Goal: Task Accomplishment & Management: Manage account settings

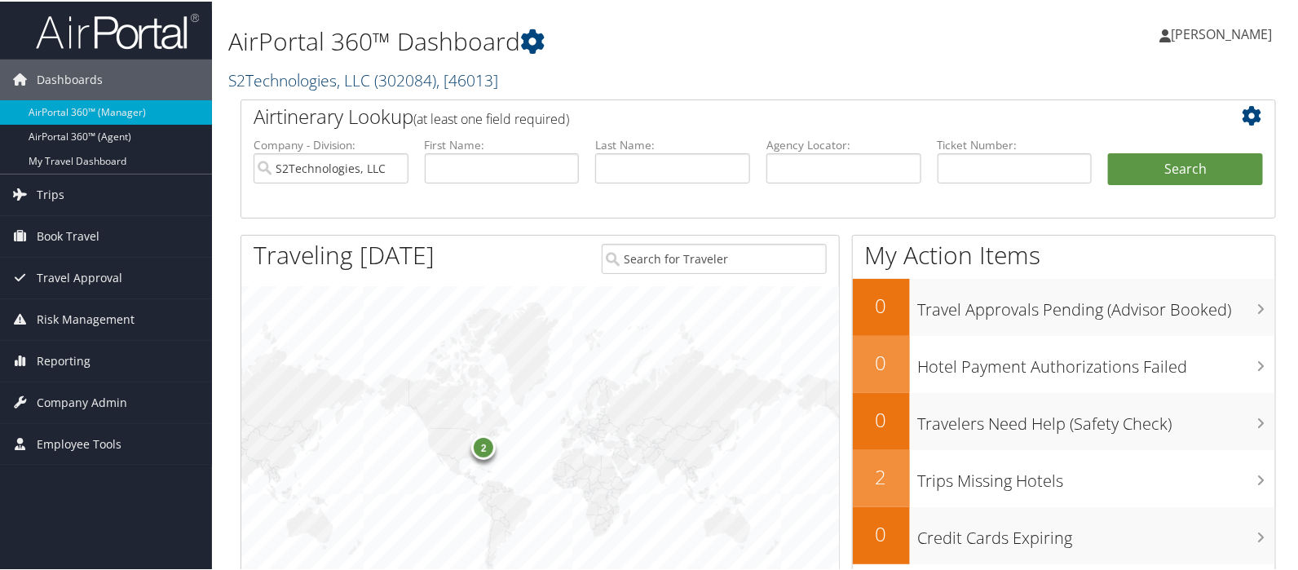
click at [277, 79] on link "S2Technologies, LLC ( 302084 ) , [ 46013 ]" at bounding box center [363, 79] width 270 height 22
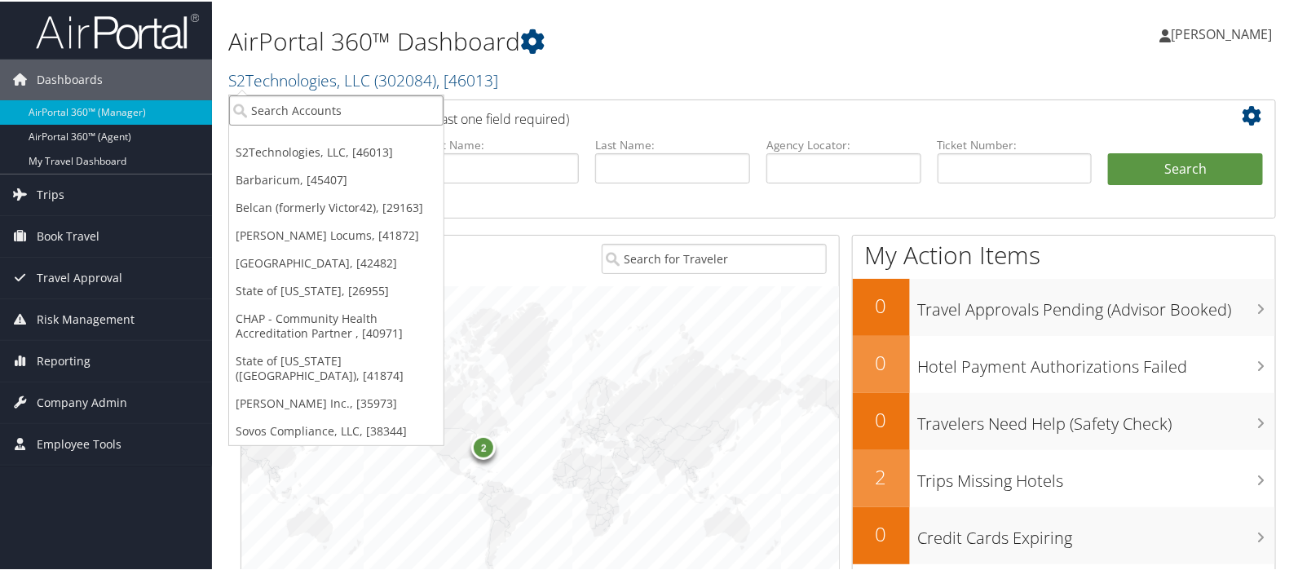
click at [259, 102] on input "search" at bounding box center [336, 109] width 215 height 30
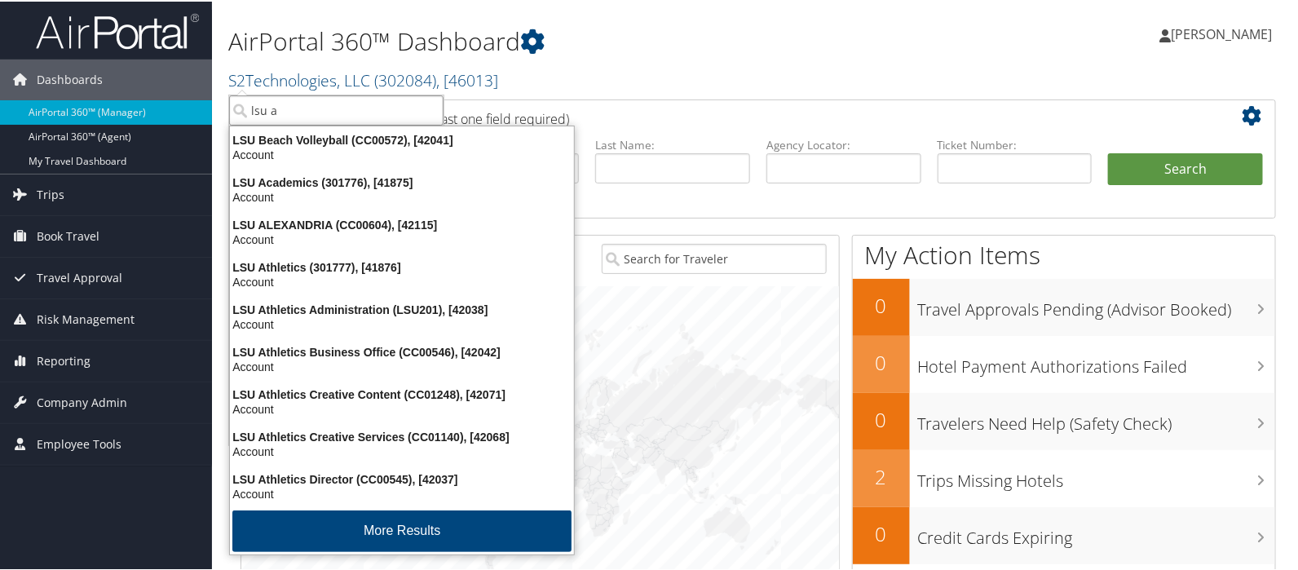
type input "lsu ac"
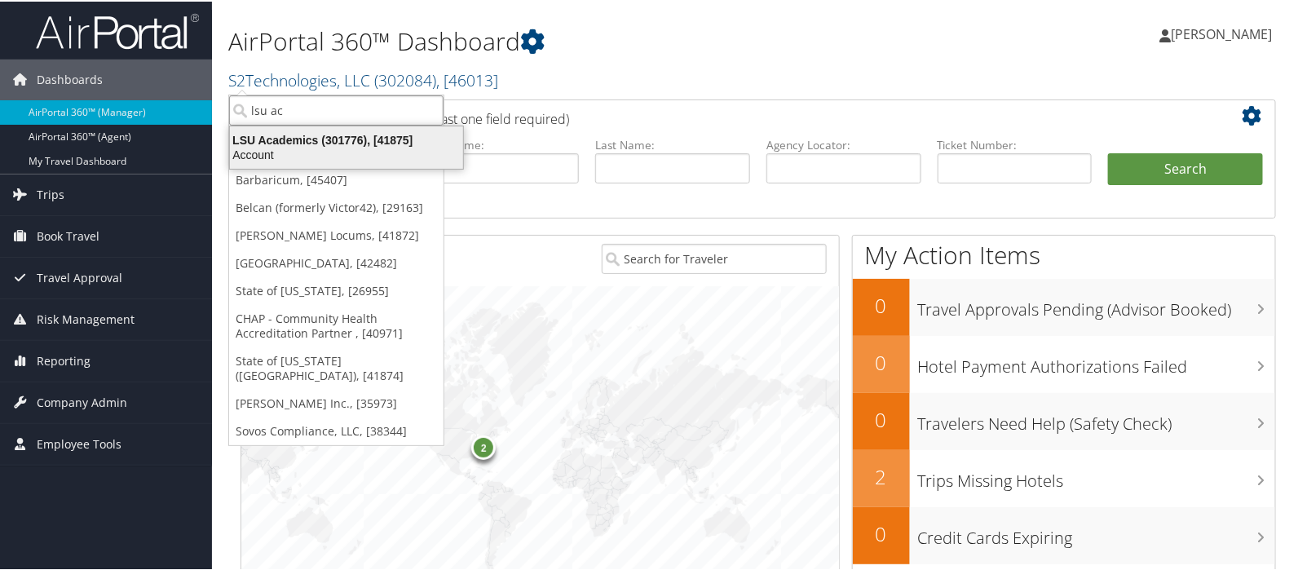
click at [298, 137] on div "LSU Academics (301776), [41875]" at bounding box center [346, 138] width 253 height 15
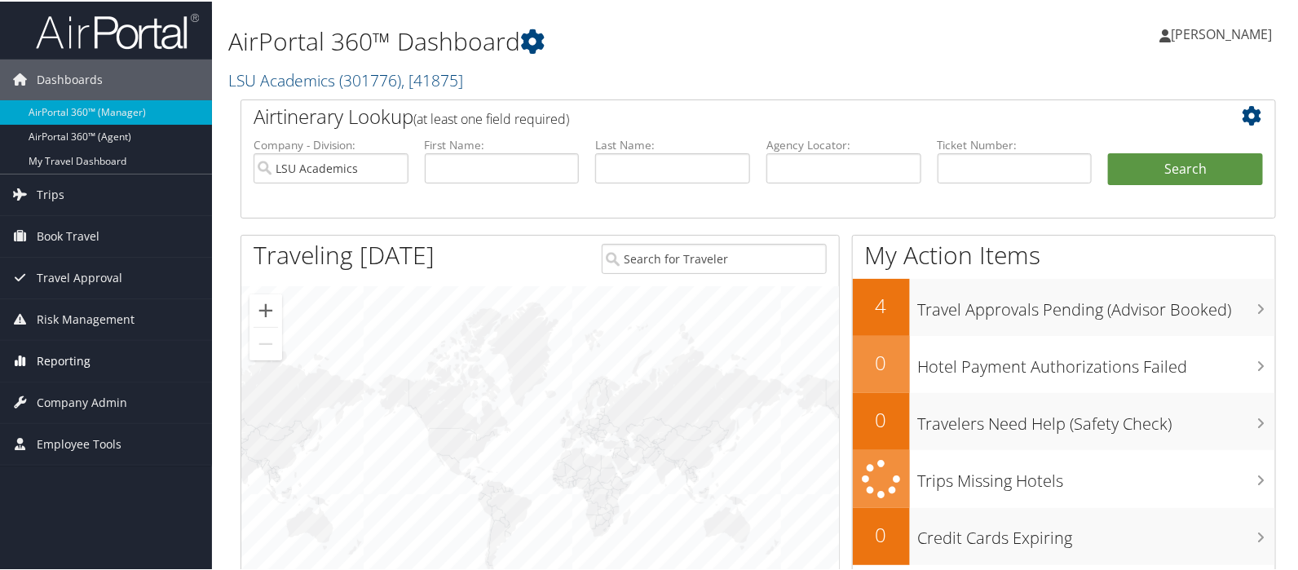
click at [65, 362] on span "Reporting" at bounding box center [64, 359] width 54 height 41
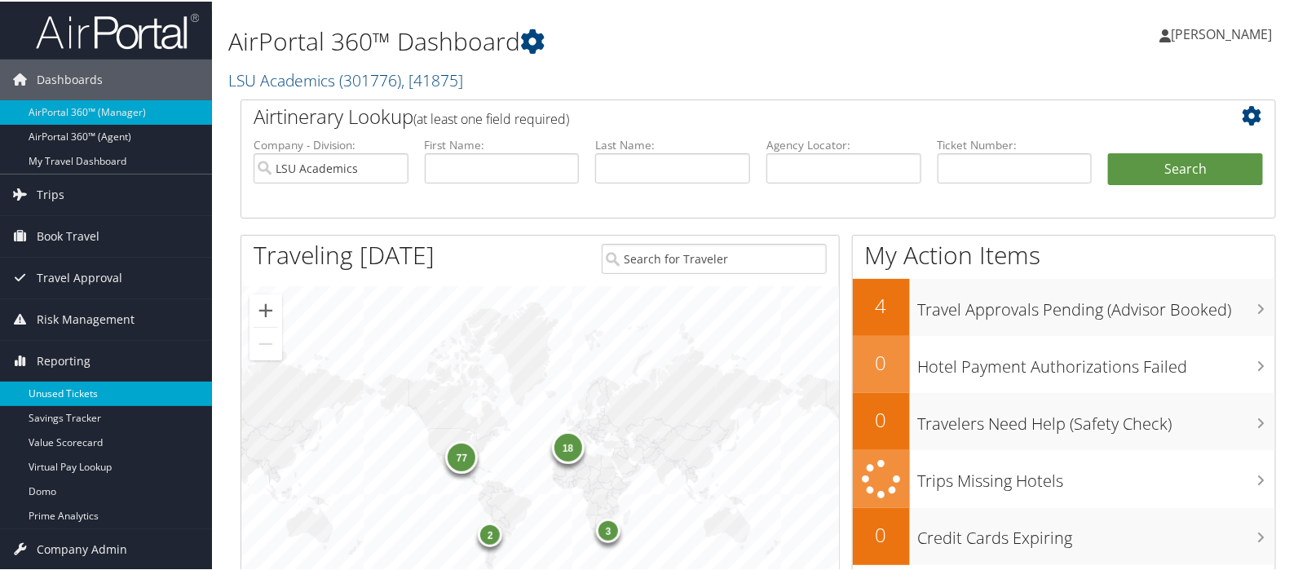
click at [61, 390] on link "Unused Tickets" at bounding box center [106, 392] width 212 height 24
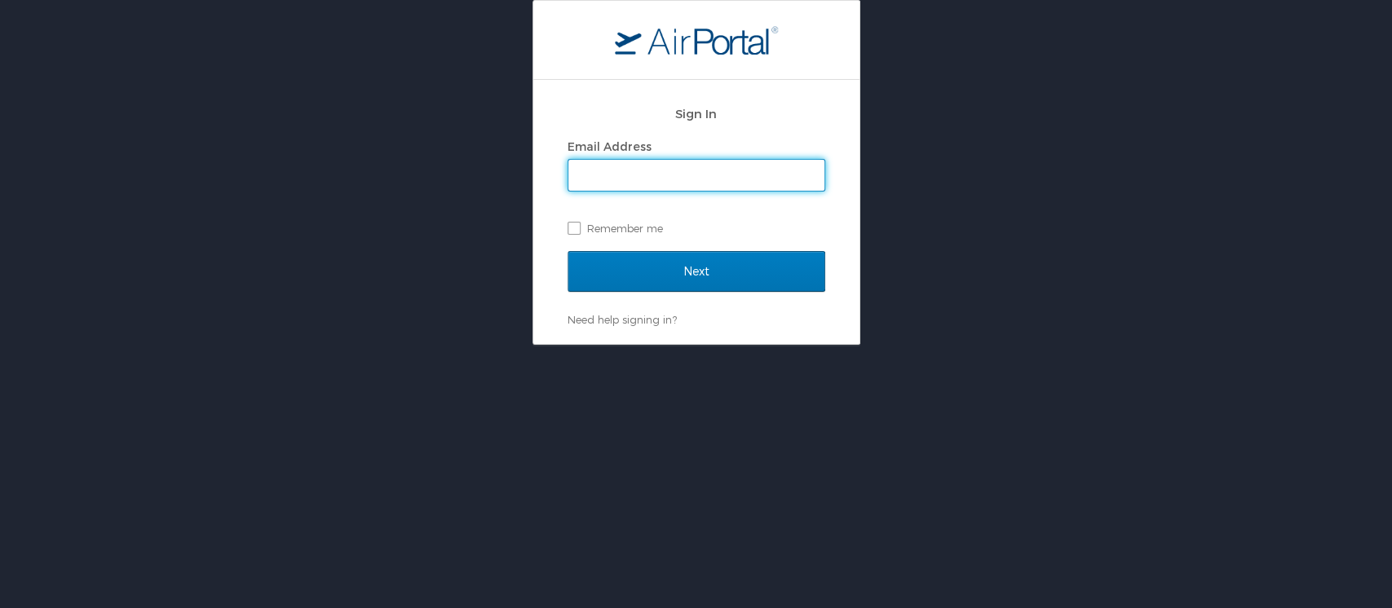
type input "mliss.hunter@cbtravel.com"
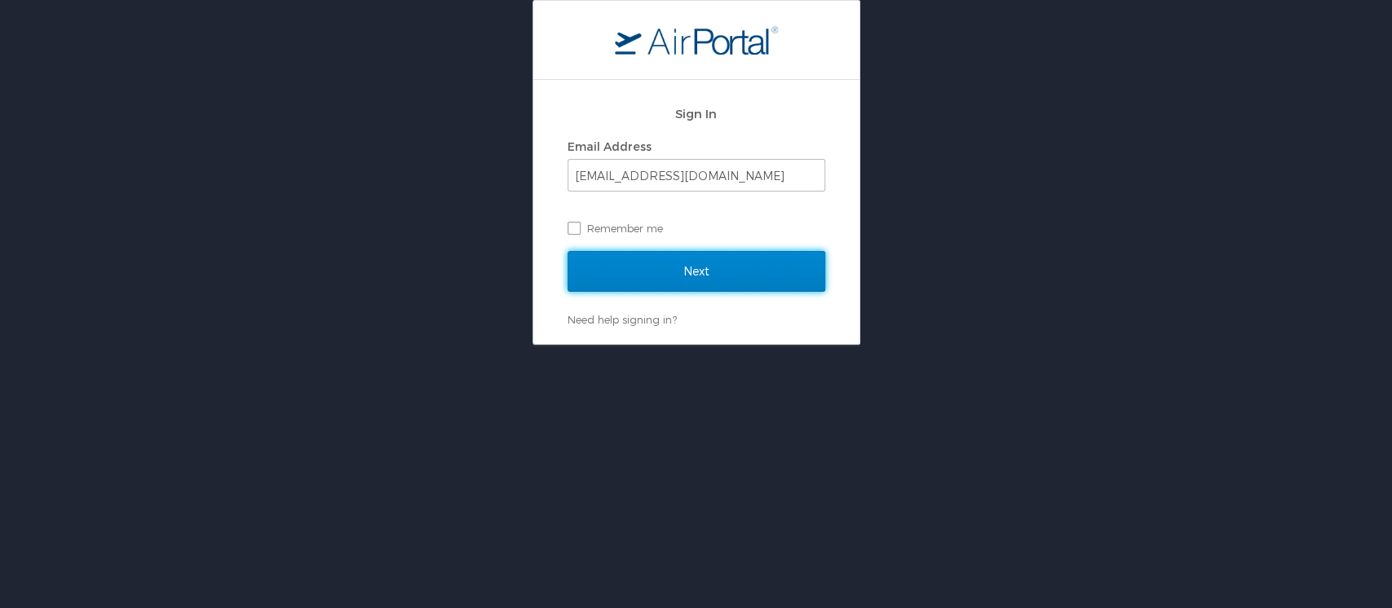
click at [666, 282] on input "Next" at bounding box center [697, 271] width 258 height 41
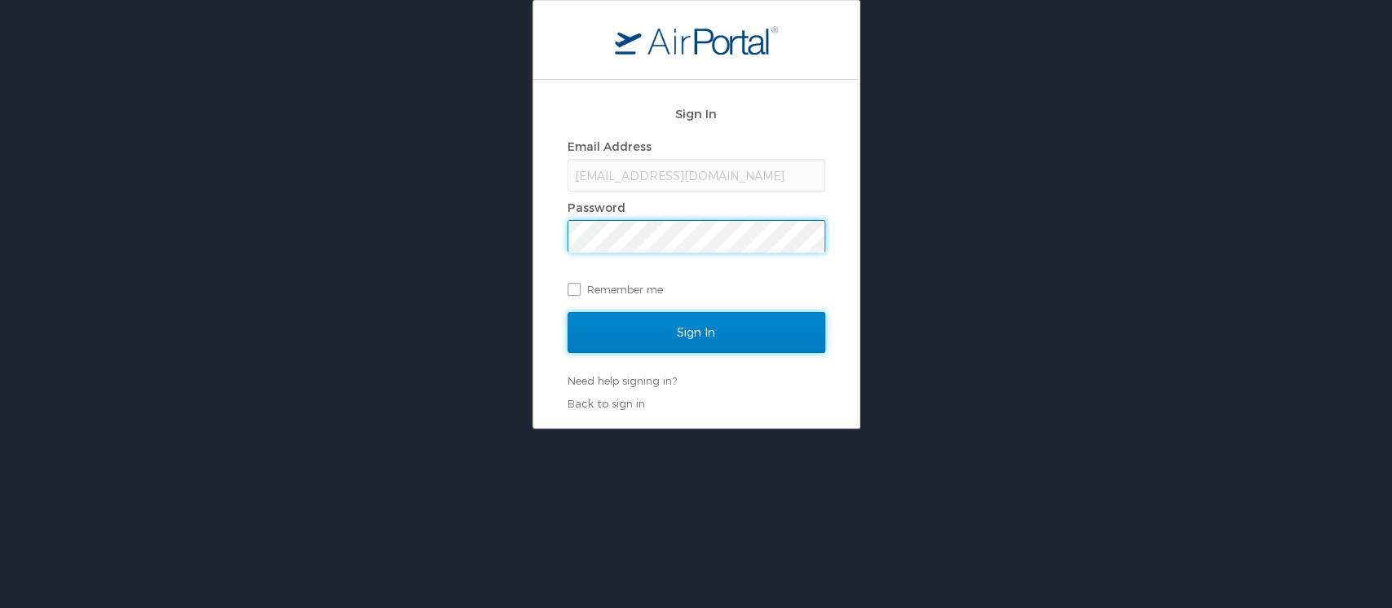
click at [673, 342] on input "Sign In" at bounding box center [697, 332] width 258 height 41
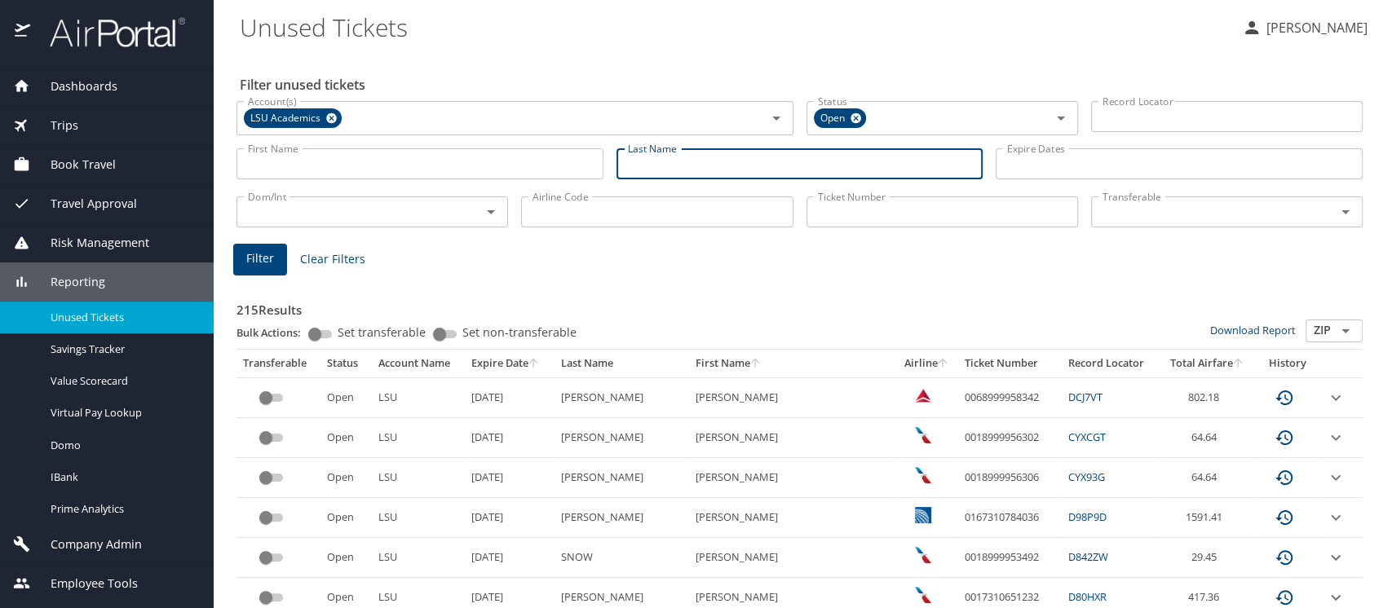
click at [736, 161] on input "Last Name" at bounding box center [800, 163] width 367 height 31
type input "Rogers"
click at [269, 256] on span "Filter" at bounding box center [260, 259] width 28 height 20
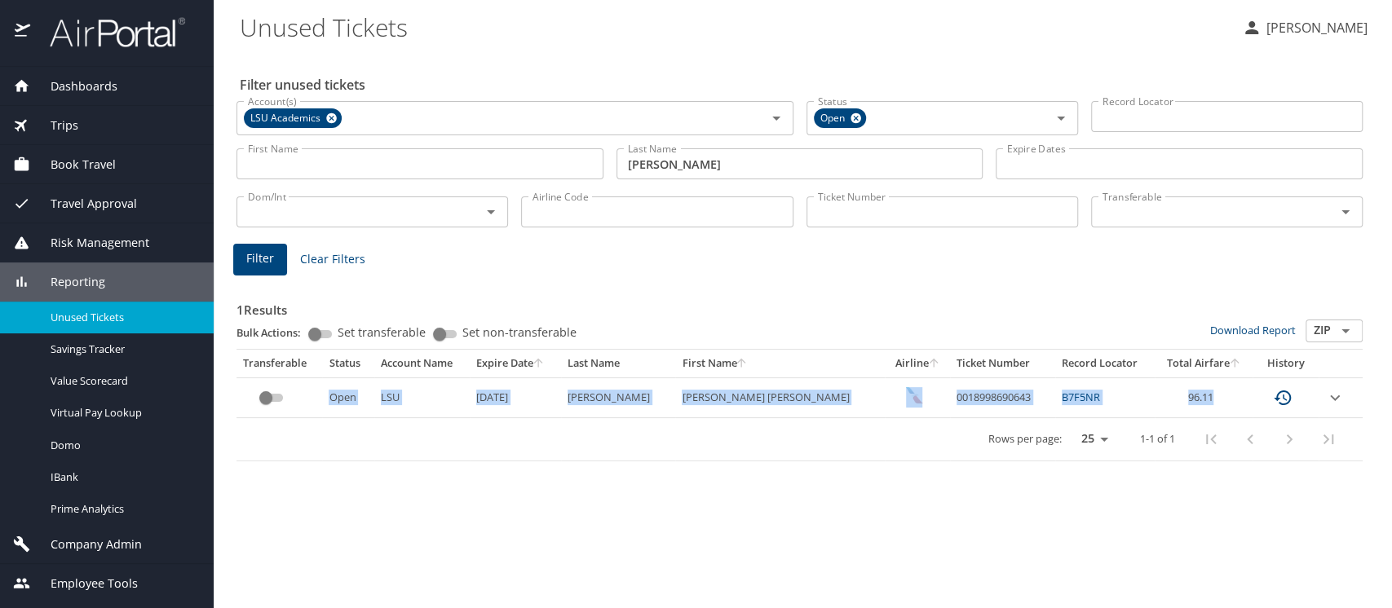
drag, startPoint x: 332, startPoint y: 401, endPoint x: 1199, endPoint y: 399, distance: 867.0
click at [1199, 399] on tr "Open LSU 1/27/2026 ROGERS ELIZABETH ERIN 0018998690643 B7F5NR 96.11" at bounding box center [800, 398] width 1126 height 40
copy tr "Open LSU 1/27/2026 ROGERS ELIZABETH ERIN 0018998690643 B7F5NR 96.11"
click at [88, 540] on span "Company Admin" at bounding box center [86, 545] width 112 height 18
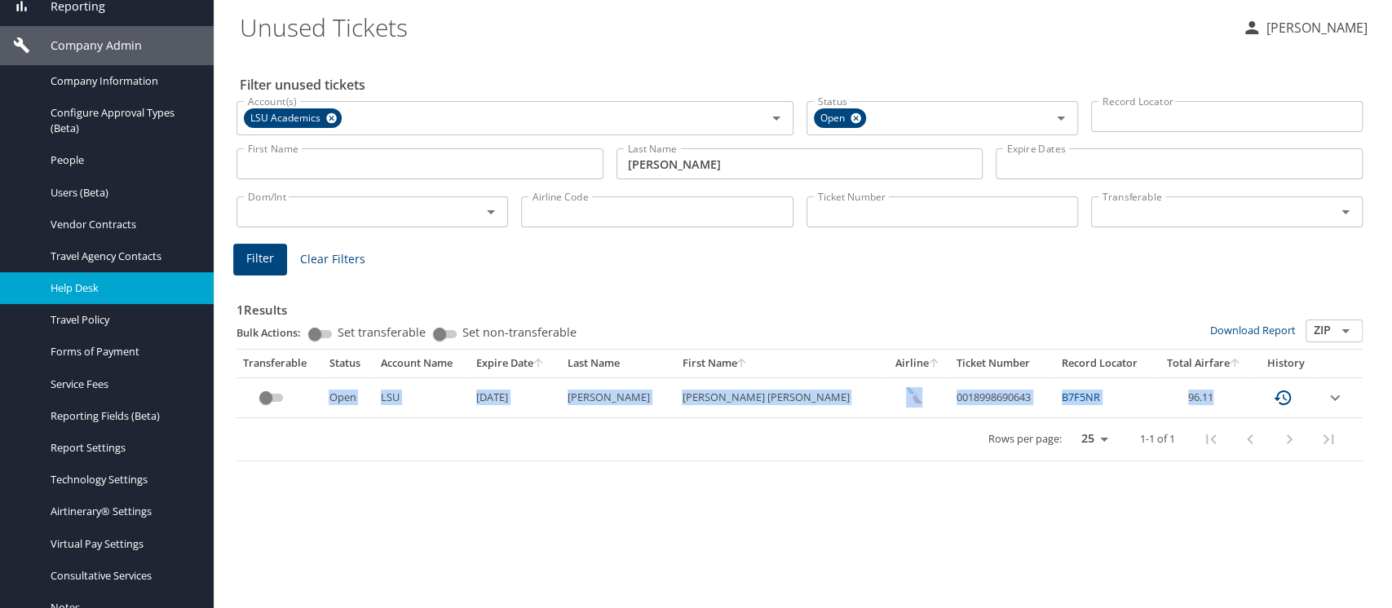
scroll to position [290, 0]
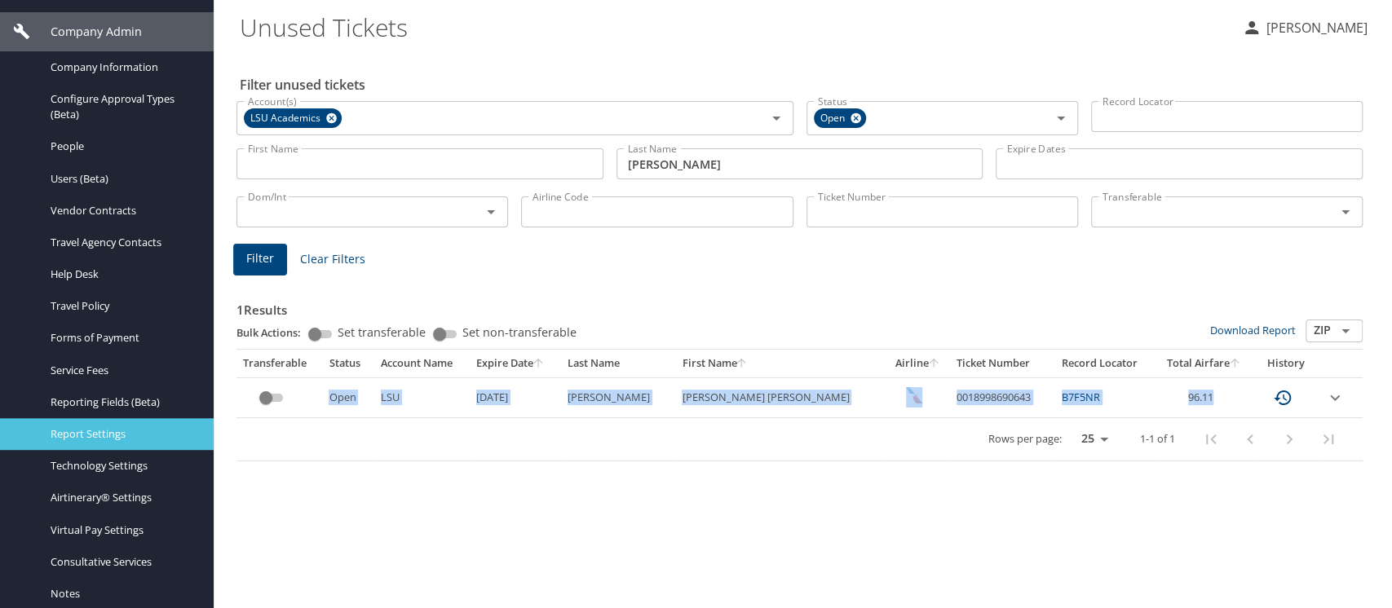
click at [87, 440] on span "Report Settings" at bounding box center [123, 434] width 144 height 15
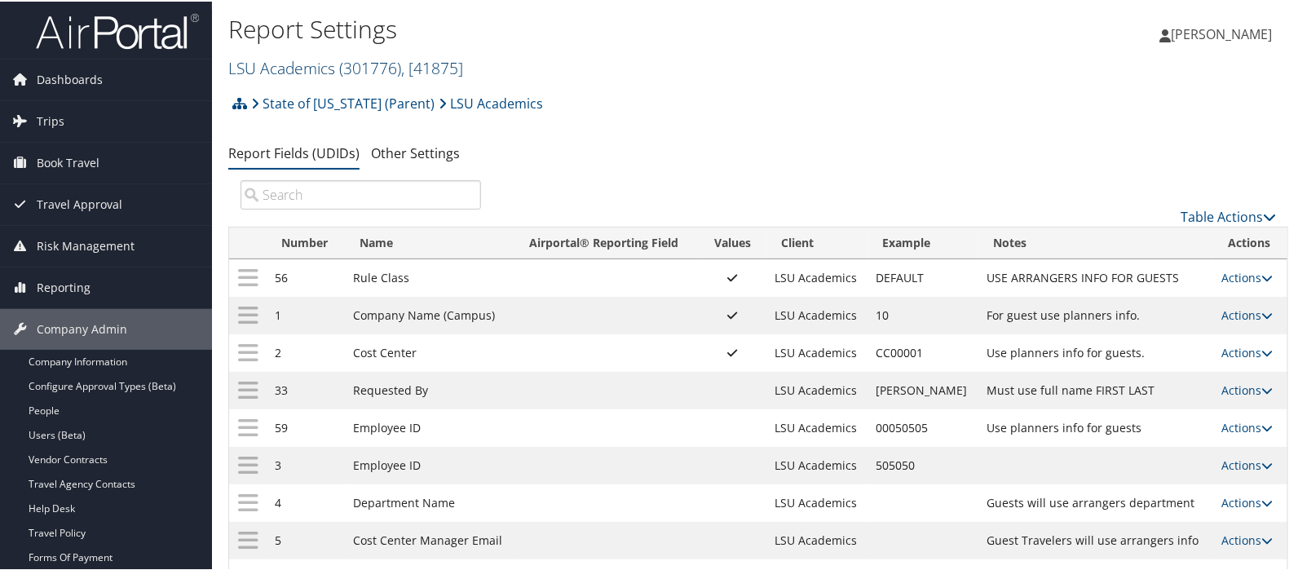
click at [265, 59] on link "LSU Academics ( 301776 ) , [ 41875 ]" at bounding box center [345, 66] width 235 height 22
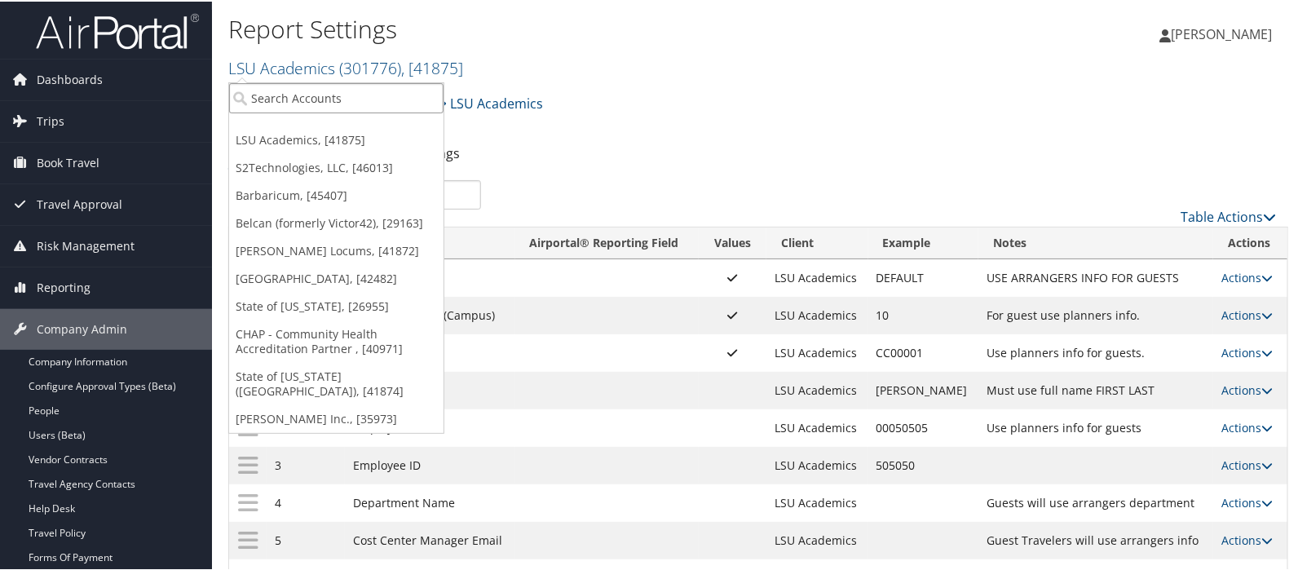
click at [284, 97] on input "search" at bounding box center [336, 97] width 215 height 30
type input "us ski"
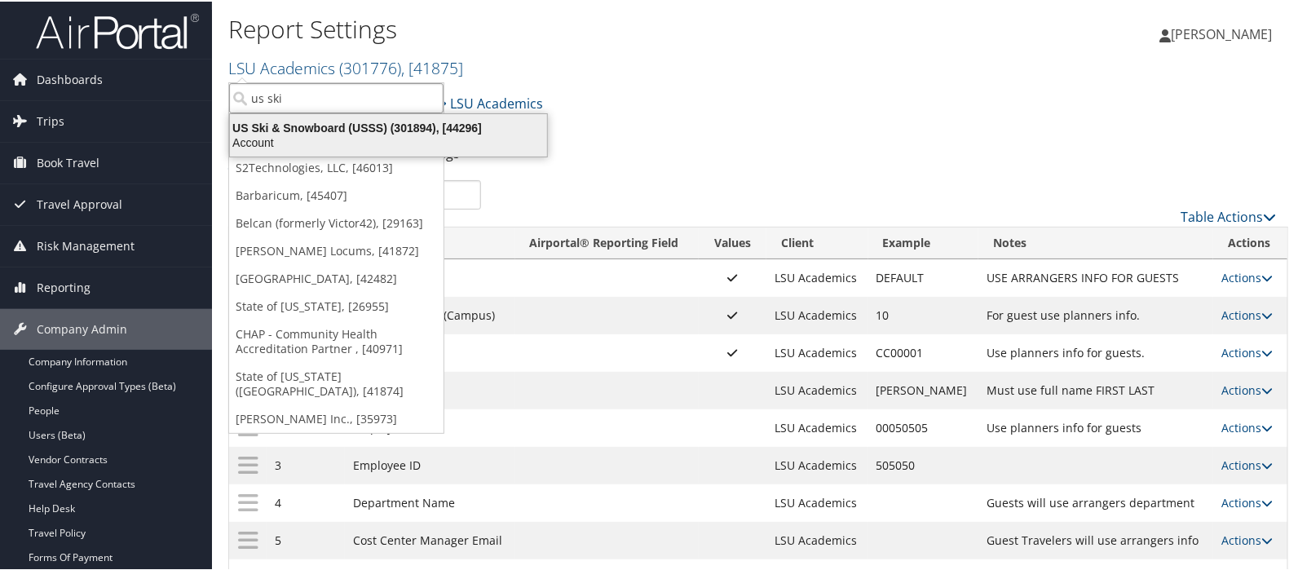
click at [281, 119] on div "US Ski & Snowboard (USSS) (301894), [44296]" at bounding box center [388, 126] width 337 height 15
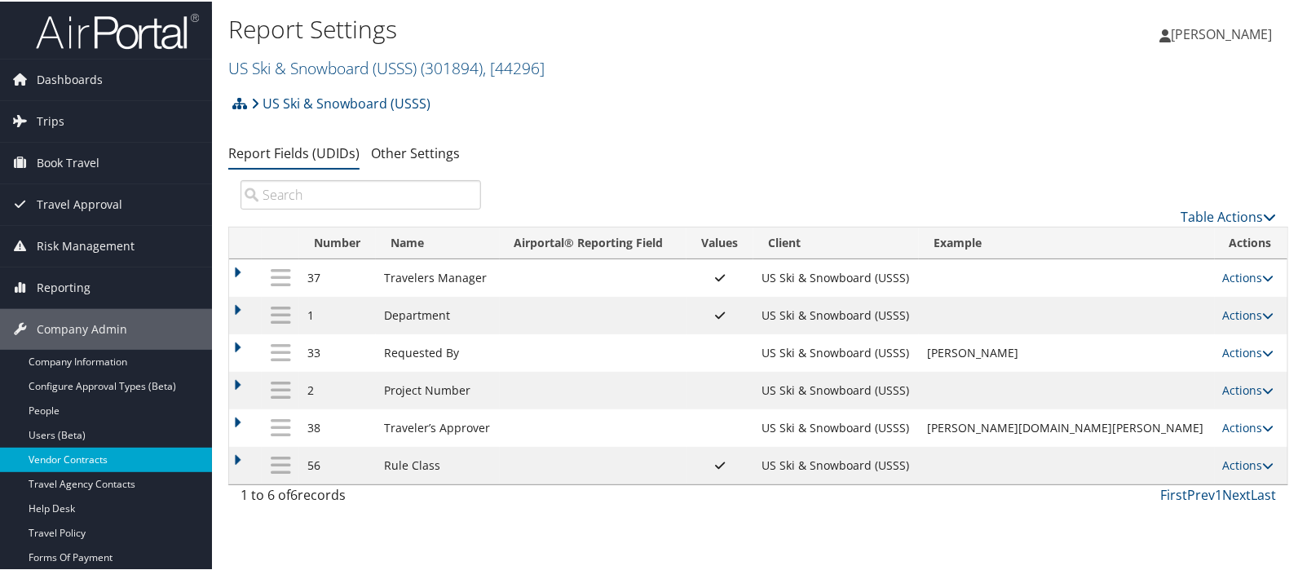
click at [83, 459] on link "Vendor Contracts" at bounding box center [106, 458] width 212 height 24
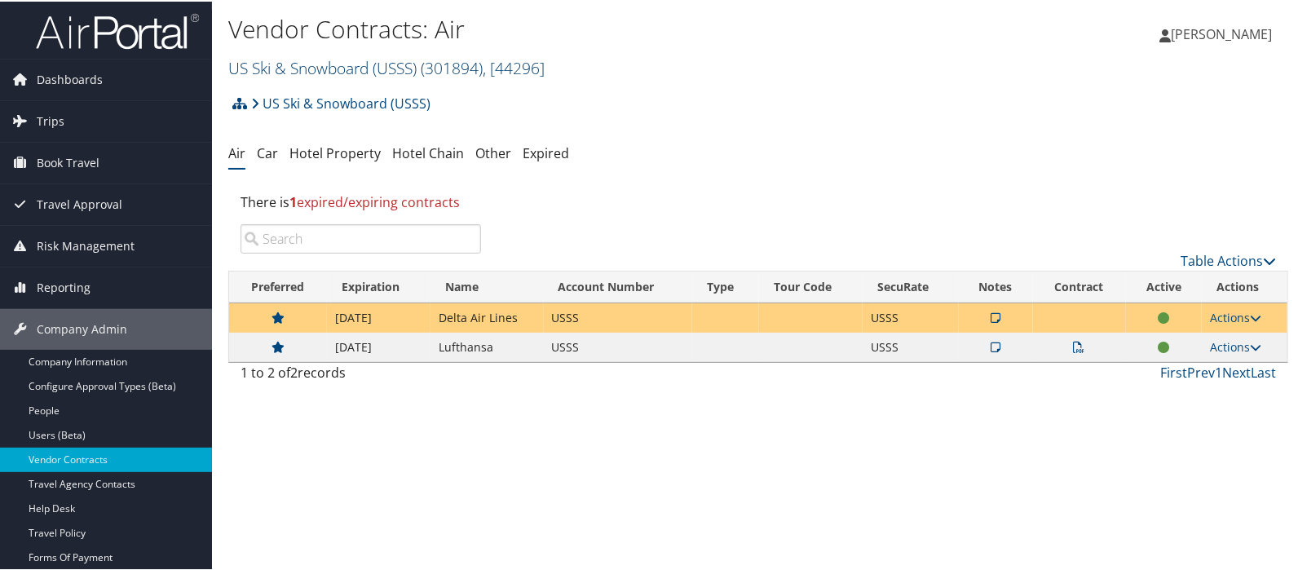
click at [311, 64] on link "US Ski & Snowboard (USSS) ( 301894 ) , [ 44296 ]" at bounding box center [386, 66] width 316 height 22
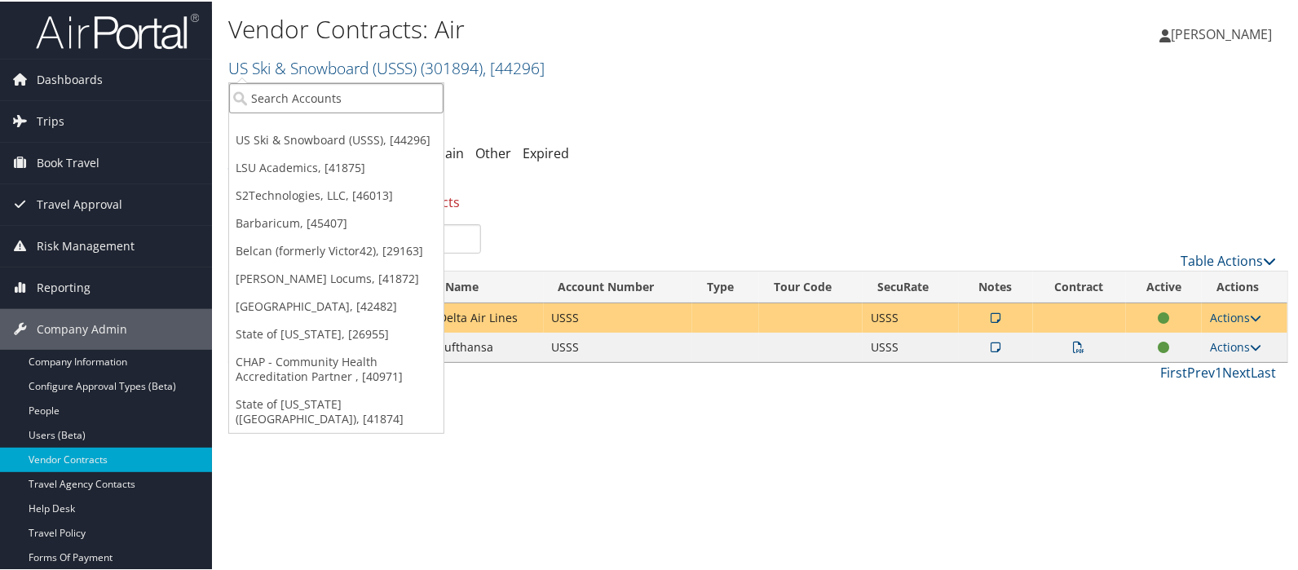
paste input "CORRECTIONS DIVISION OF PROBATION PAROLE"
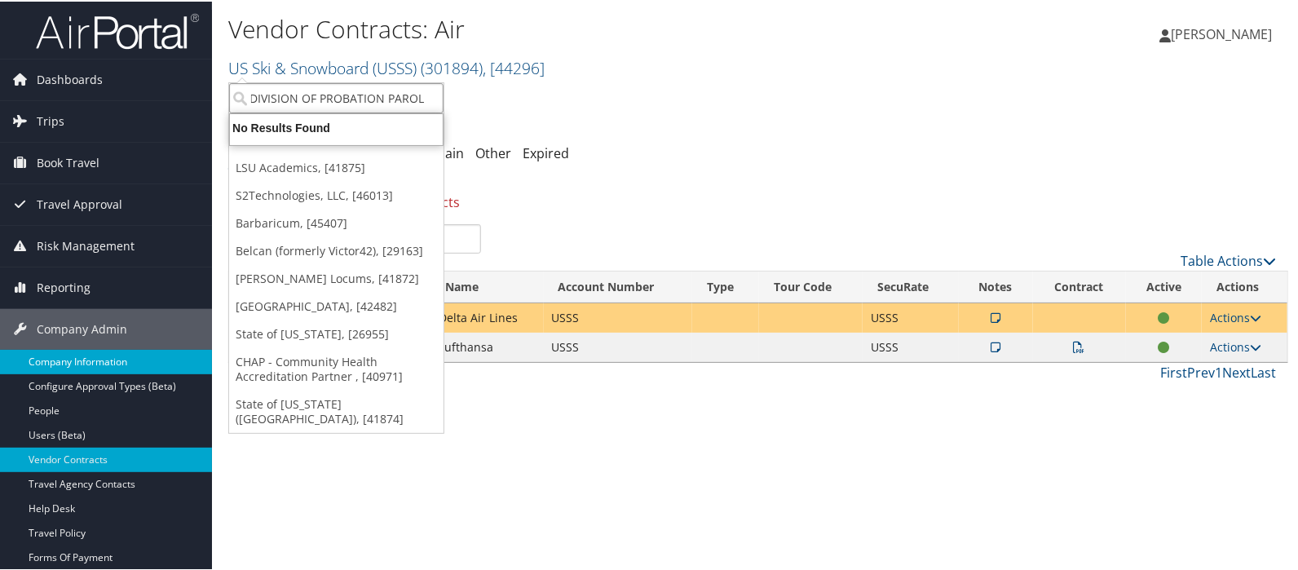
type input "CORRECTIONS DIVISION OF PROBATION PAROLE"
click at [83, 363] on link "Company Information" at bounding box center [106, 360] width 212 height 24
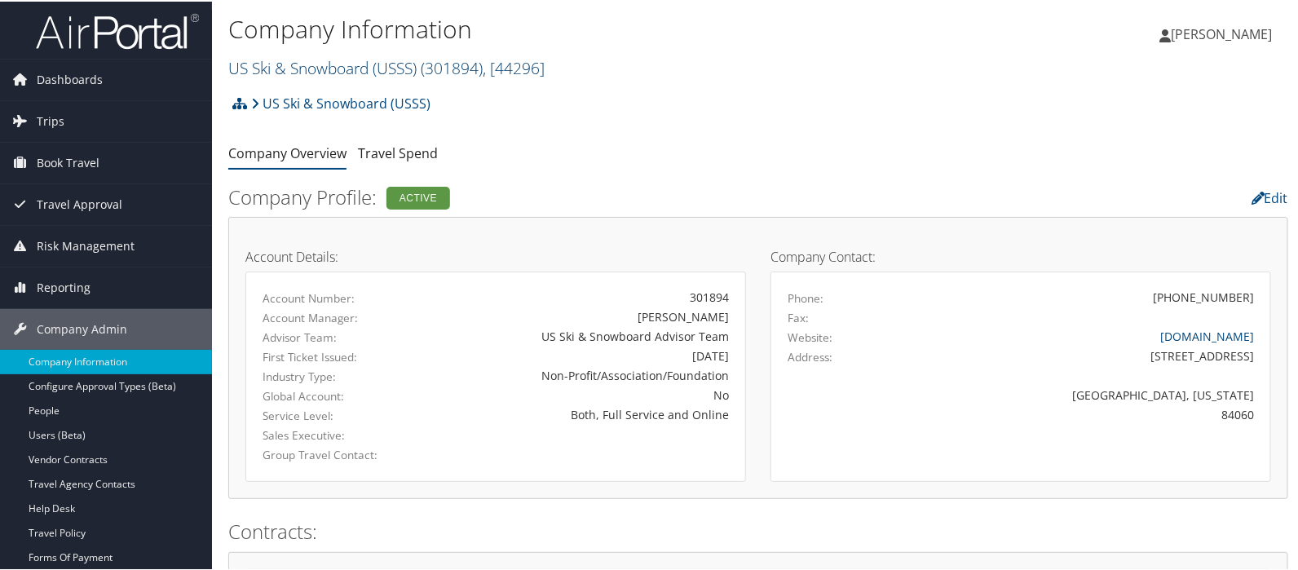
click at [283, 73] on link "US Ski & Snowboard (USSS) ( 301894 ) , [ 44296 ]" at bounding box center [386, 66] width 316 height 22
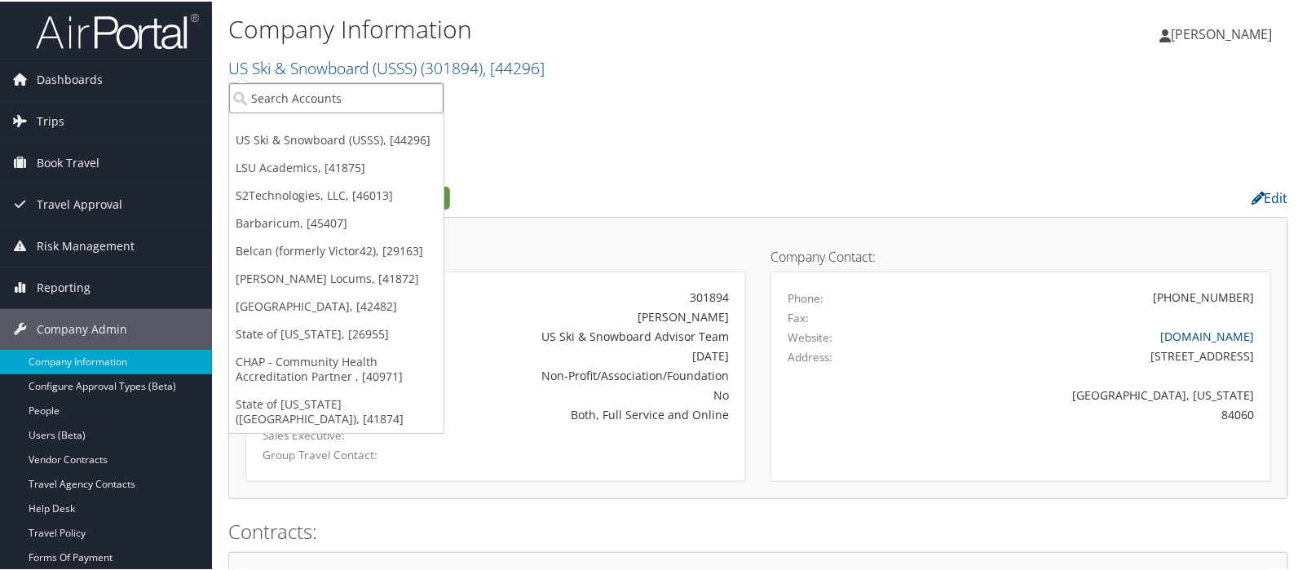
paste input "CORRECTIONS DIVISION OF PROBATION PAROLE"
type input "CORRECTIONS DIVISION OF PROBATION PAROLE"
click at [255, 93] on input "CORRECTIONS DIVISION OF PROBATION PAROLE" at bounding box center [336, 97] width 215 height 30
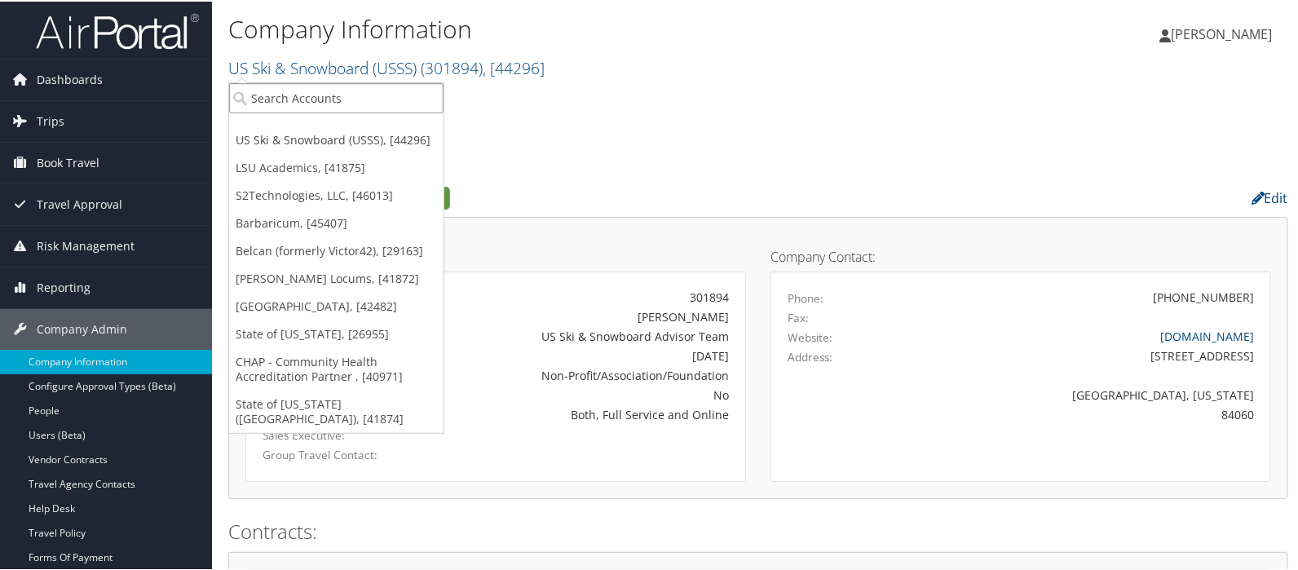
paste input "CORRECTIONS PROBATION PAROLE"
type input "CORRECTIONS PROBATION PAROLE"
click at [290, 123] on div "No Results Found" at bounding box center [336, 126] width 232 height 15
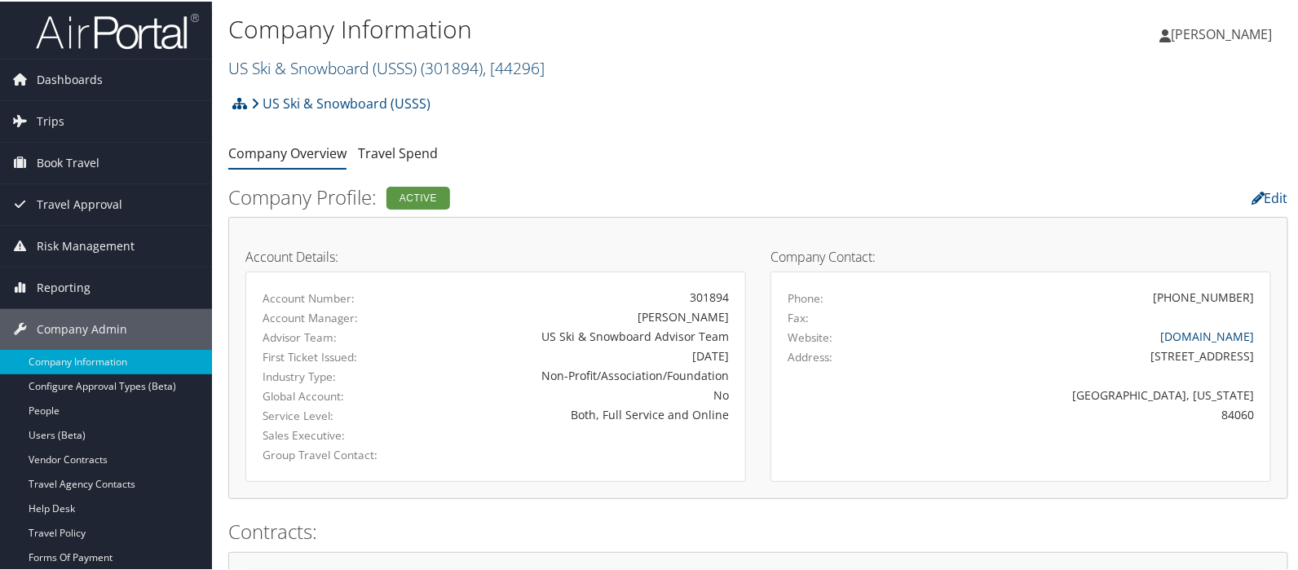
click at [257, 60] on link "US Ski & Snowboard (USSS) ( 301894 ) , [ 44296 ]" at bounding box center [386, 66] width 316 height 22
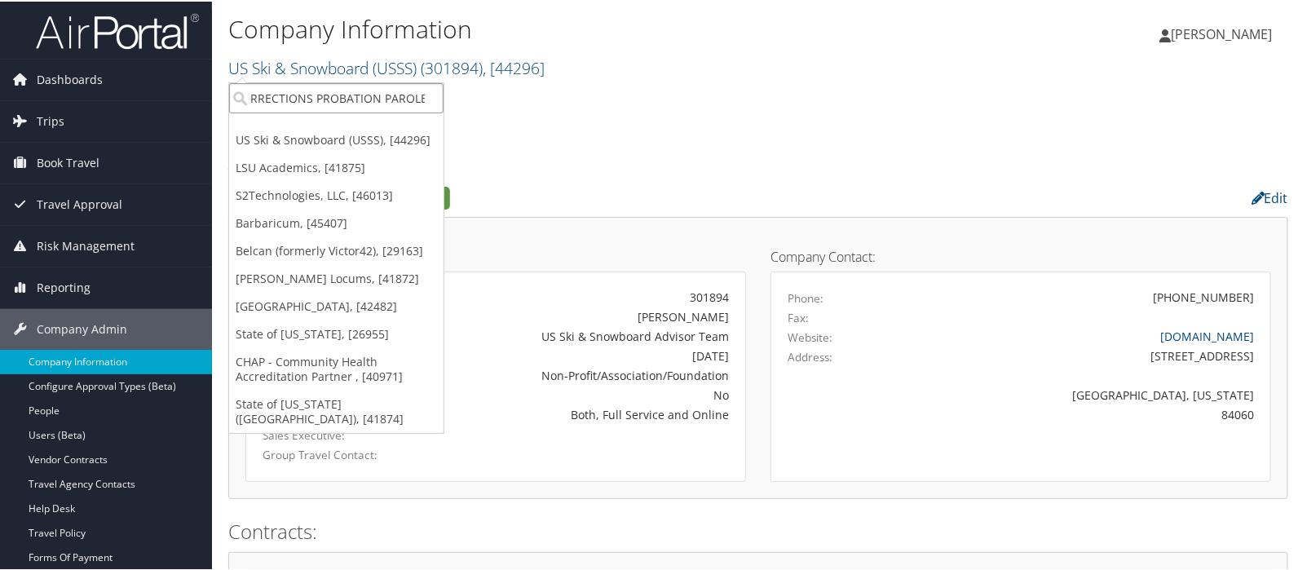
click at [261, 83] on input "CORRECTIONS PROBATION PAROLE" at bounding box center [336, 97] width 215 height 30
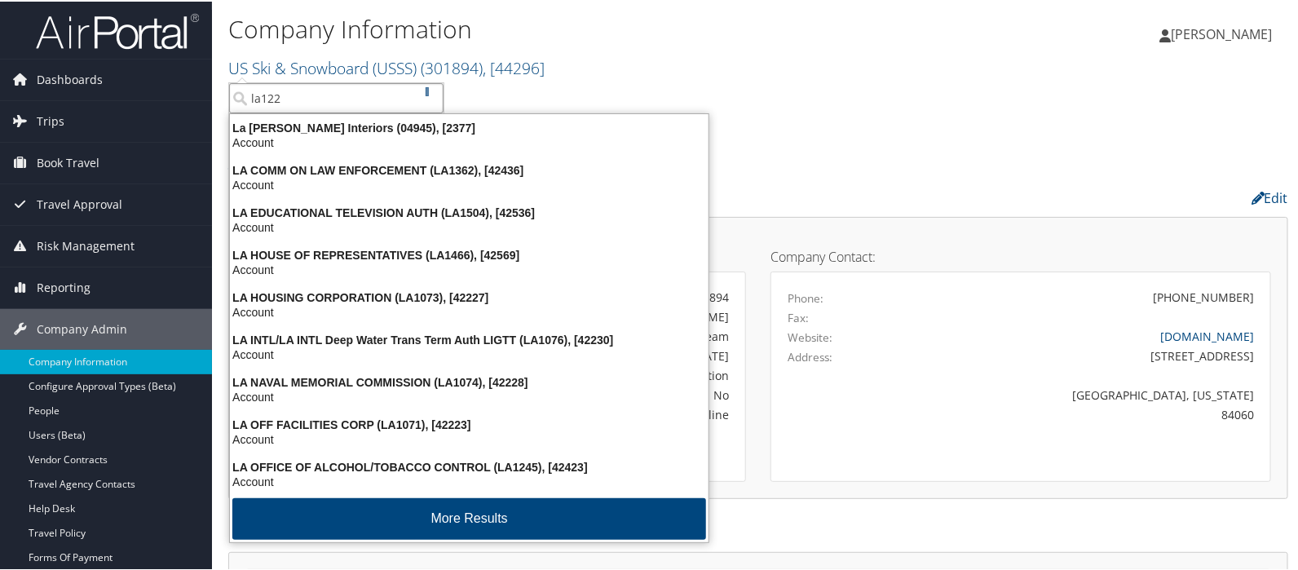
type input "la1223"
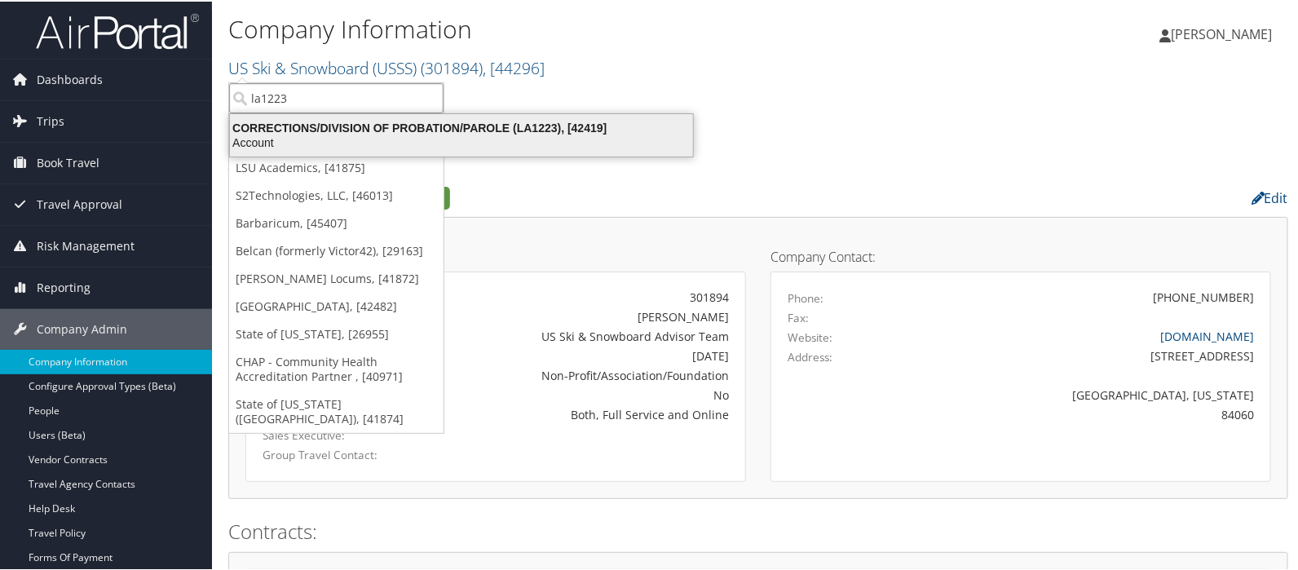
click at [291, 134] on div "Account" at bounding box center [461, 141] width 483 height 15
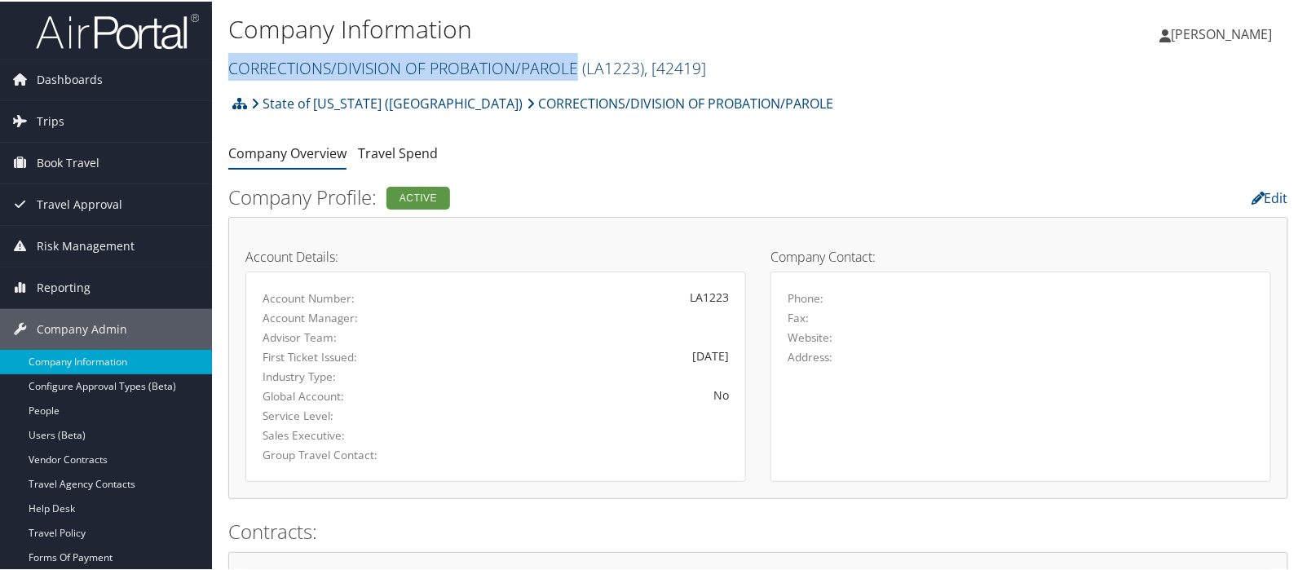
drag, startPoint x: 228, startPoint y: 67, endPoint x: 575, endPoint y: 69, distance: 346.6
click at [575, 69] on link "CORRECTIONS/DIVISION OF PROBATION/PAROLE ( LA1223 ) , [ 42419 ]" at bounding box center [467, 66] width 478 height 22
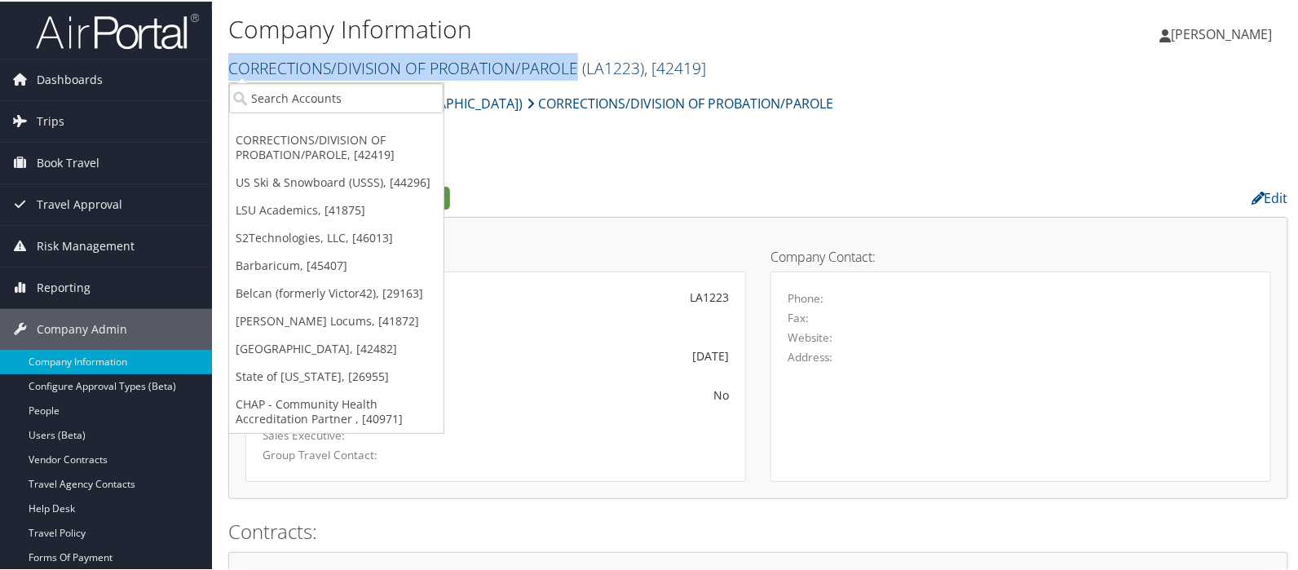
copy link "CORRECTIONS/DIVISION OF PROBATION/PAROLE"
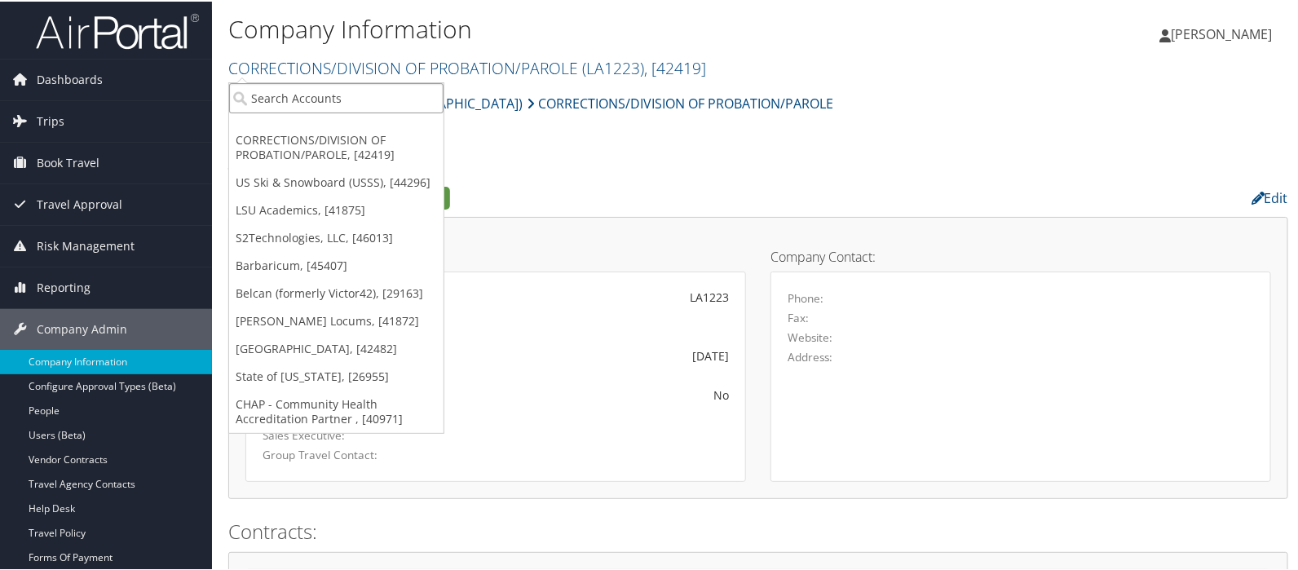
click at [307, 95] on input "search" at bounding box center [336, 97] width 215 height 30
type input "state of l"
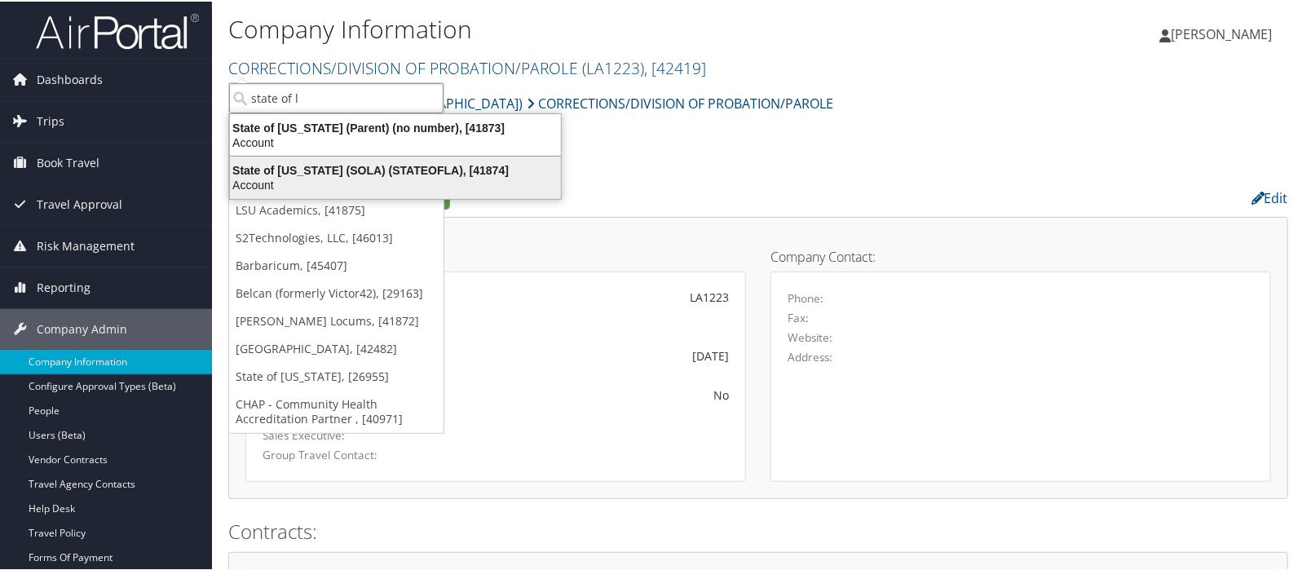
click at [325, 163] on div "State of Louisiana (SOLA) (STATEOFLA), [41874]" at bounding box center [395, 168] width 351 height 15
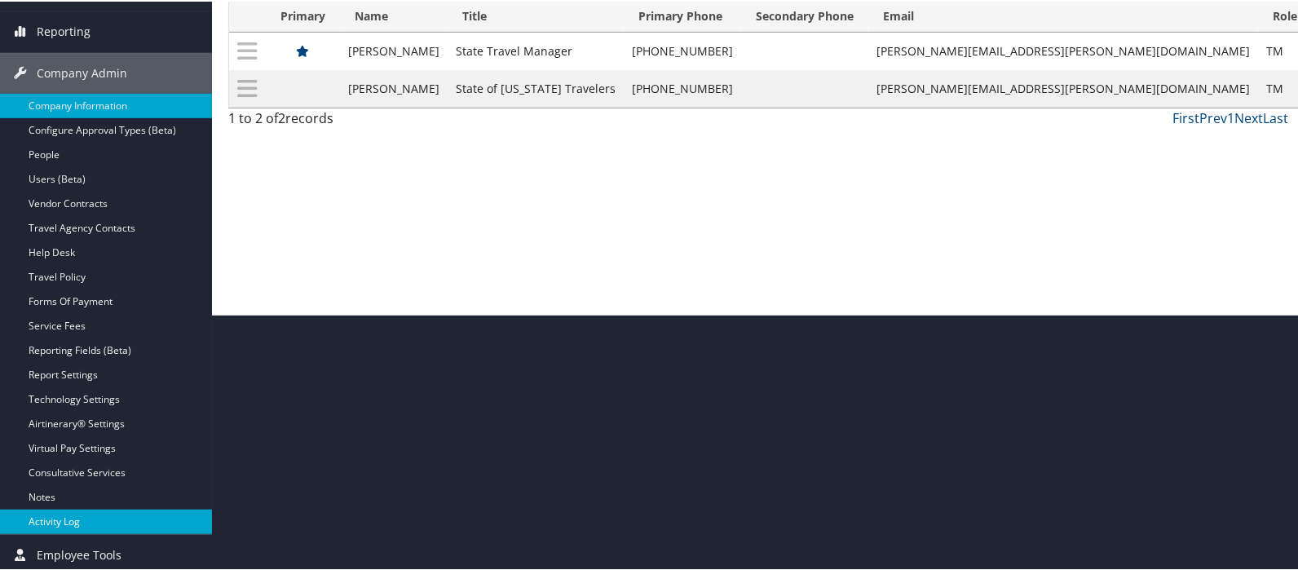
scroll to position [259, 0]
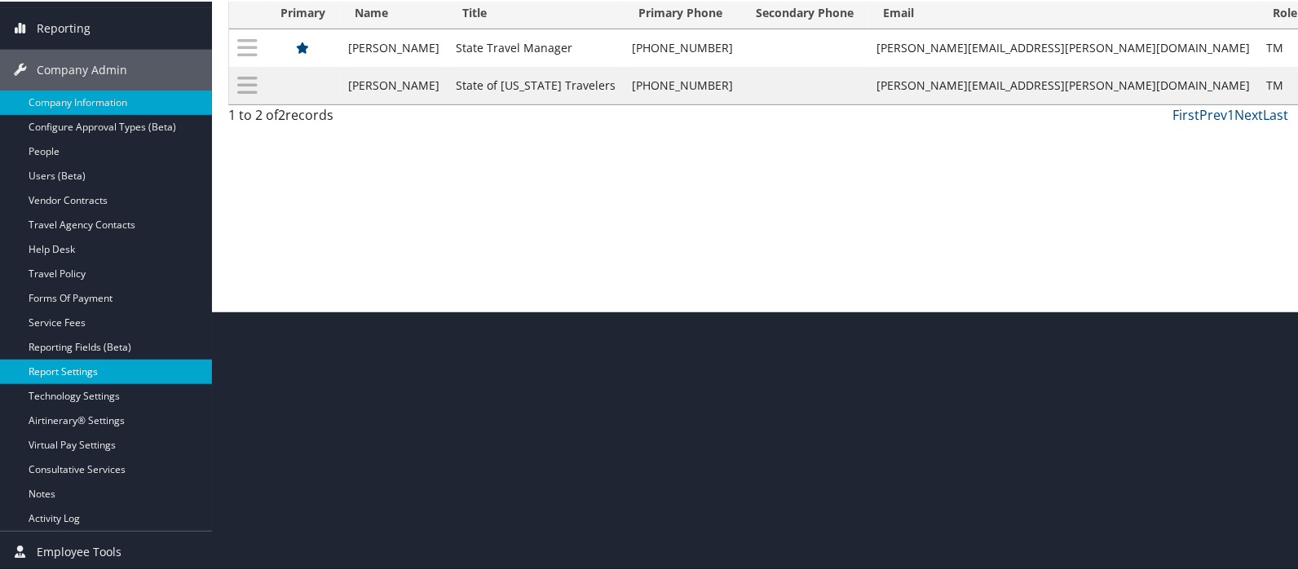
click at [62, 371] on link "Report Settings" at bounding box center [106, 370] width 212 height 24
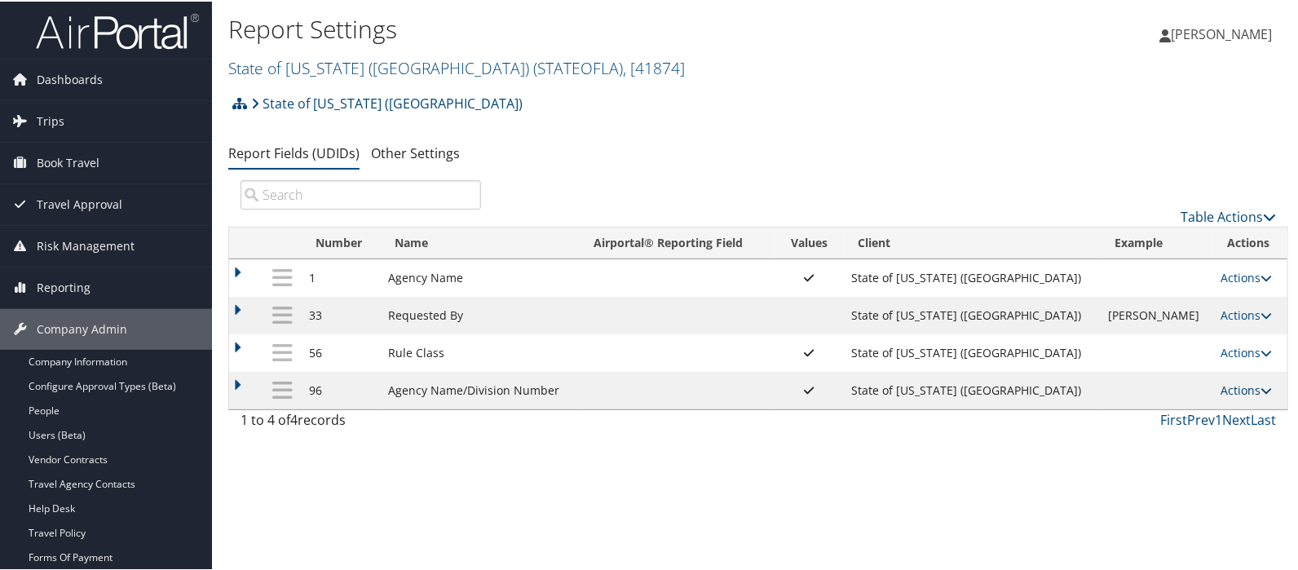
click at [1221, 390] on link "Actions" at bounding box center [1246, 388] width 51 height 15
click at [1135, 418] on link "Update Report Field Values" at bounding box center [1169, 414] width 176 height 28
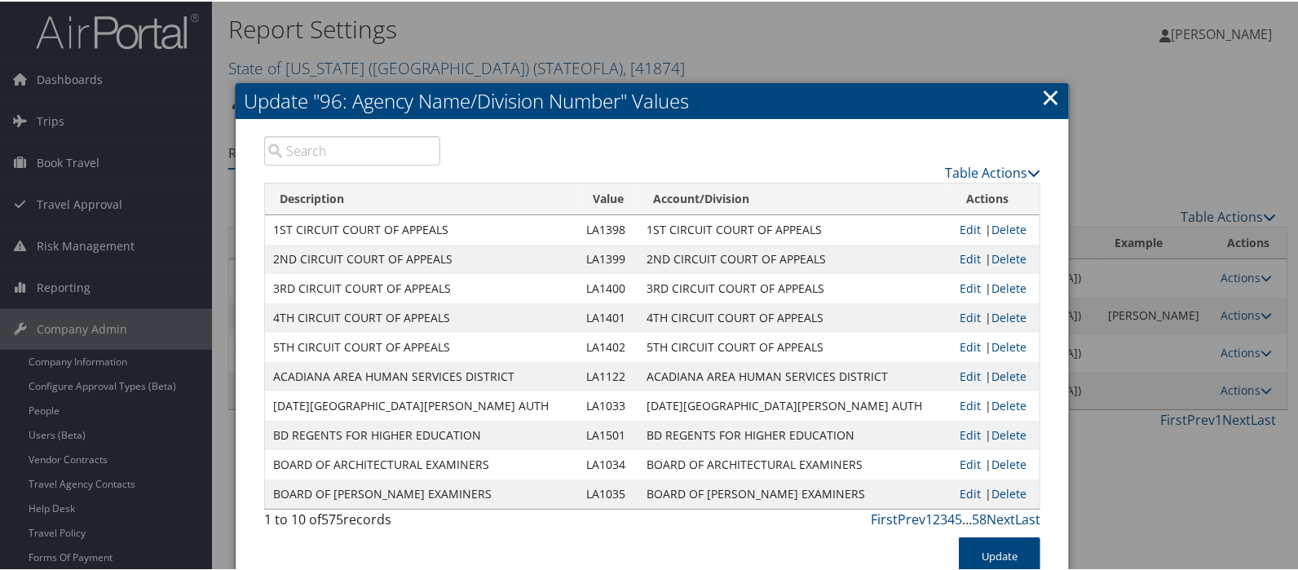
click at [343, 148] on input "search" at bounding box center [352, 149] width 176 height 29
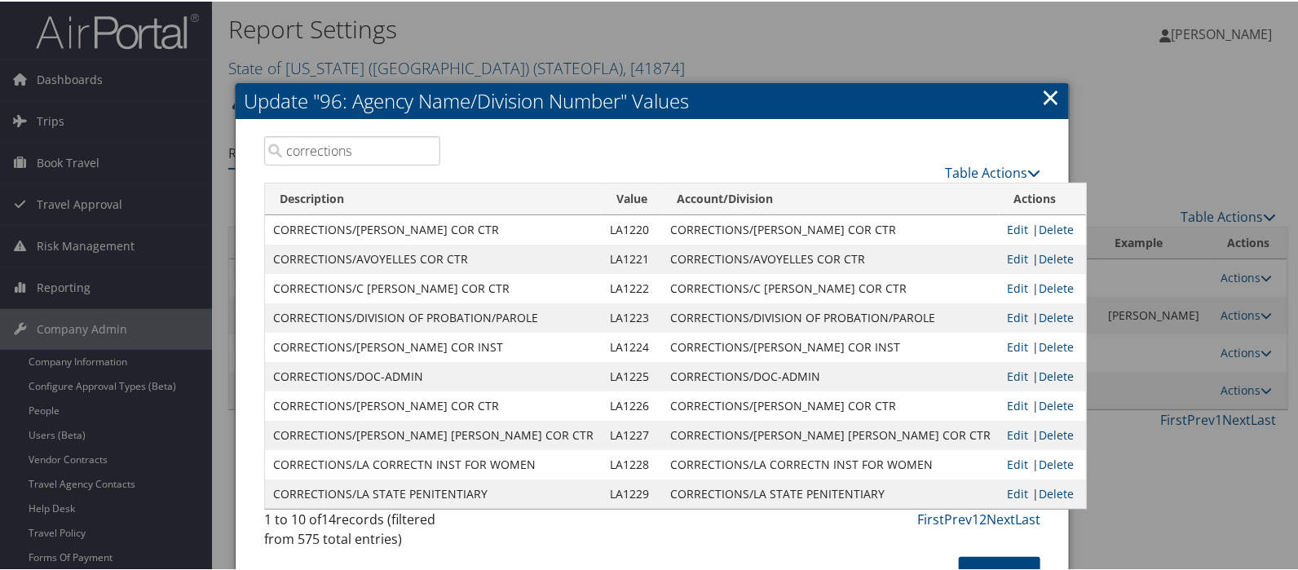
type input "corrections"
click at [1043, 100] on link "×" at bounding box center [1051, 95] width 19 height 33
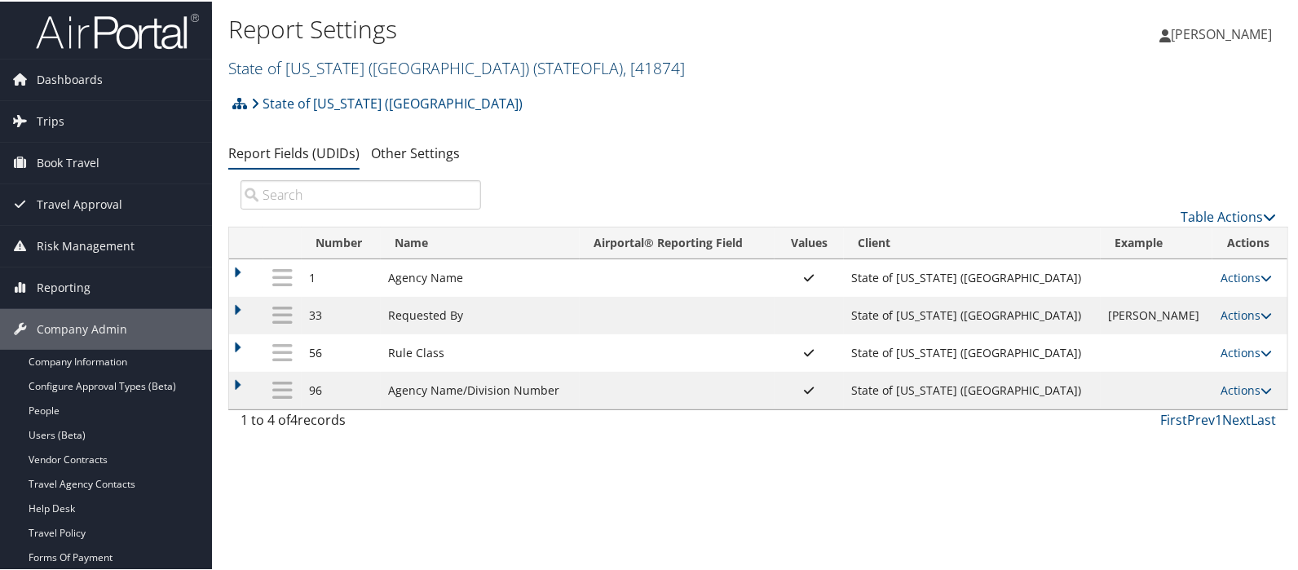
click at [273, 69] on link "State of Louisiana (SOLA) ( STATEOFLA ) , [ 41874 ]" at bounding box center [456, 66] width 457 height 22
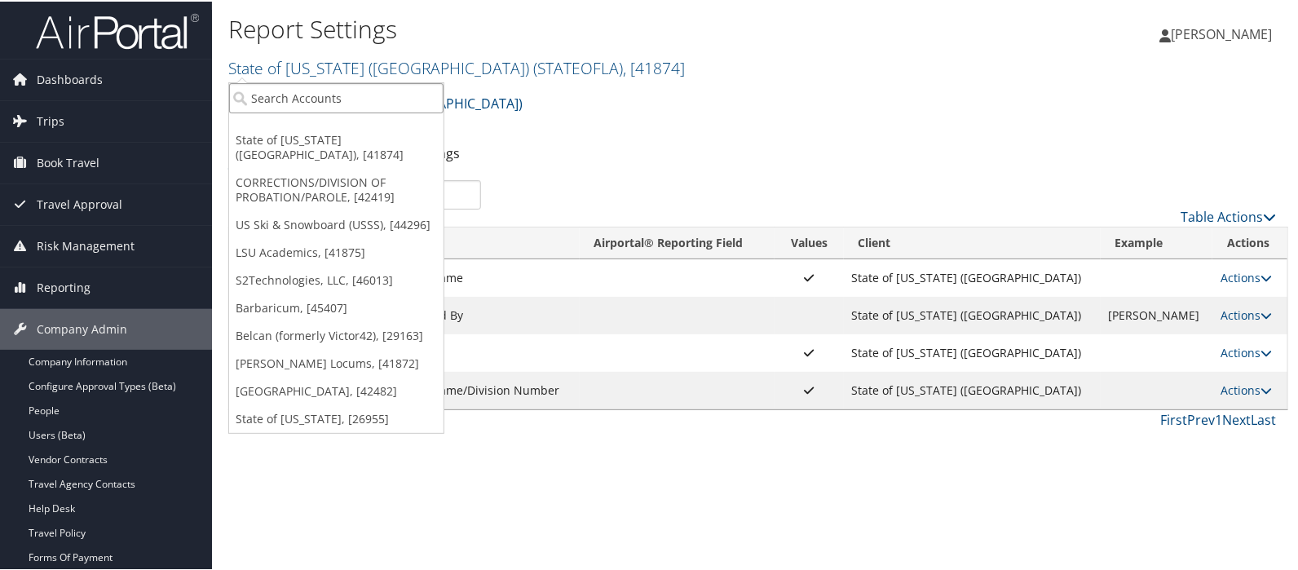
click at [272, 87] on input "search" at bounding box center [336, 97] width 215 height 30
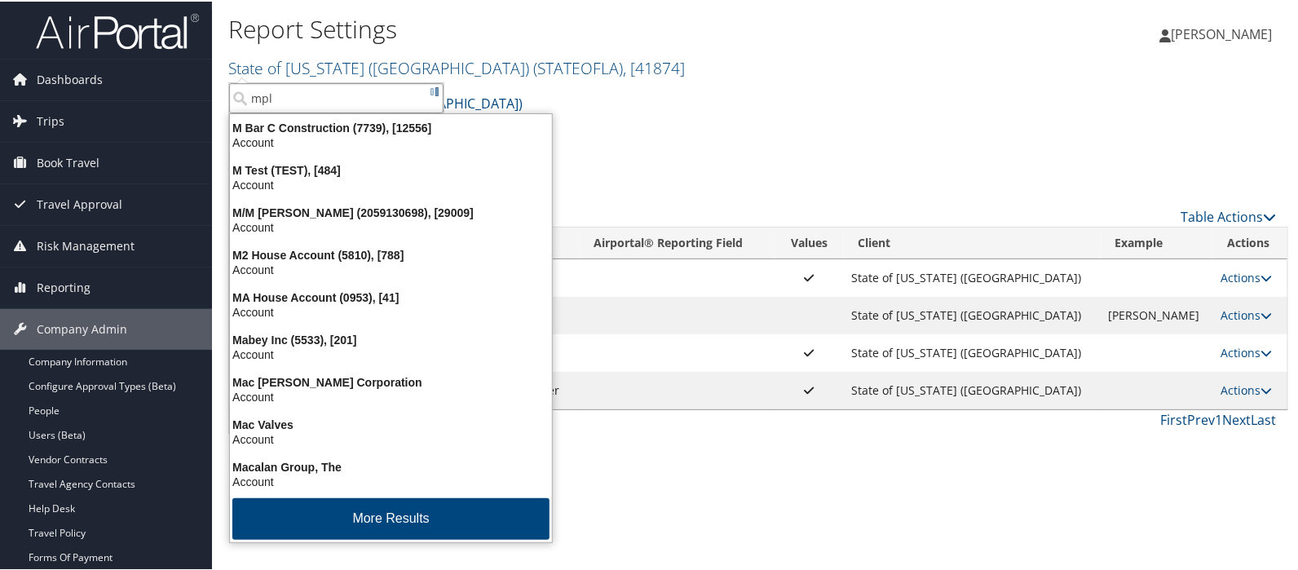
type input "mplt"
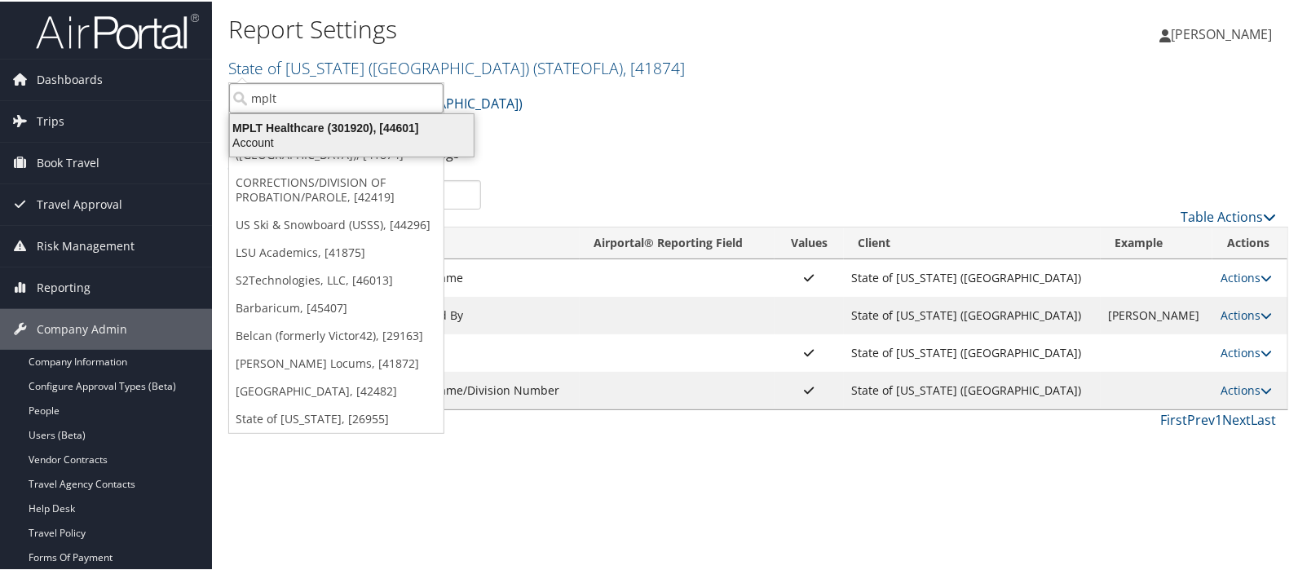
click at [286, 126] on div "MPLT Healthcare (301920), [44601]" at bounding box center [351, 126] width 263 height 15
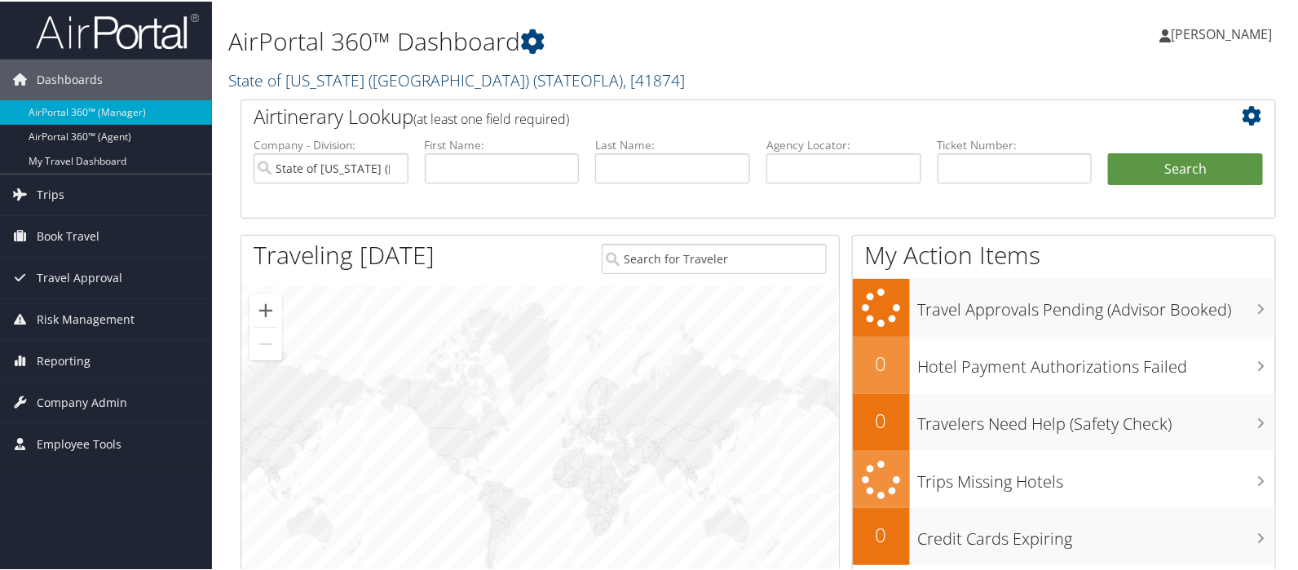
click at [281, 83] on link "State of [US_STATE] (SOLA) ( STATEOFLA ) , [ 41874 ]" at bounding box center [456, 79] width 457 height 22
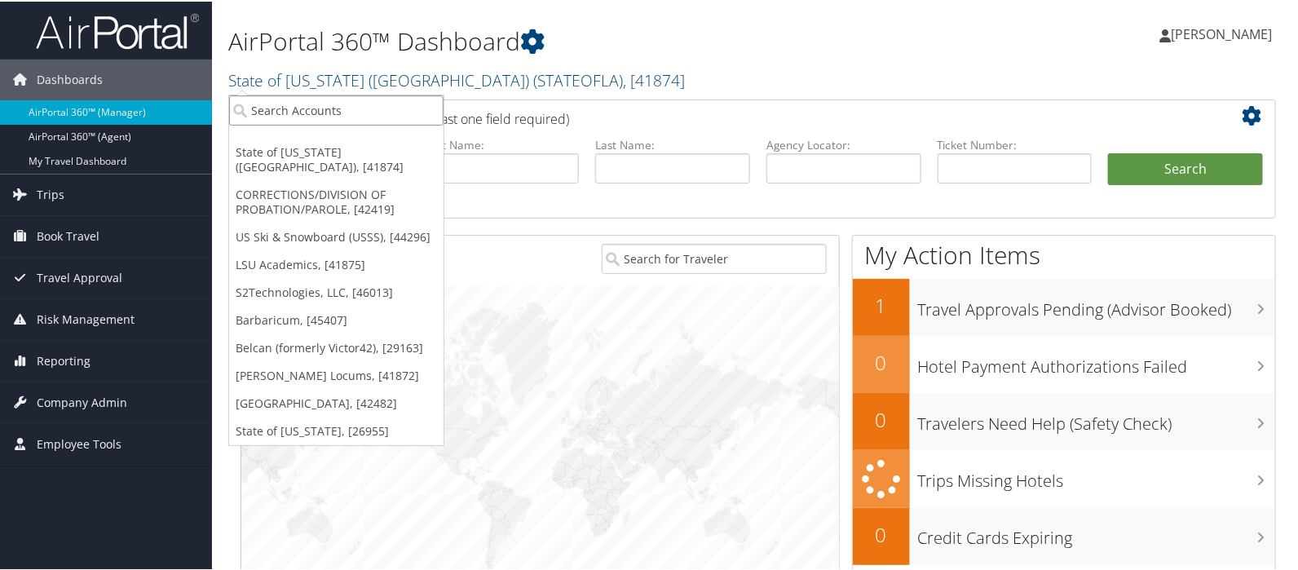
click at [281, 106] on input "search" at bounding box center [336, 109] width 215 height 30
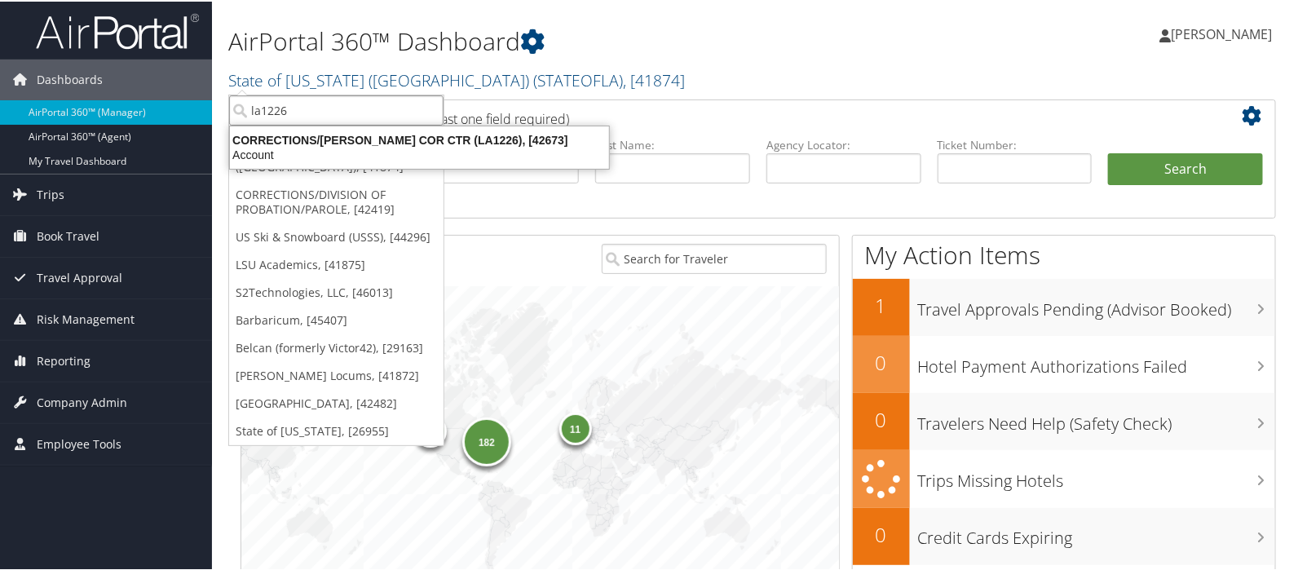
type input "la1226"
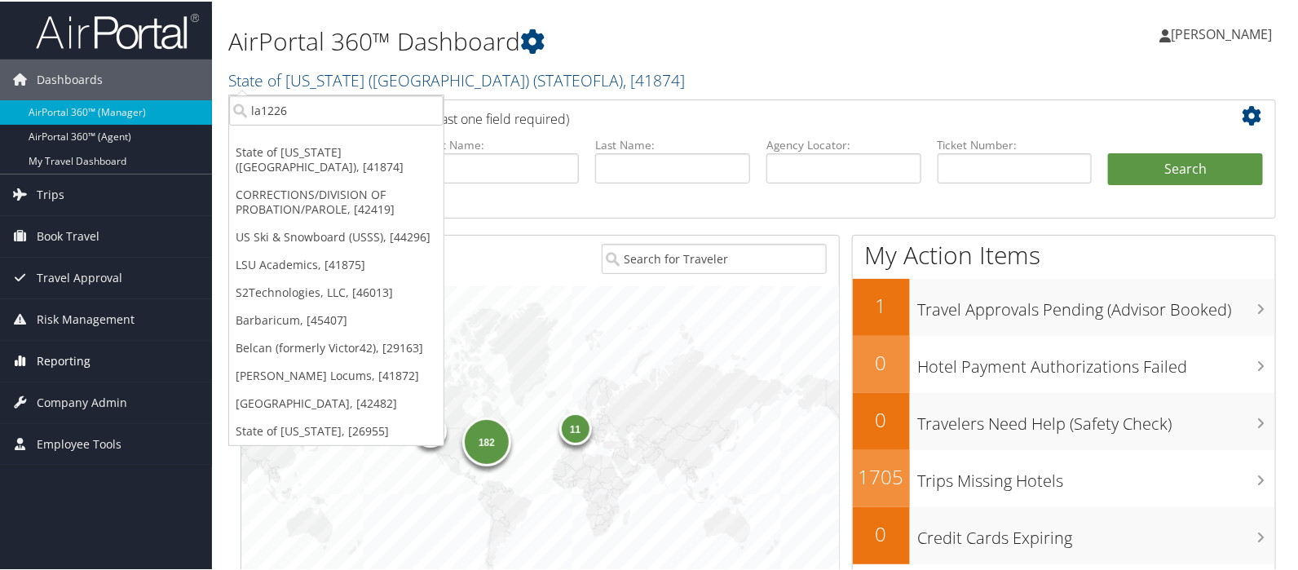
click at [64, 358] on span "Reporting" at bounding box center [64, 359] width 54 height 41
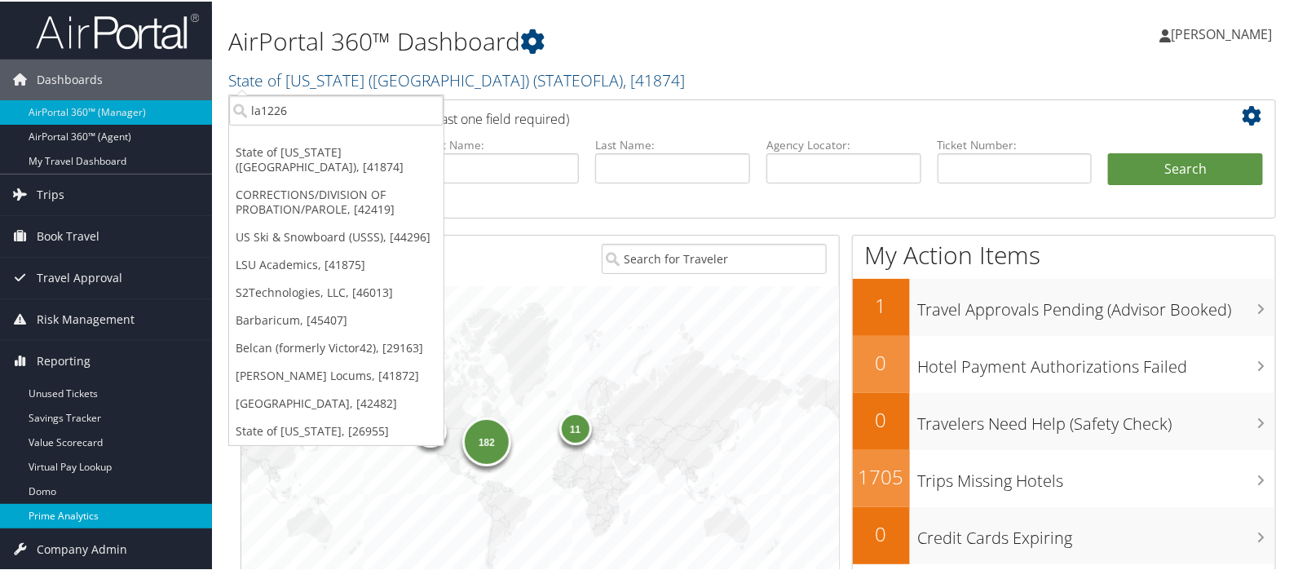
click at [63, 512] on link "Prime Analytics" at bounding box center [106, 514] width 212 height 24
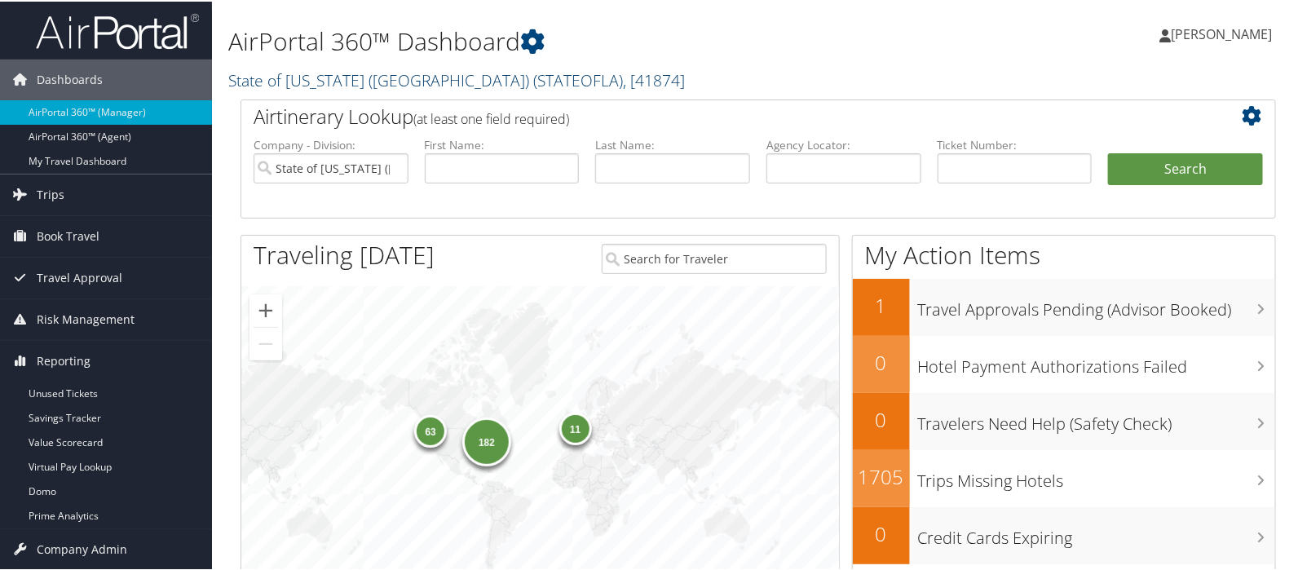
click at [292, 83] on link "State of Louisiana (SOLA) ( STATEOFLA ) , [ 41874 ]" at bounding box center [456, 79] width 457 height 22
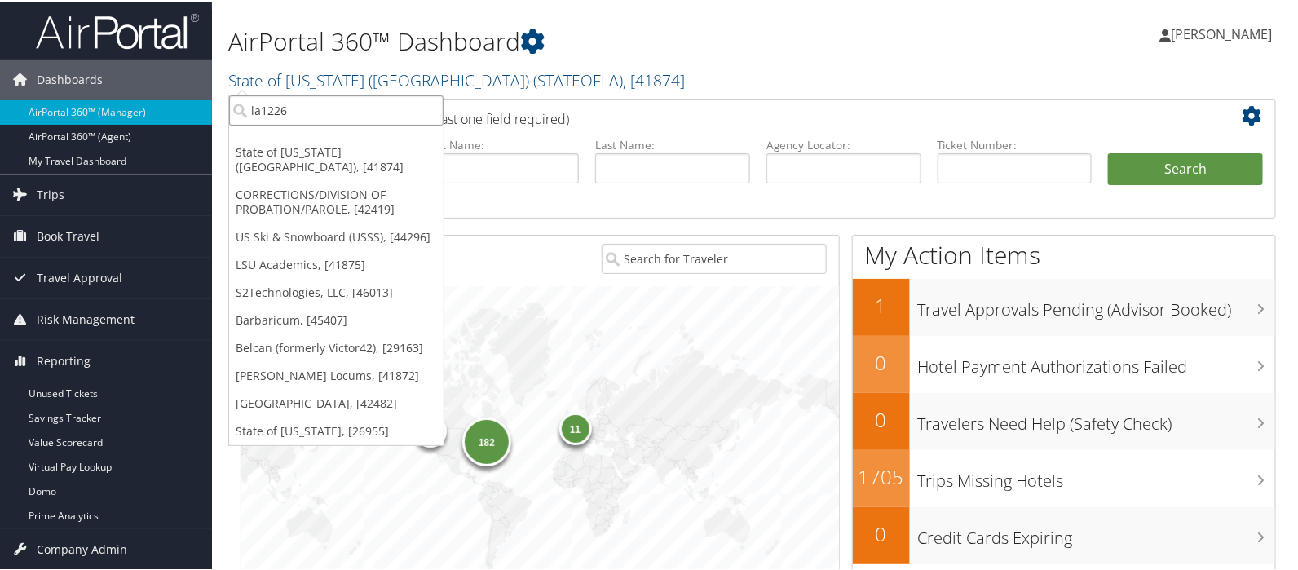
drag, startPoint x: 290, startPoint y: 110, endPoint x: 237, endPoint y: 105, distance: 54.1
click at [237, 105] on input "la1226" at bounding box center [336, 109] width 215 height 30
click at [693, 75] on h2 "State of Louisiana (SOLA) ( STATEOFLA ) , [ 41874 ]" at bounding box center [581, 78] width 707 height 28
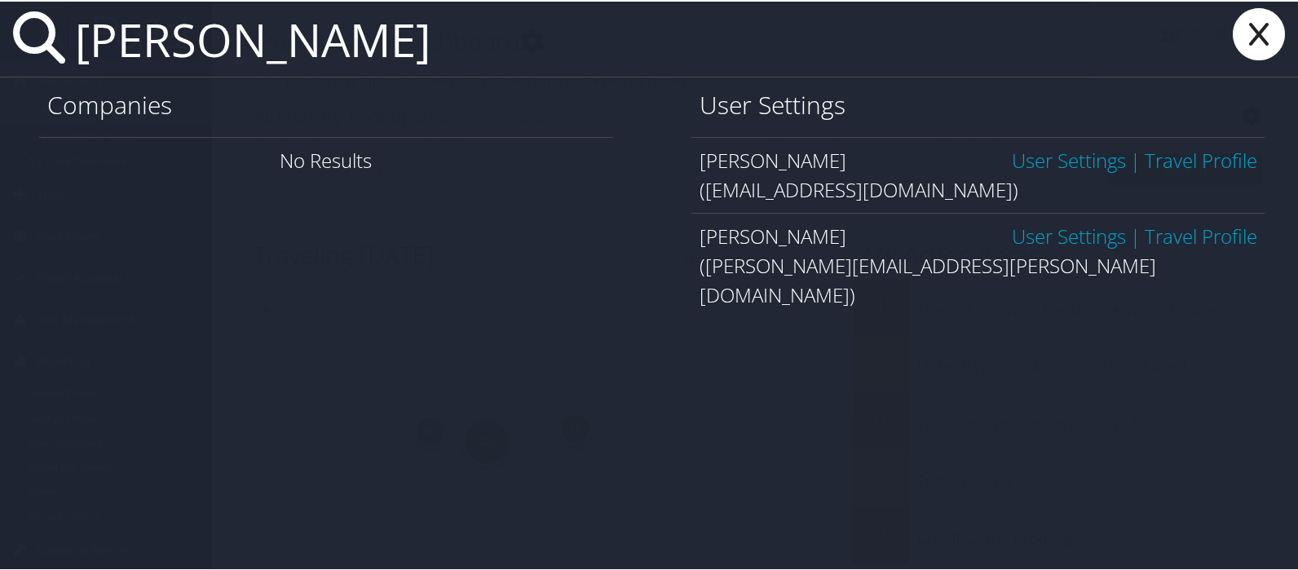
type input "krystal blackwell"
drag, startPoint x: 1249, startPoint y: 38, endPoint x: 1219, endPoint y: 27, distance: 31.2
click at [1249, 38] on icon at bounding box center [1259, 33] width 65 height 52
type input "krystal blackwell"
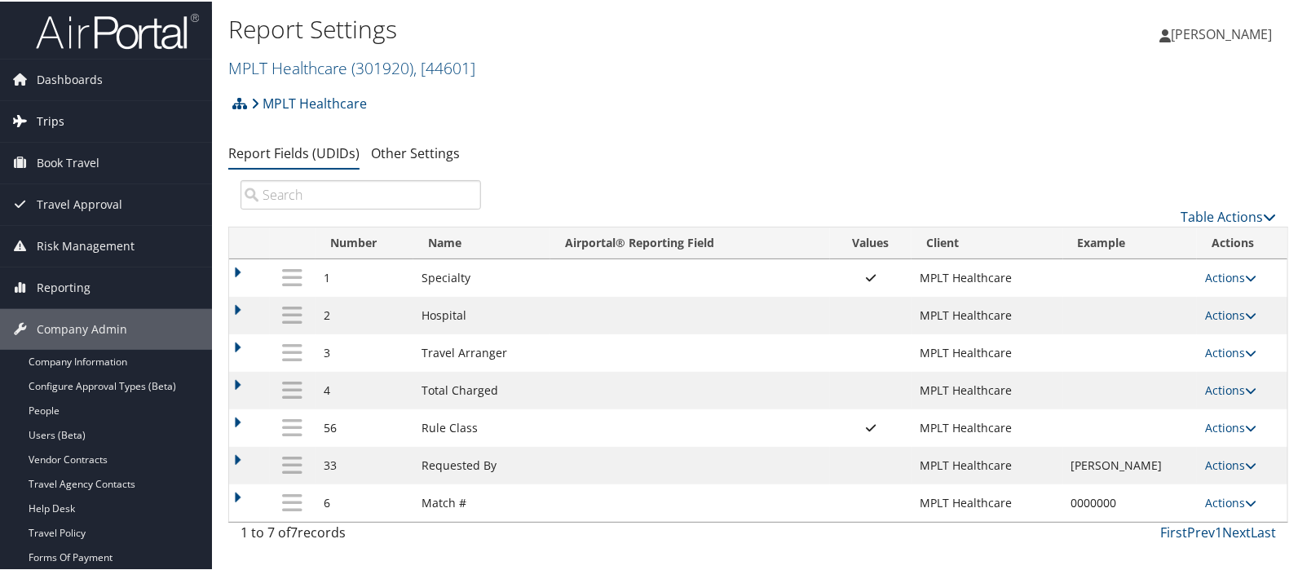
click at [57, 118] on span "Trips" at bounding box center [51, 120] width 28 height 41
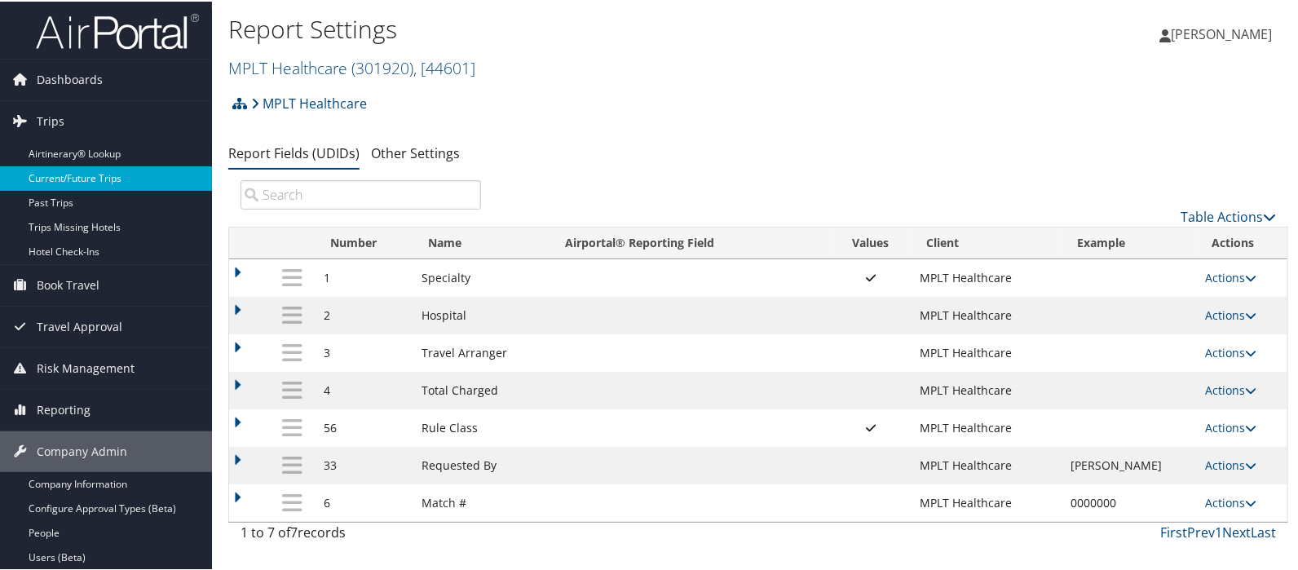
click at [69, 181] on link "Current/Future Trips" at bounding box center [106, 177] width 212 height 24
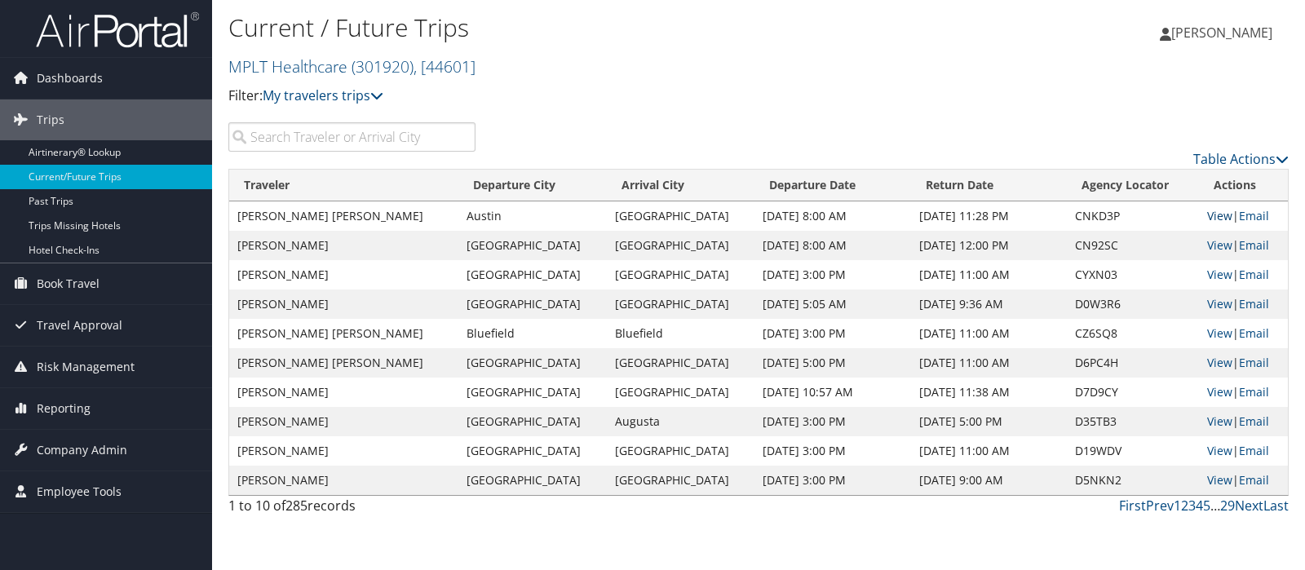
click at [1209, 214] on link "View" at bounding box center [1219, 215] width 25 height 15
click at [1214, 329] on link "View" at bounding box center [1219, 332] width 25 height 15
click at [69, 452] on span "Company Admin" at bounding box center [82, 450] width 91 height 41
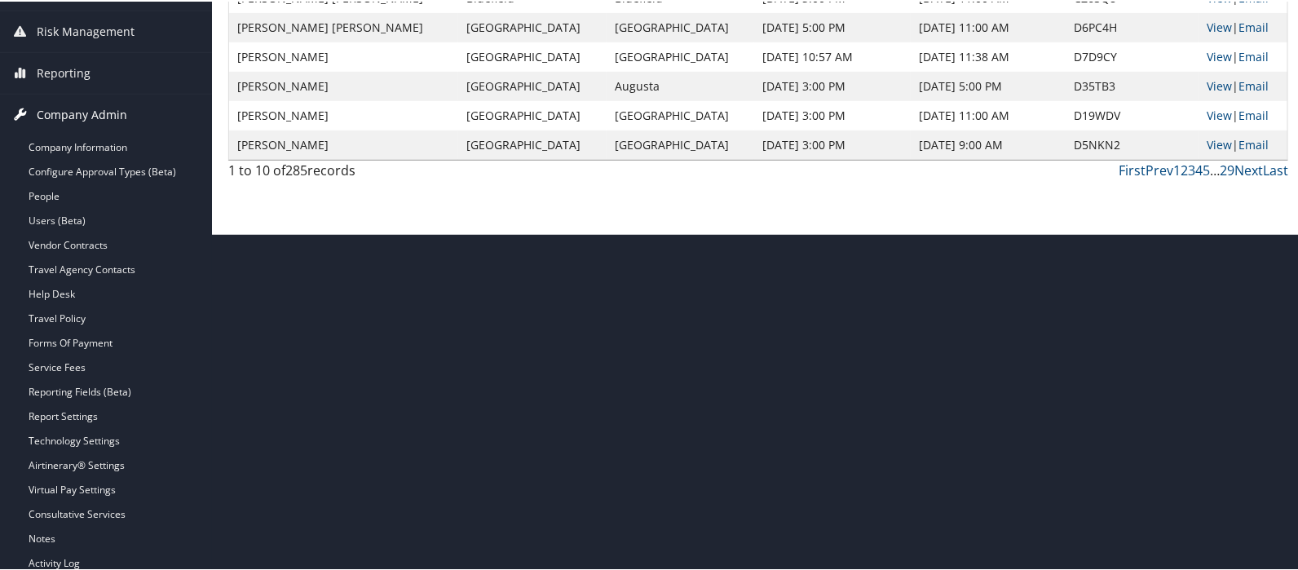
scroll to position [382, 0]
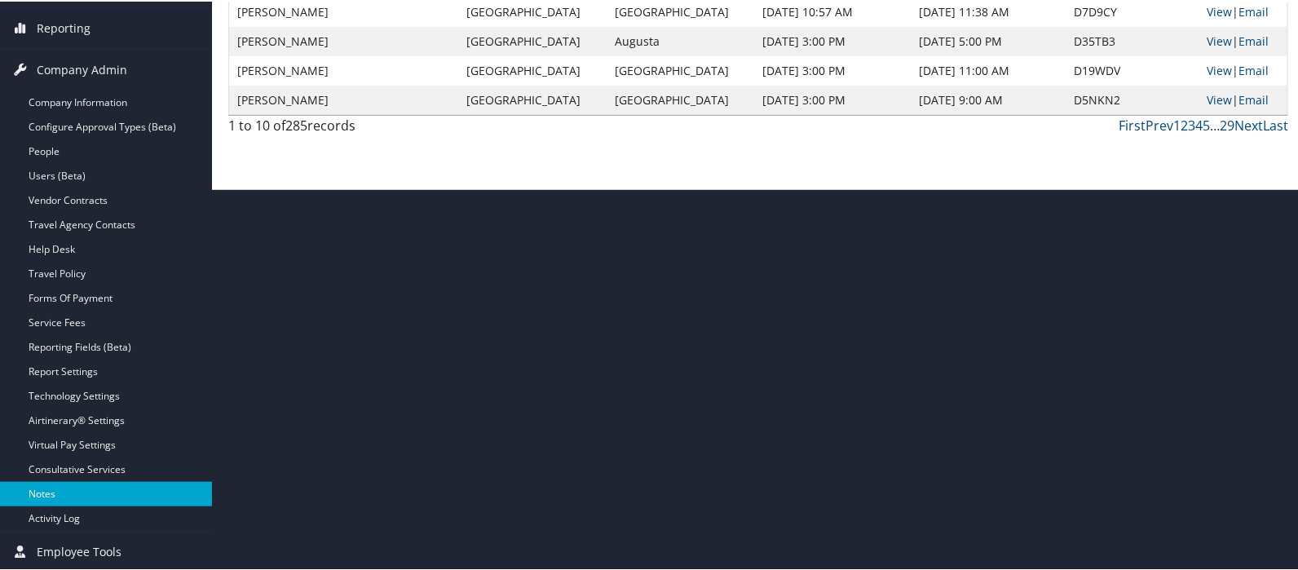
click at [42, 488] on link "Notes" at bounding box center [106, 492] width 212 height 24
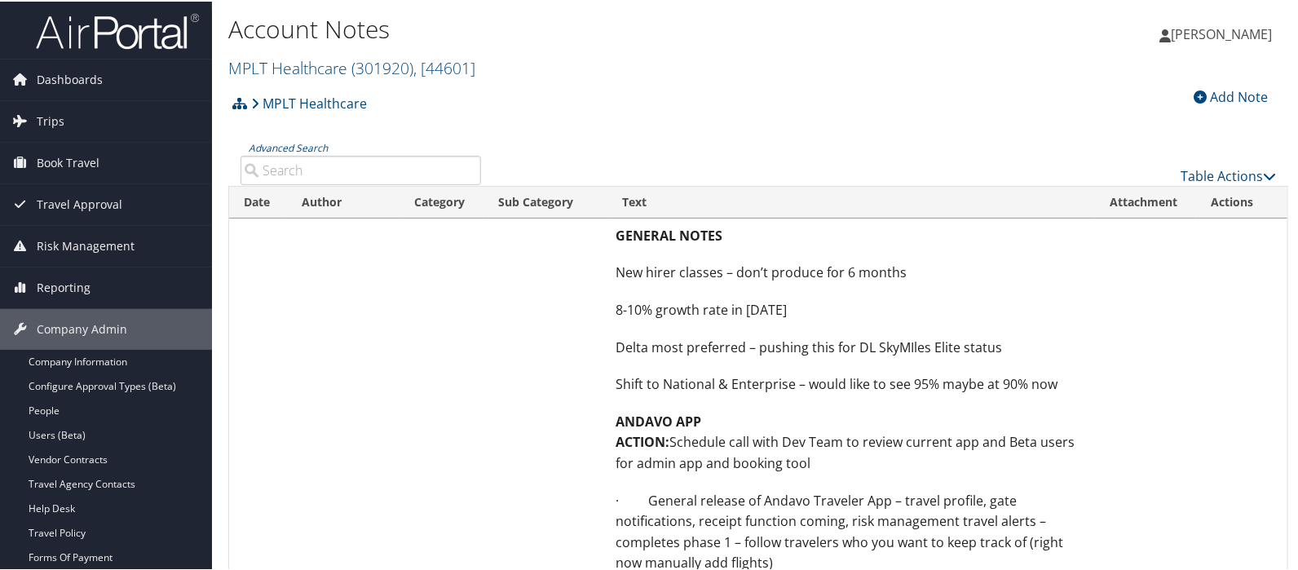
click at [1223, 93] on div "Add Note" at bounding box center [1231, 96] width 91 height 20
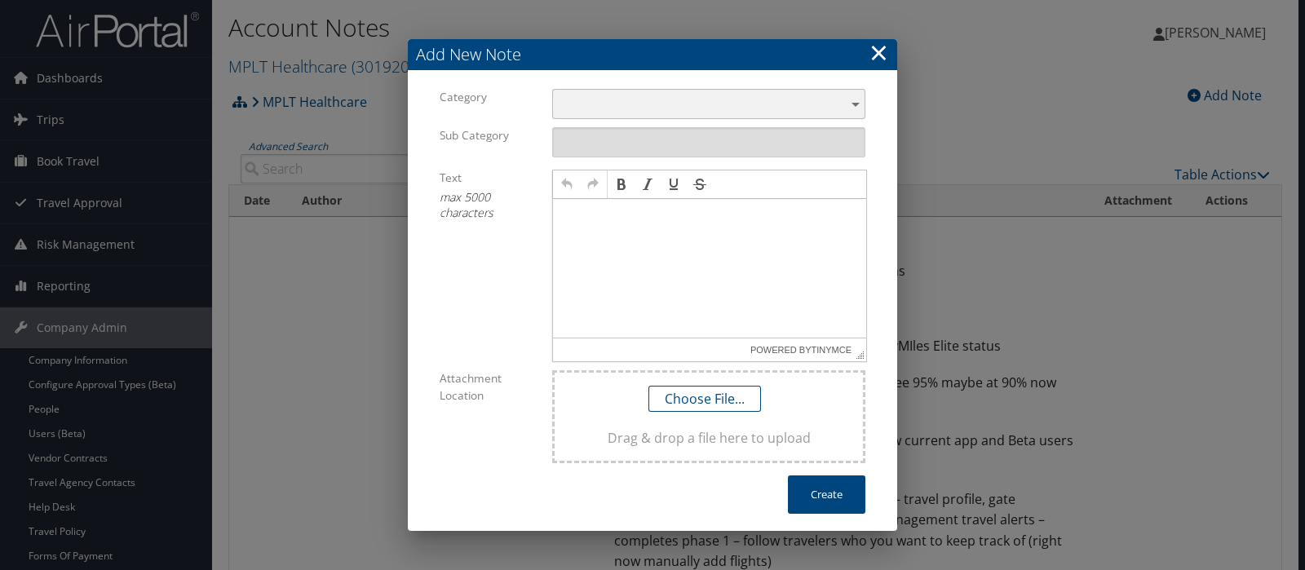
click at [576, 104] on div "​" at bounding box center [708, 104] width 313 height 30
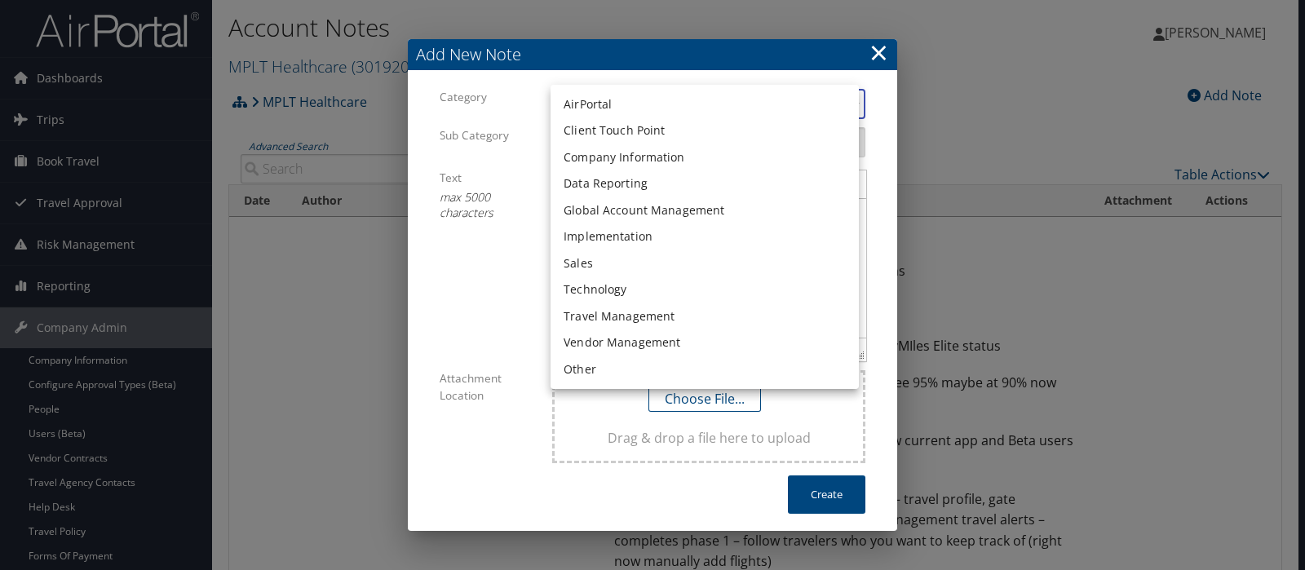
click at [599, 104] on li "AirPortal" at bounding box center [705, 104] width 308 height 27
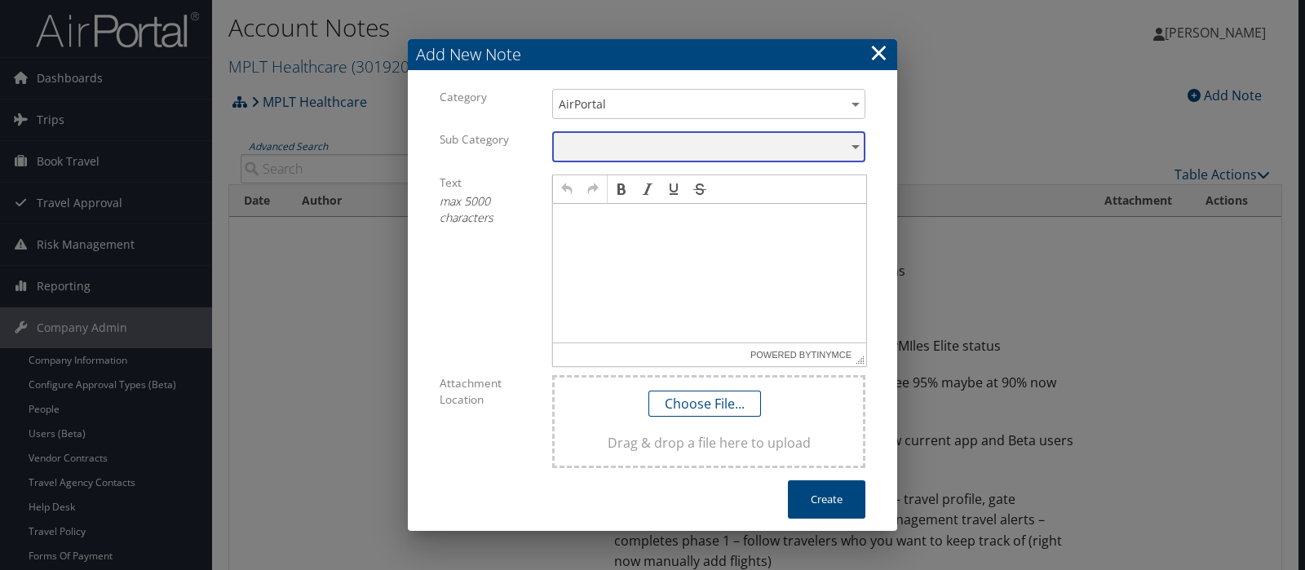
click at [566, 144] on div "​" at bounding box center [708, 146] width 313 height 30
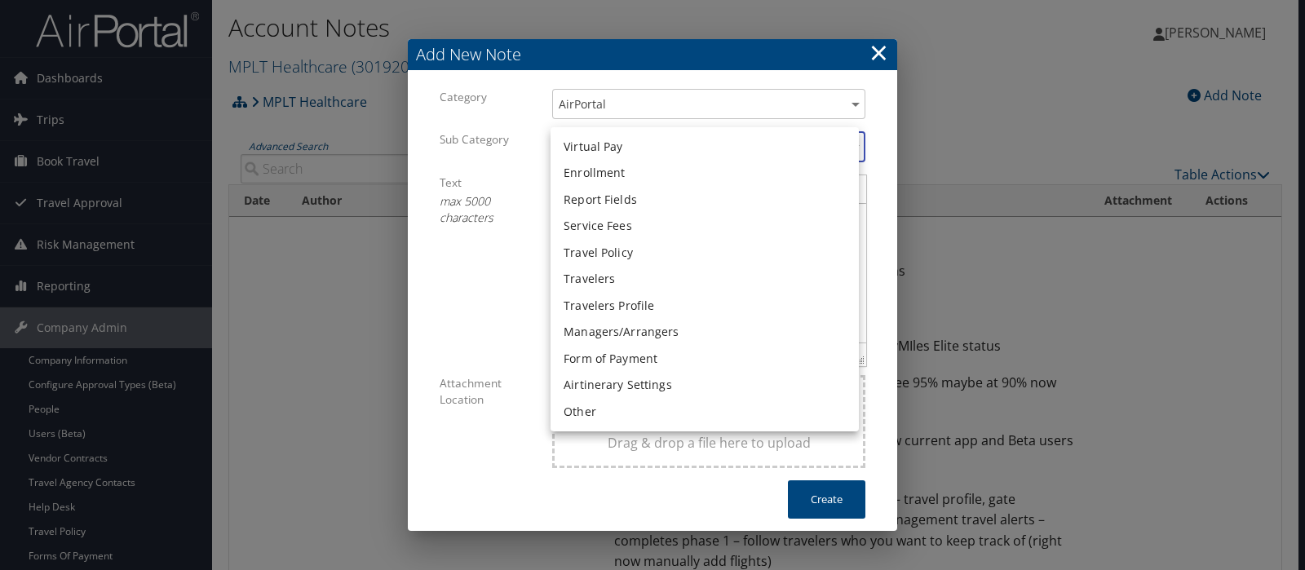
click at [583, 386] on li "Airtinerary Settings" at bounding box center [705, 385] width 308 height 27
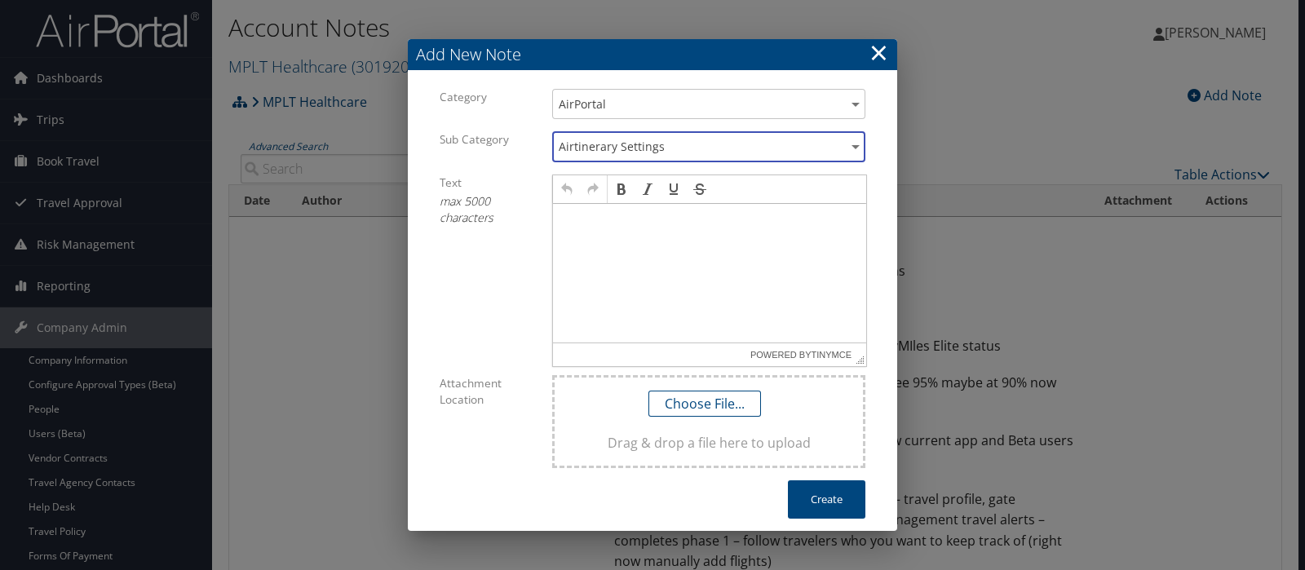
click at [577, 224] on p at bounding box center [710, 219] width 300 height 13
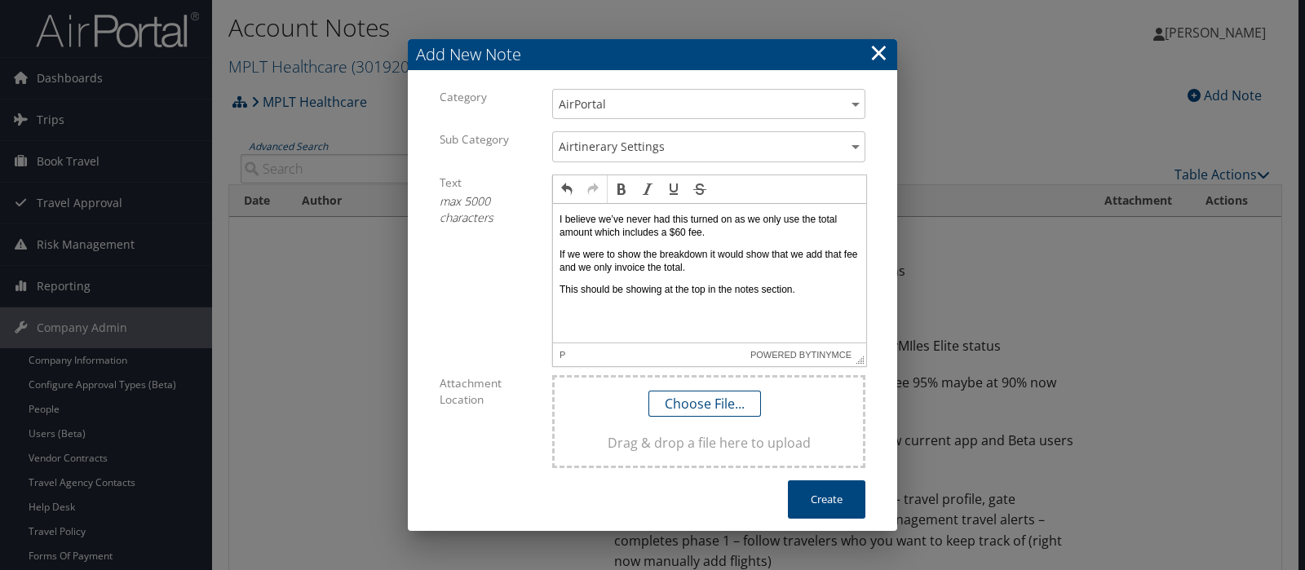
click at [557, 215] on html "I believe we’ve never had this turned on as we only use the total amount which …" at bounding box center [709, 254] width 313 height 103
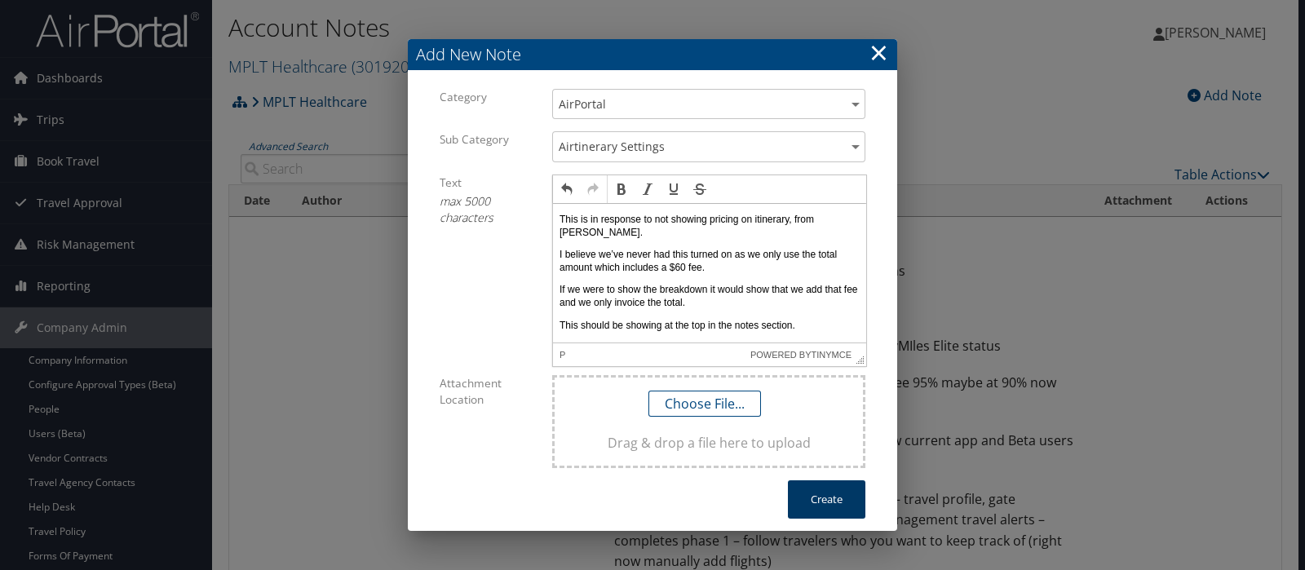
click at [816, 499] on button "Create" at bounding box center [826, 499] width 77 height 38
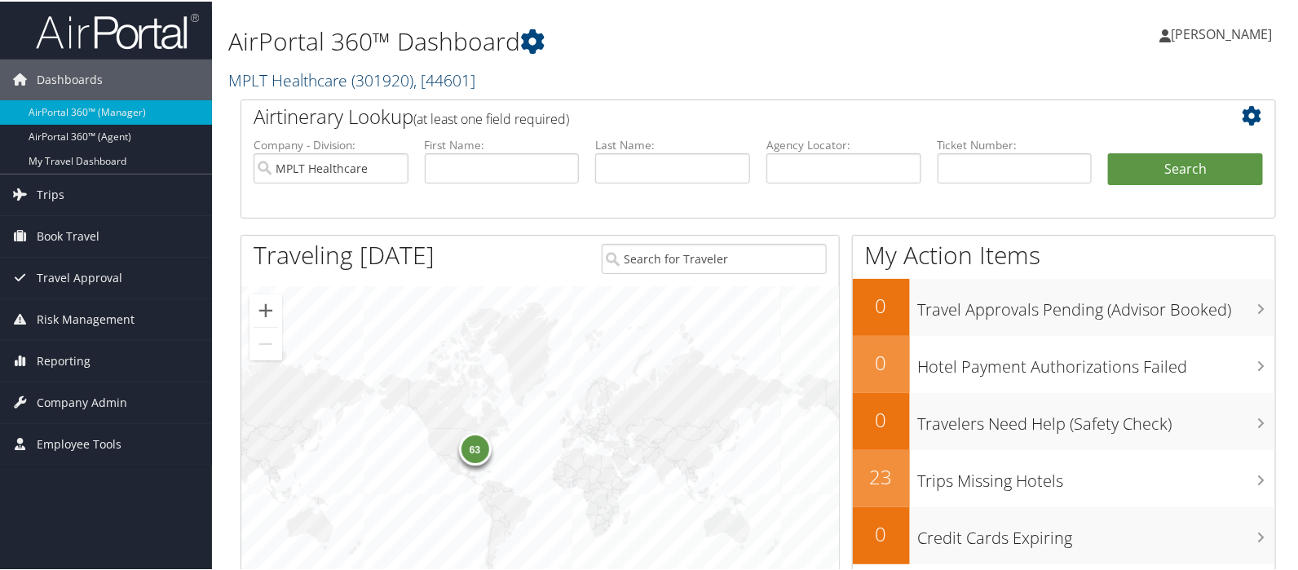
click at [256, 80] on link "MPLT Healthcare ( 301920 ) , [ 44601 ]" at bounding box center [351, 79] width 247 height 22
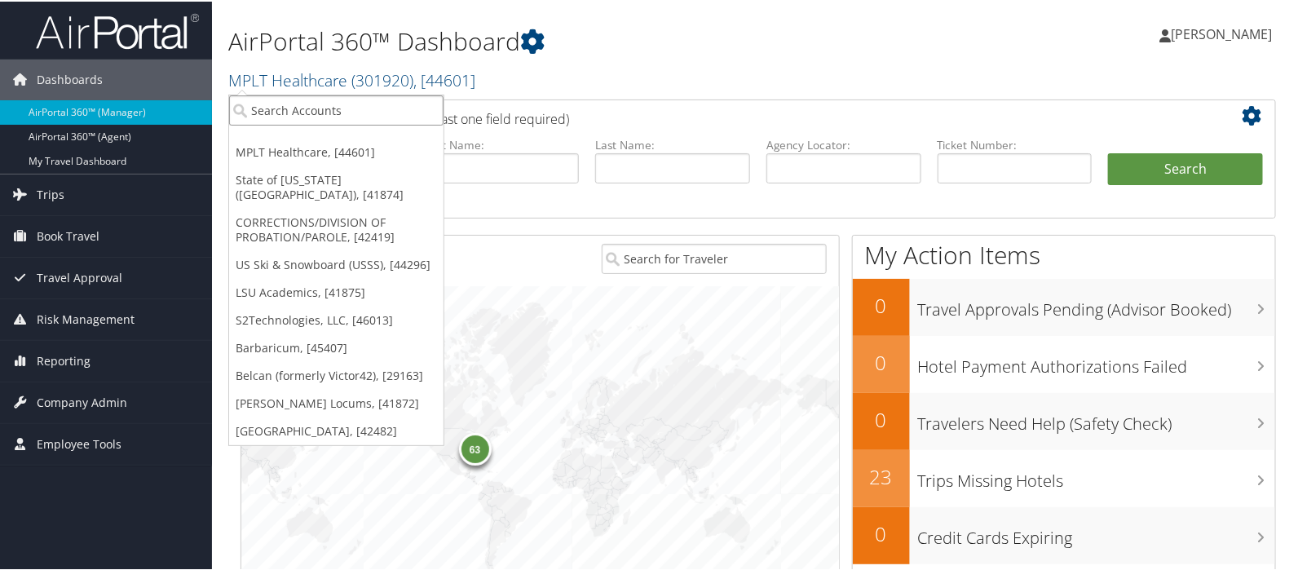
click at [254, 106] on input "search" at bounding box center [336, 109] width 215 height 30
type input "lsu academ"
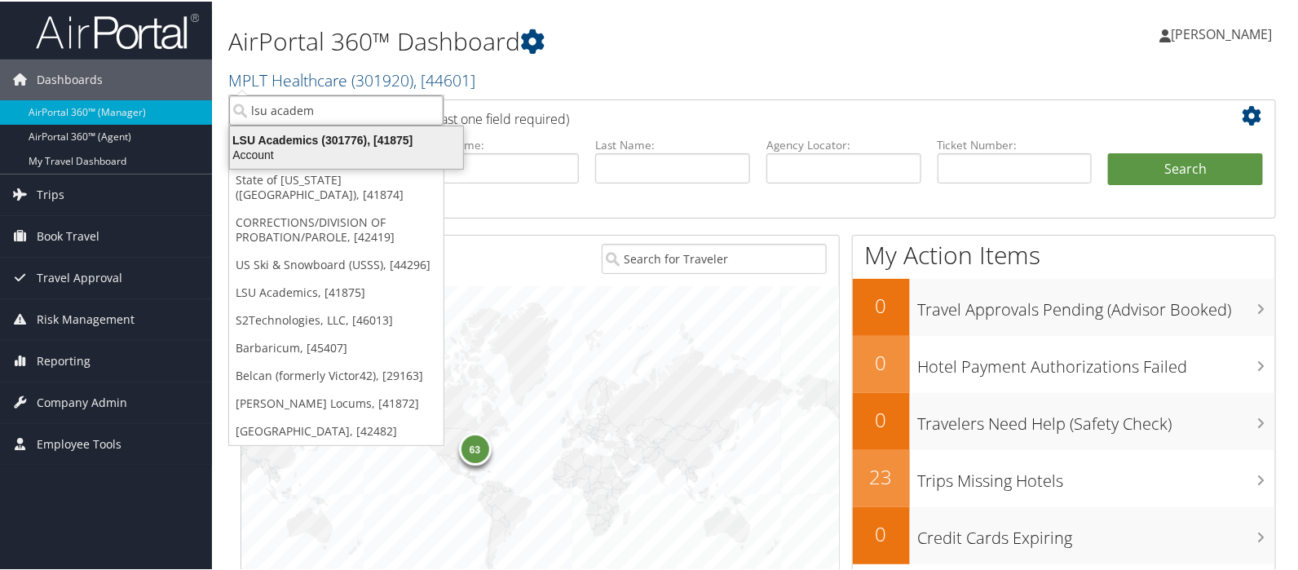
click at [288, 133] on div "LSU Academics (301776), [41875]" at bounding box center [346, 138] width 253 height 15
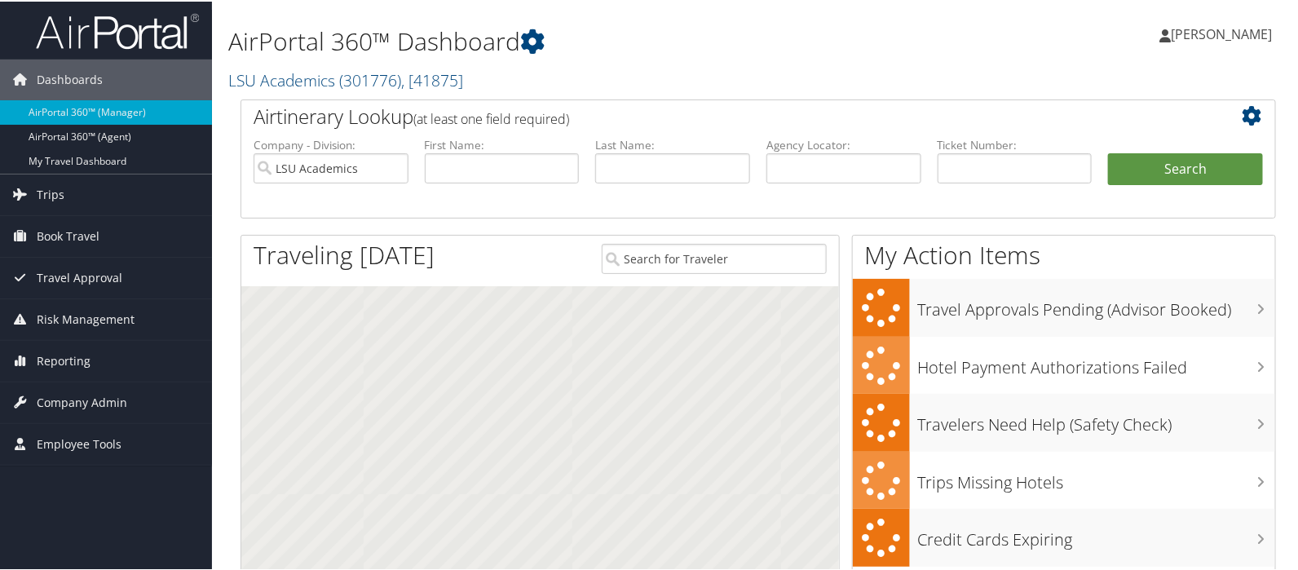
click at [77, 407] on span "Company Admin" at bounding box center [82, 401] width 91 height 41
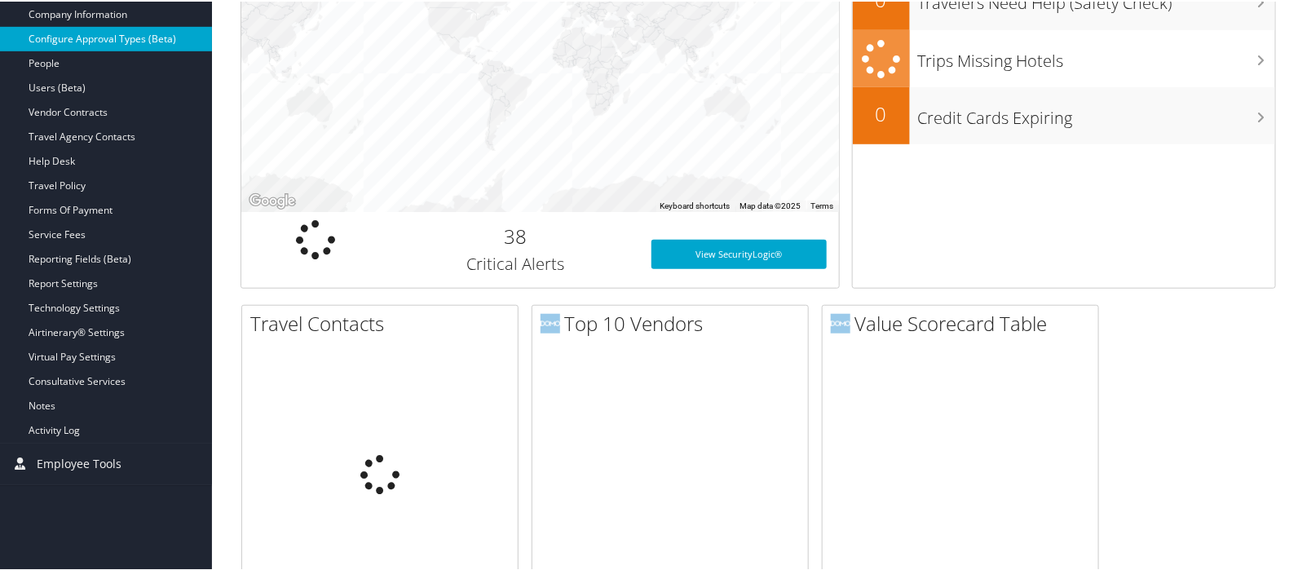
scroll to position [543, 0]
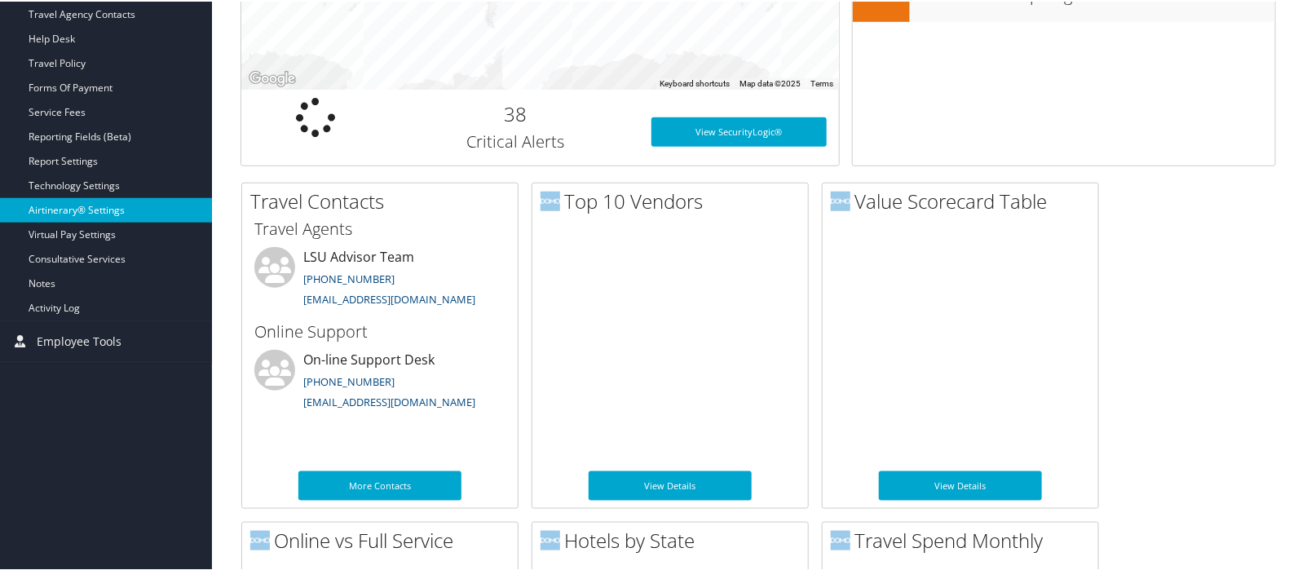
click at [78, 201] on link "Airtinerary® Settings" at bounding box center [106, 209] width 212 height 24
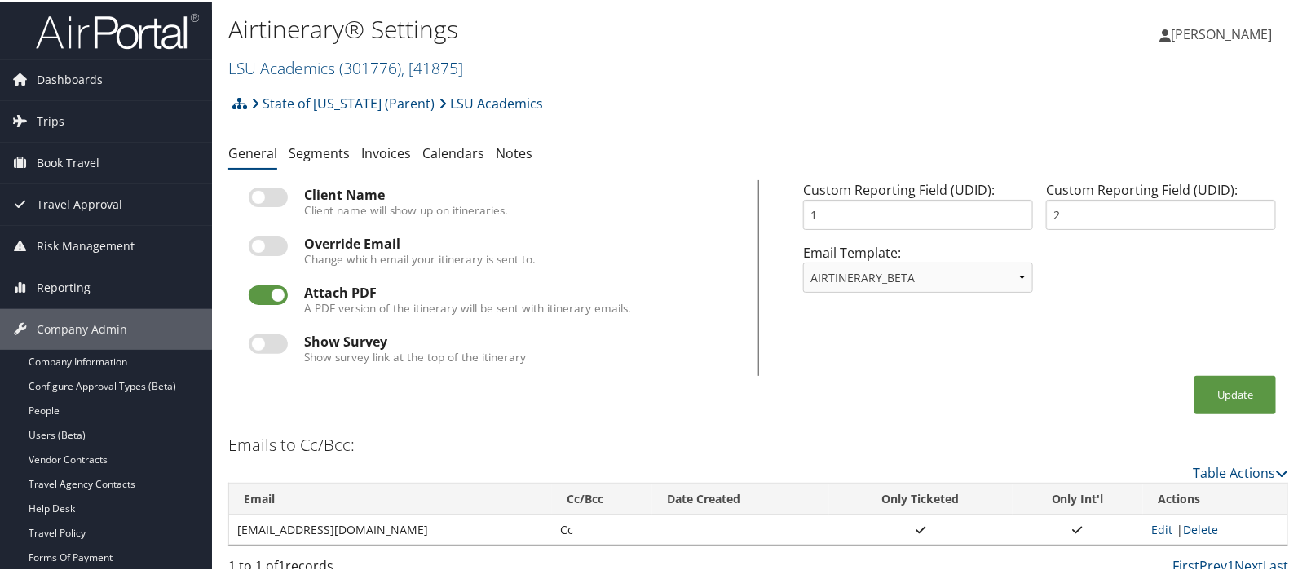
scroll to position [259, 0]
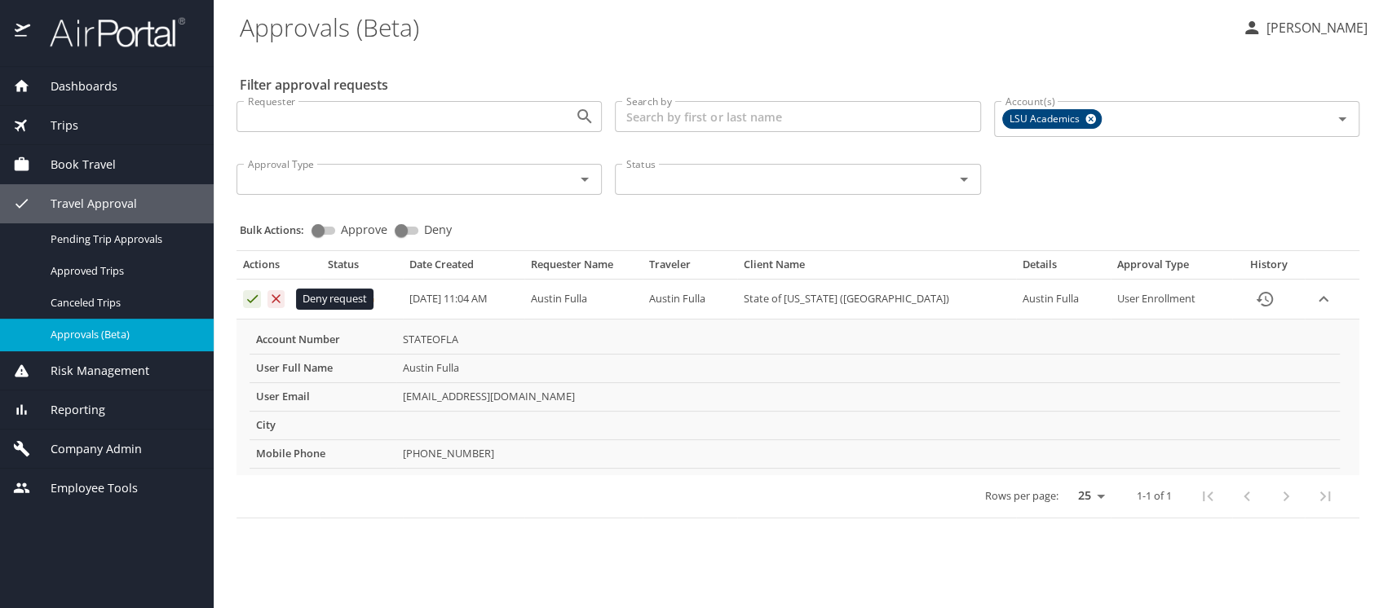
click at [274, 298] on icon "Approval table" at bounding box center [276, 298] width 9 height 9
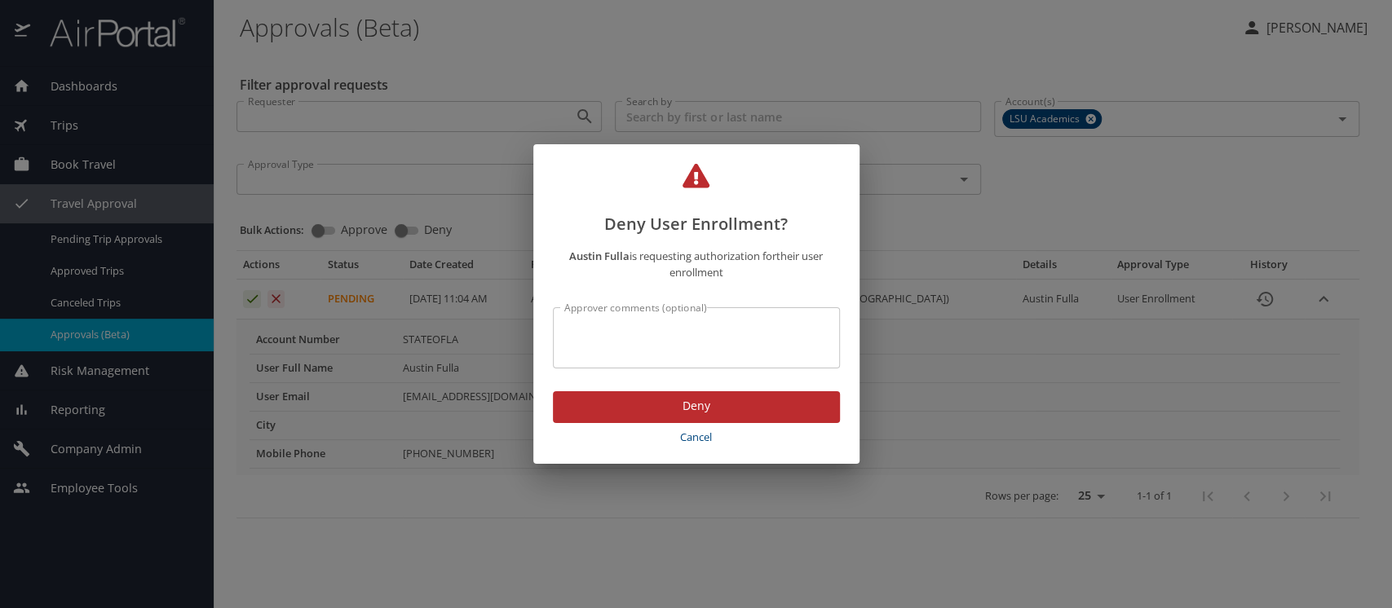
click at [682, 400] on span "Deny" at bounding box center [696, 406] width 261 height 20
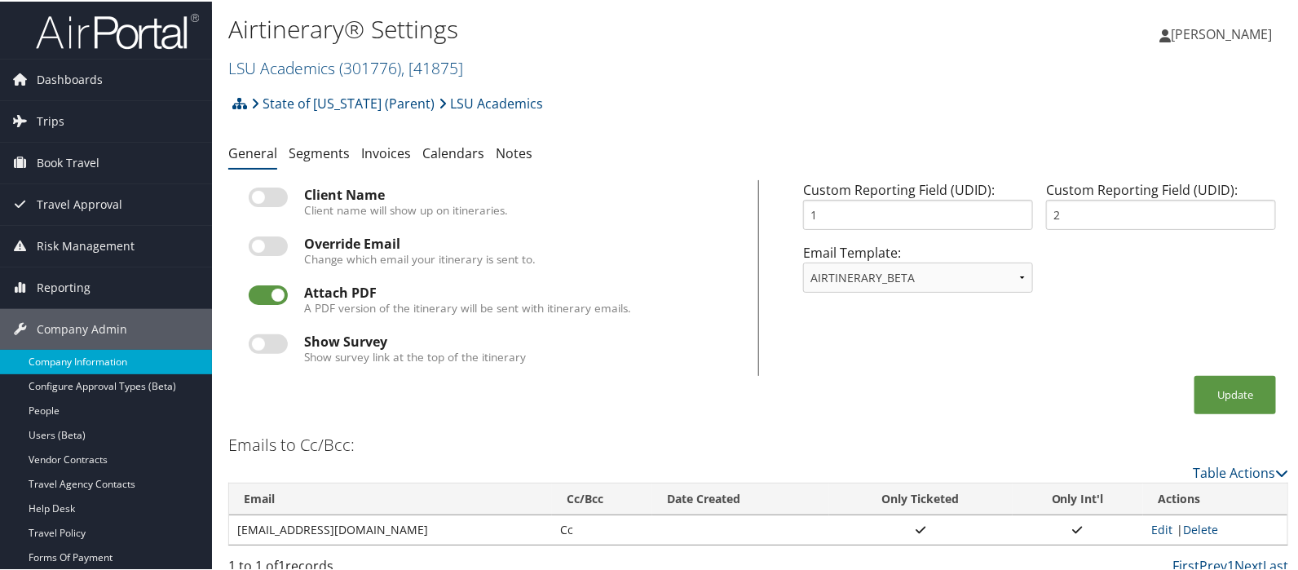
click at [95, 348] on link "Company Information" at bounding box center [106, 360] width 212 height 24
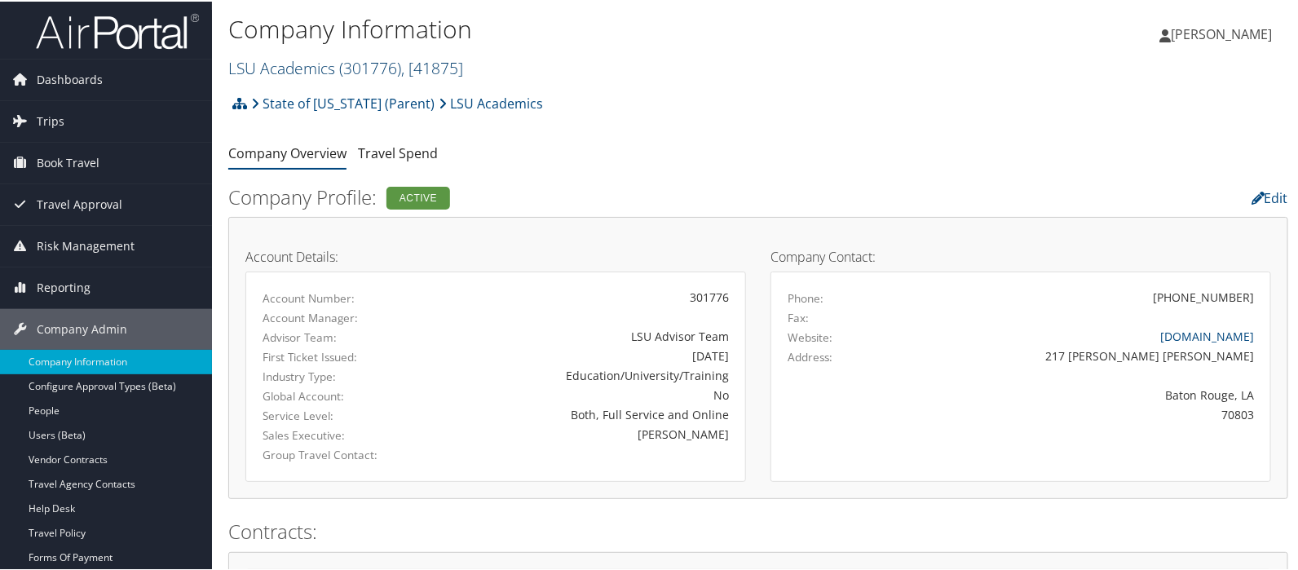
click at [290, 67] on link "LSU Academics ( 301776 ) , [ 41875 ]" at bounding box center [345, 66] width 235 height 22
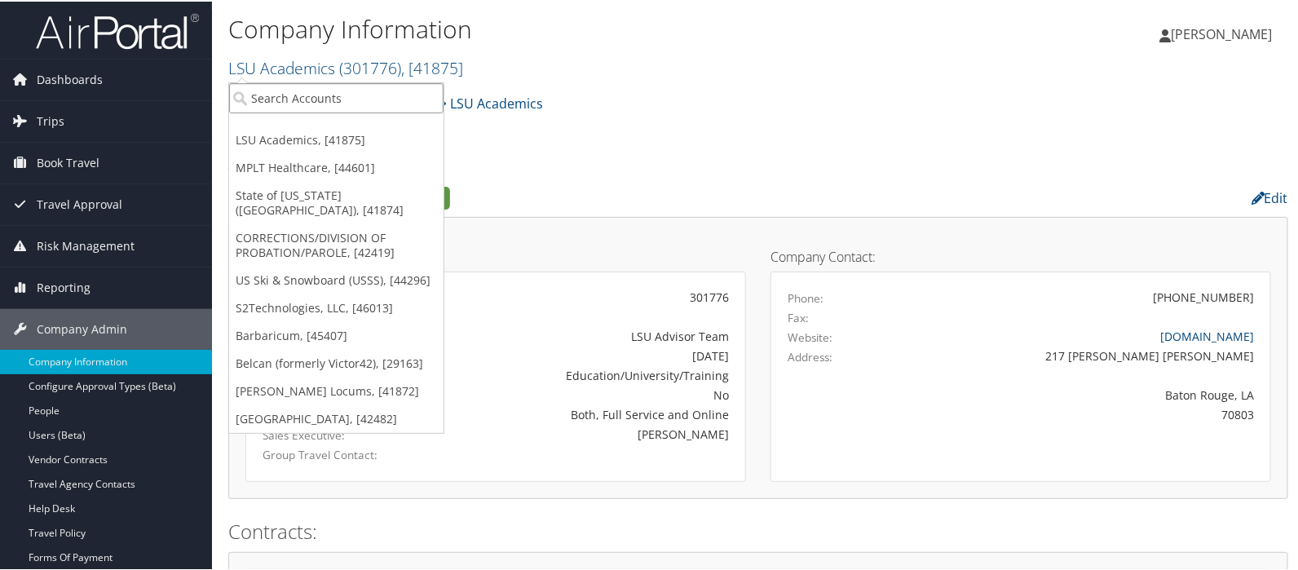
click at [290, 82] on input "search" at bounding box center [336, 97] width 215 height 30
type input "state of l"
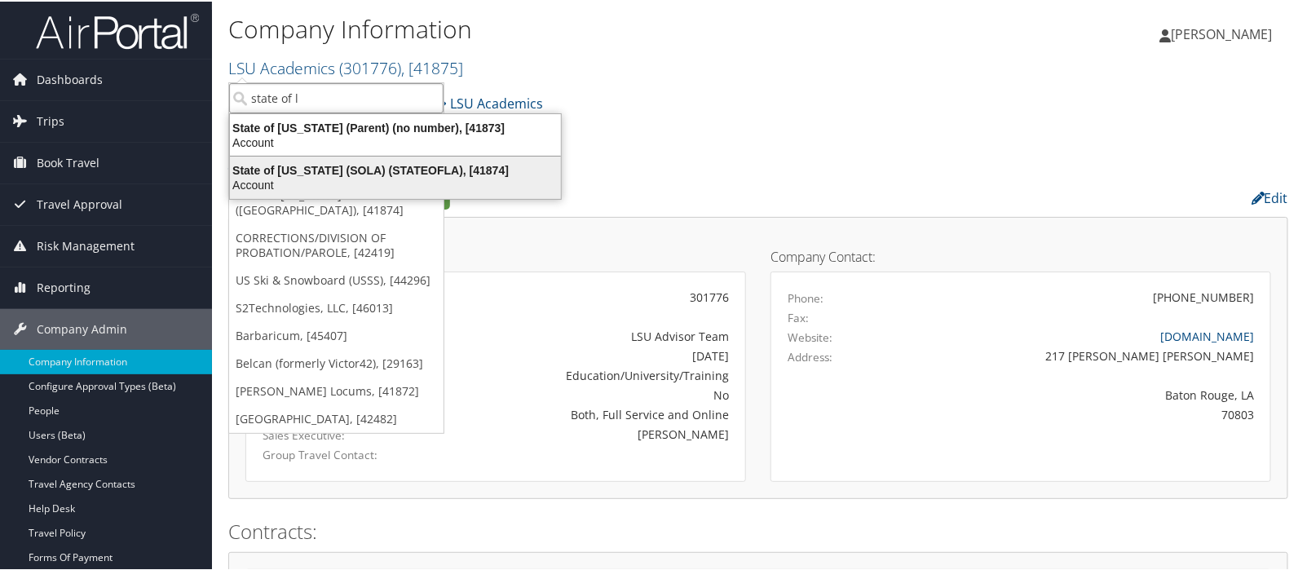
click at [306, 177] on div "Account" at bounding box center [395, 183] width 351 height 15
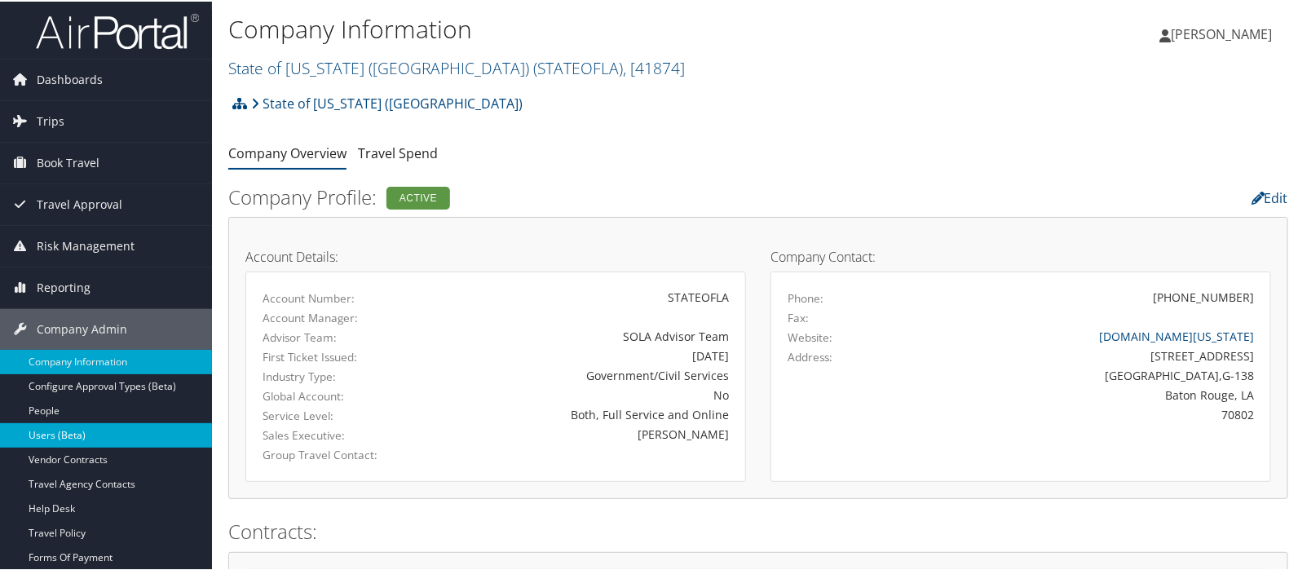
click at [101, 434] on link "Users (Beta)" at bounding box center [106, 434] width 212 height 24
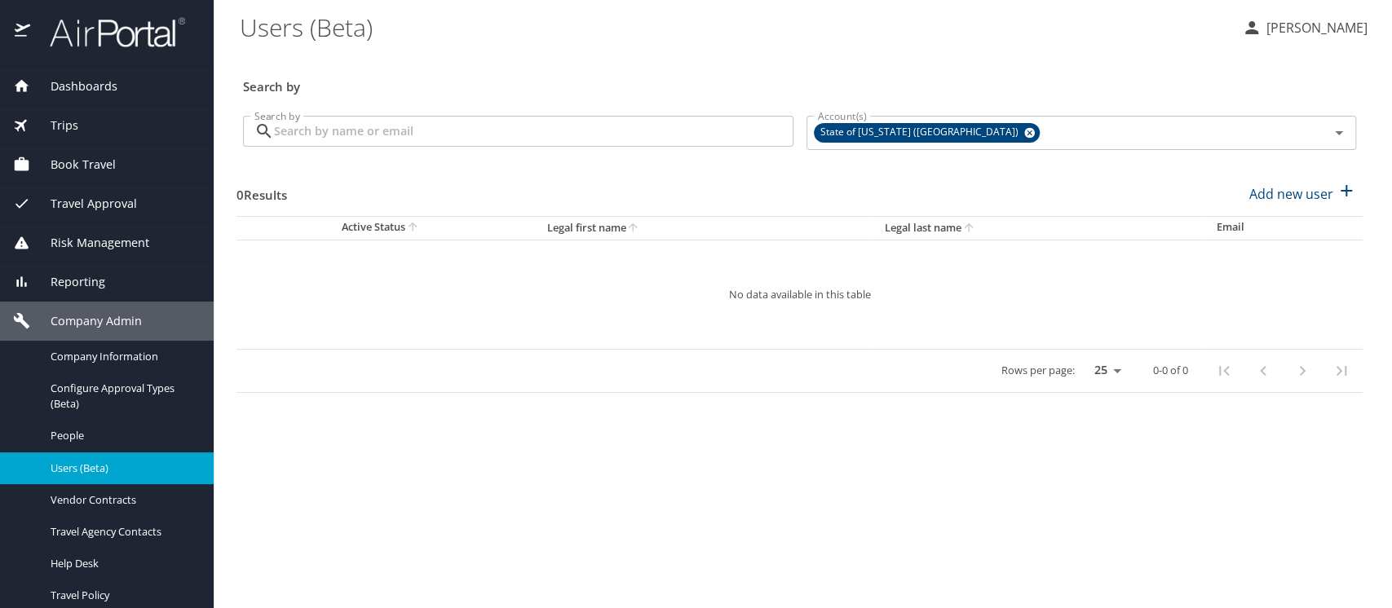
click at [294, 127] on input "Search by" at bounding box center [534, 131] width 520 height 31
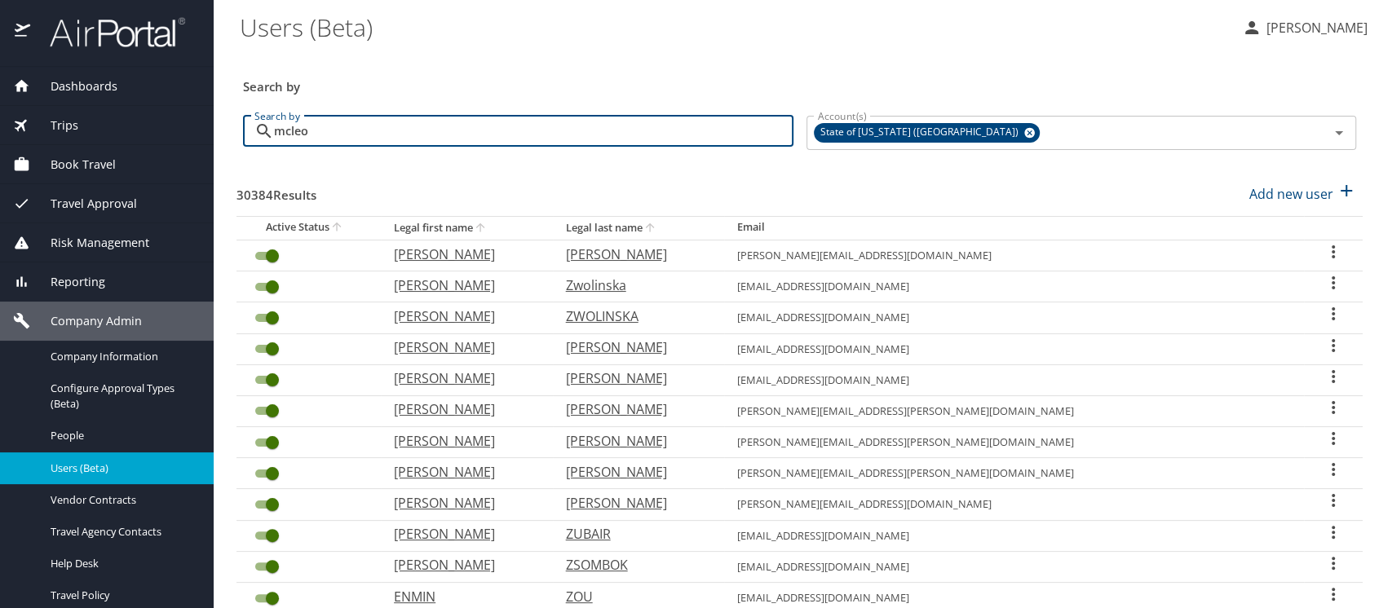
type input "mcleod"
checkbox input "false"
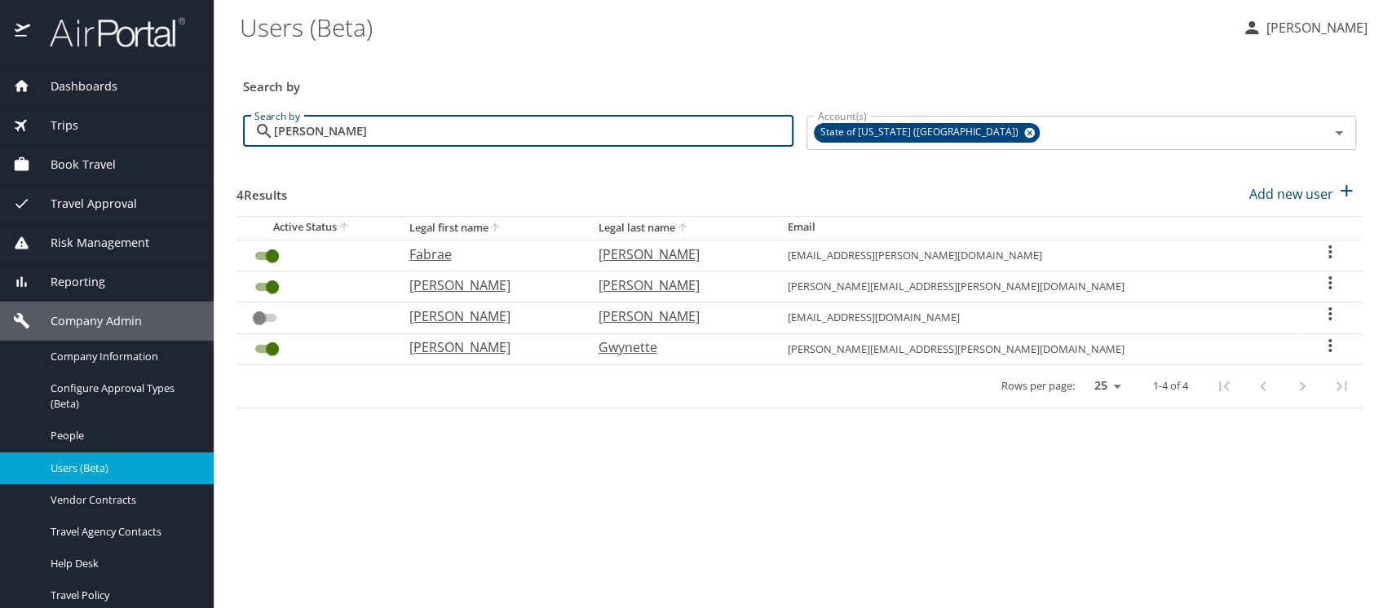
type input "mcleod"
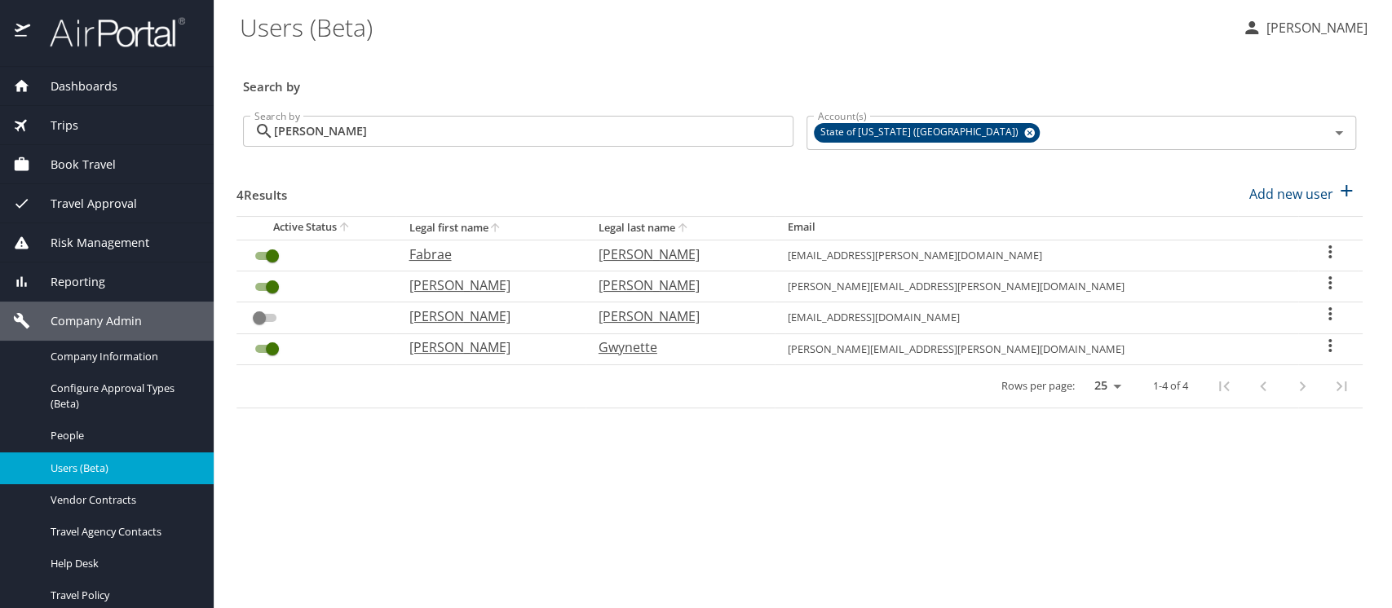
click at [62, 129] on span "Trips" at bounding box center [54, 126] width 48 height 18
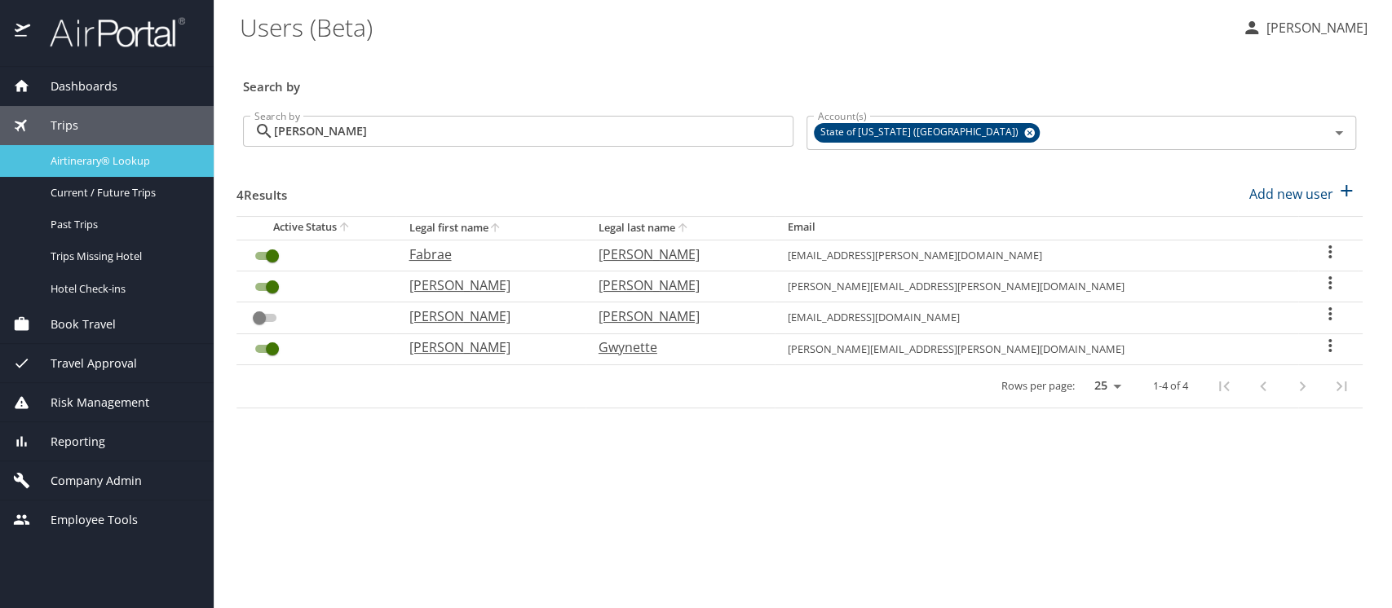
click at [78, 153] on div "Airtinerary® Lookup" at bounding box center [107, 161] width 188 height 19
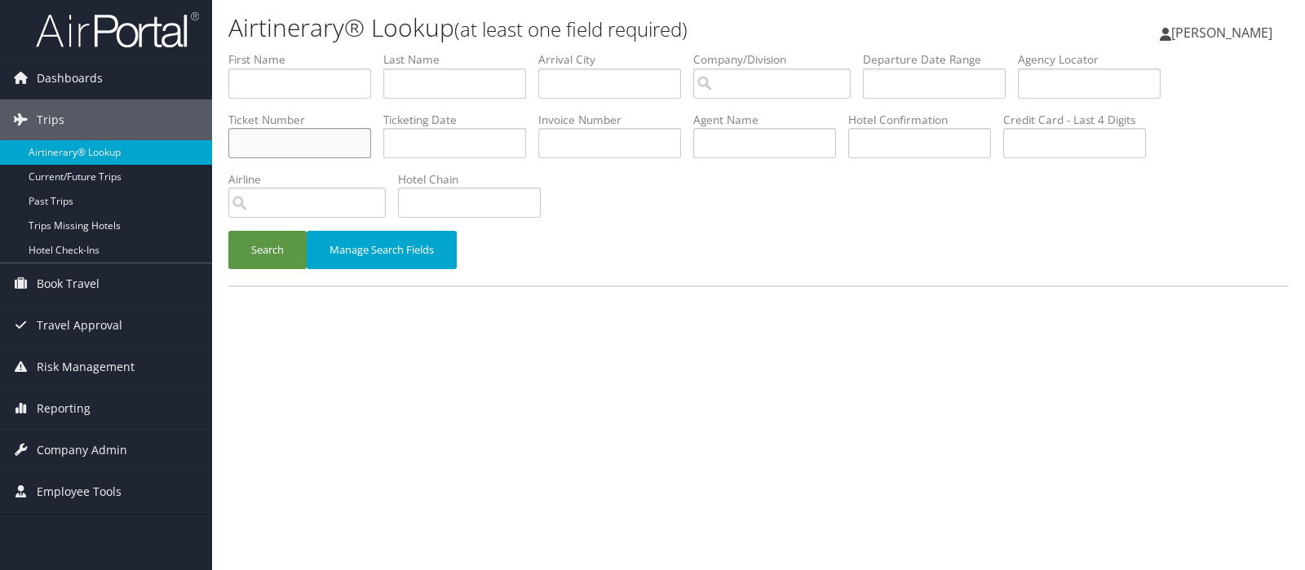
click at [249, 146] on input "text" at bounding box center [299, 143] width 143 height 30
type input "8900897702043"
click at [251, 249] on button "Search" at bounding box center [267, 250] width 78 height 38
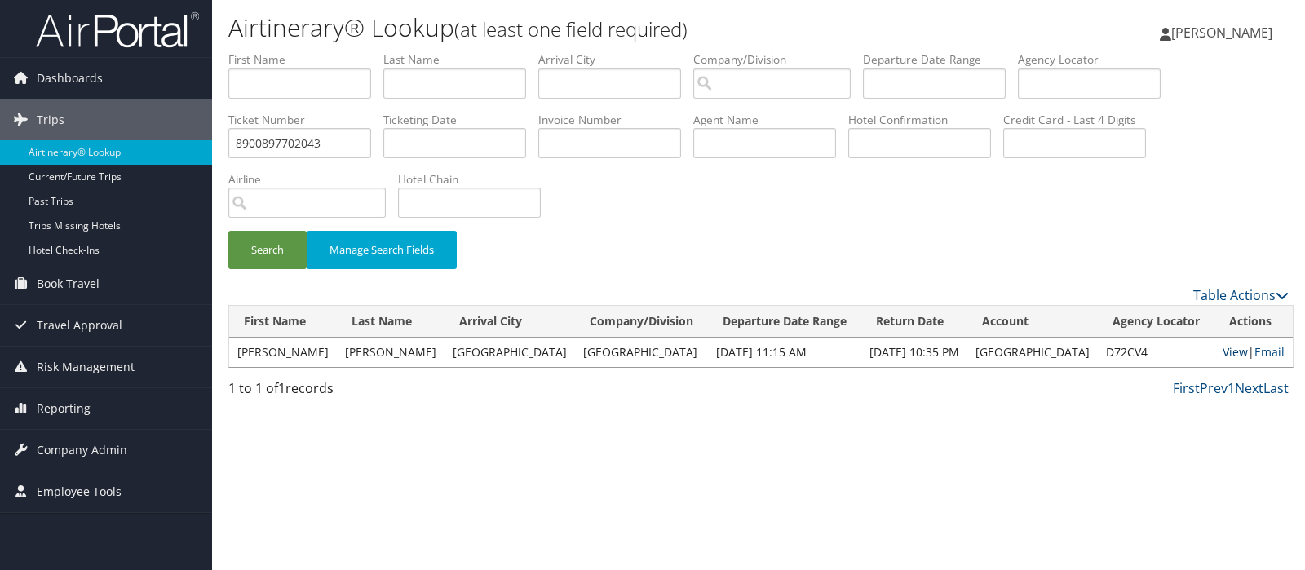
click at [1229, 356] on link "View" at bounding box center [1235, 351] width 25 height 15
click at [114, 444] on span "Company Admin" at bounding box center [82, 450] width 91 height 41
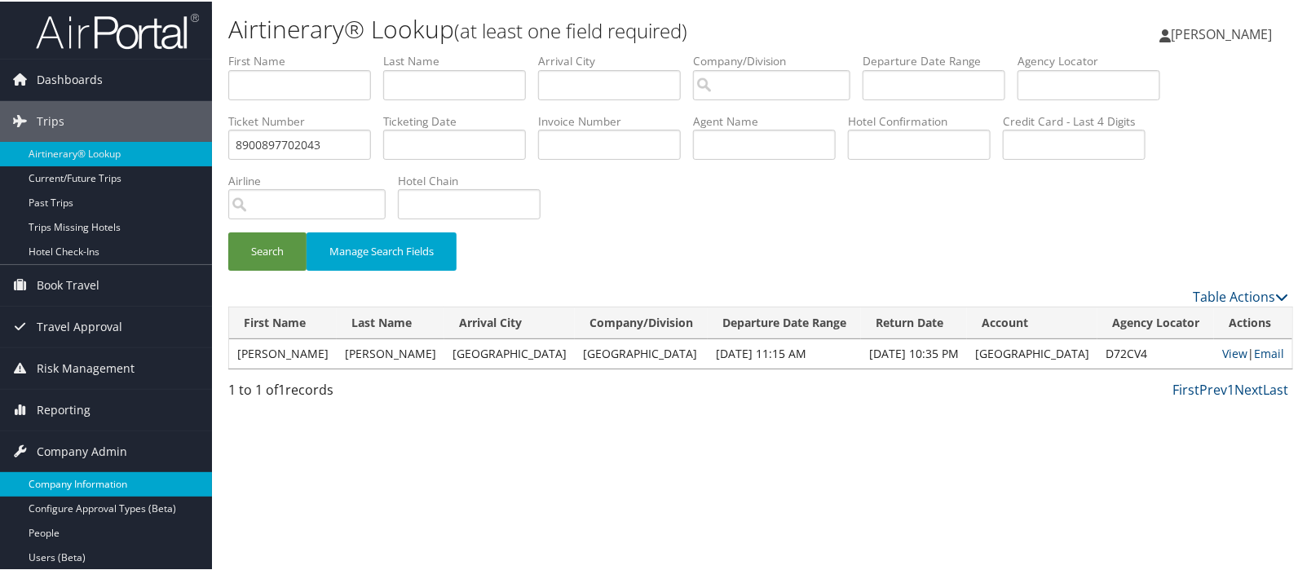
click at [121, 486] on link "Company Information" at bounding box center [106, 483] width 212 height 24
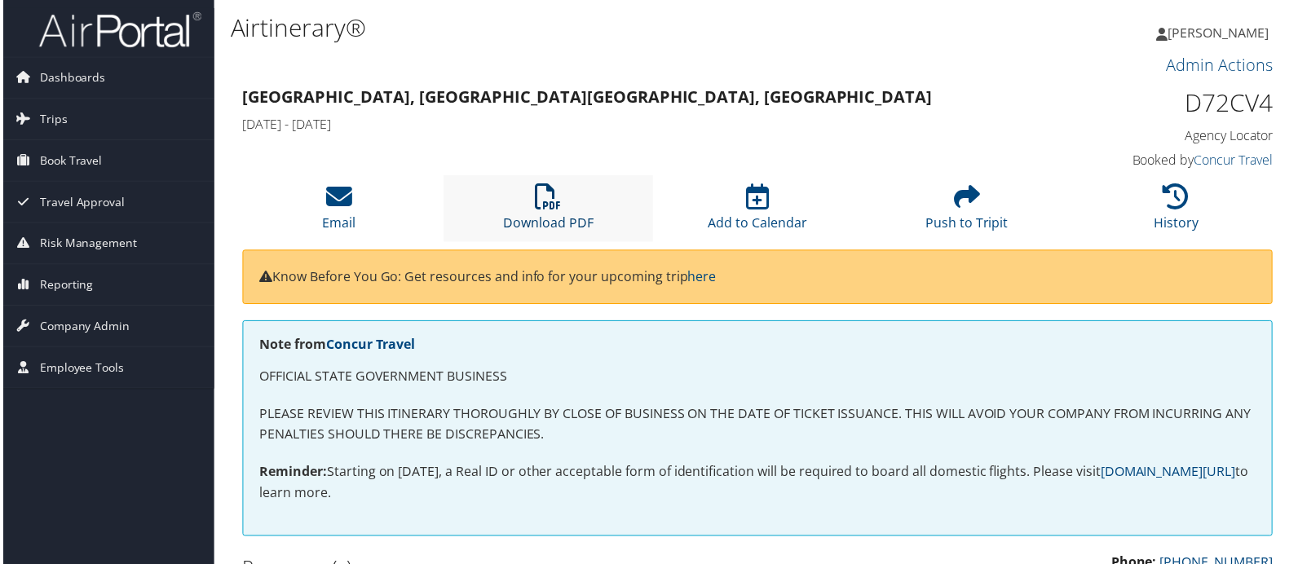
click at [553, 206] on icon at bounding box center [548, 197] width 26 height 26
click at [56, 327] on span "Company Admin" at bounding box center [82, 327] width 91 height 41
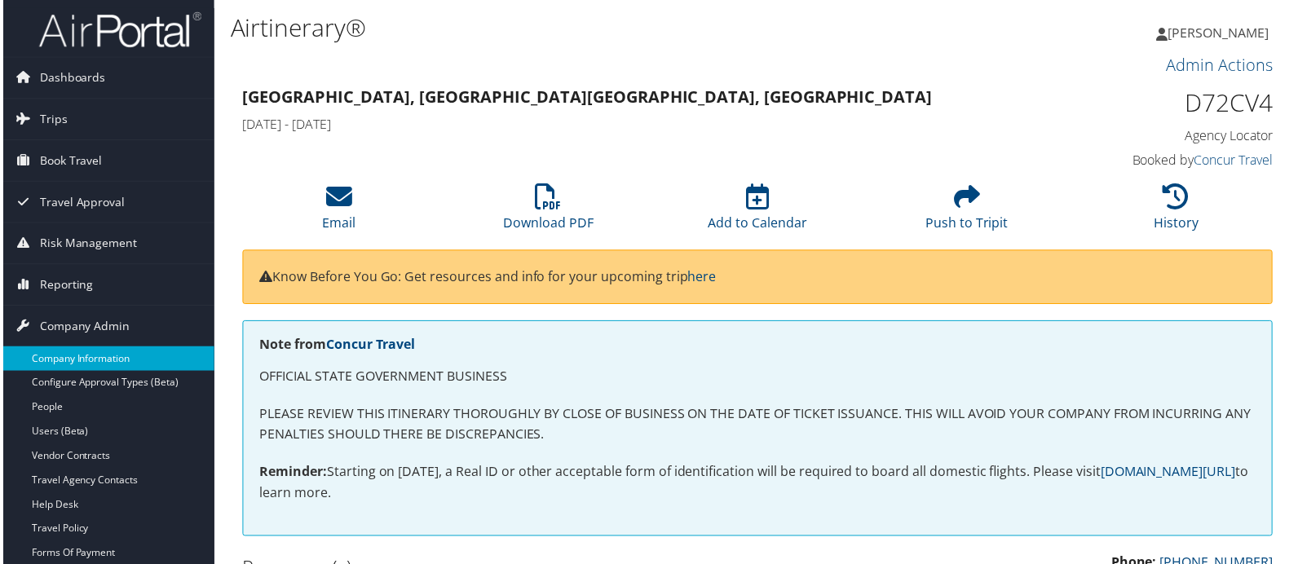
click at [63, 358] on link "Company Information" at bounding box center [106, 360] width 212 height 24
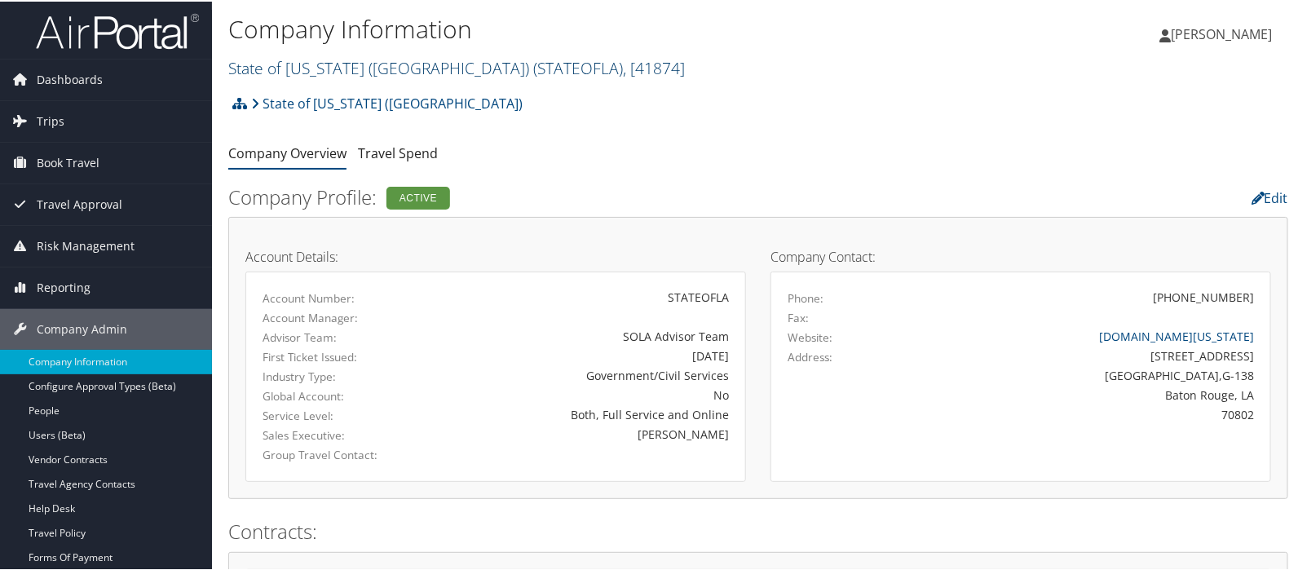
click at [284, 66] on link "State of Louisiana (SOLA) ( STATEOFLA ) , [ 41874 ]" at bounding box center [456, 66] width 457 height 22
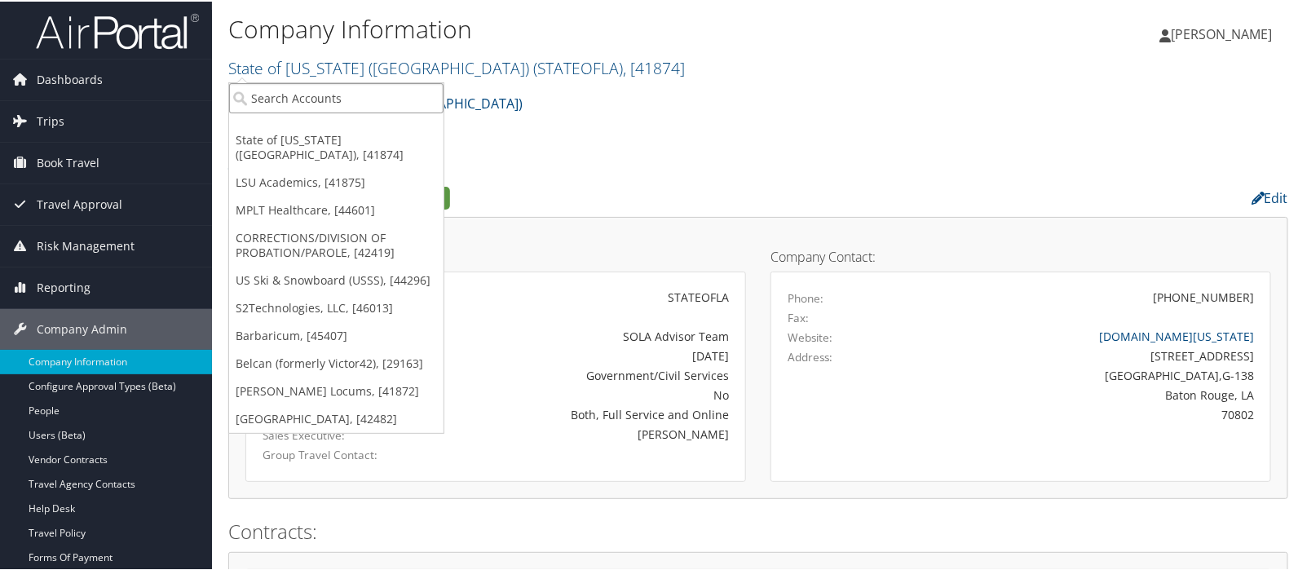
click at [276, 82] on input "search" at bounding box center [336, 97] width 215 height 30
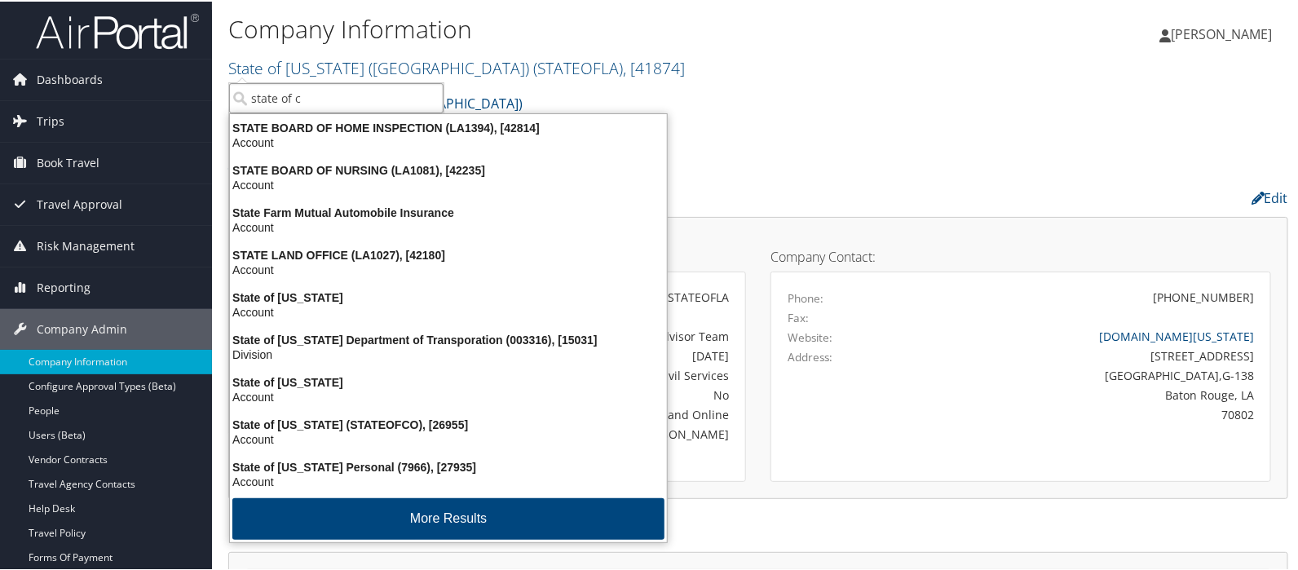
type input "state of co"
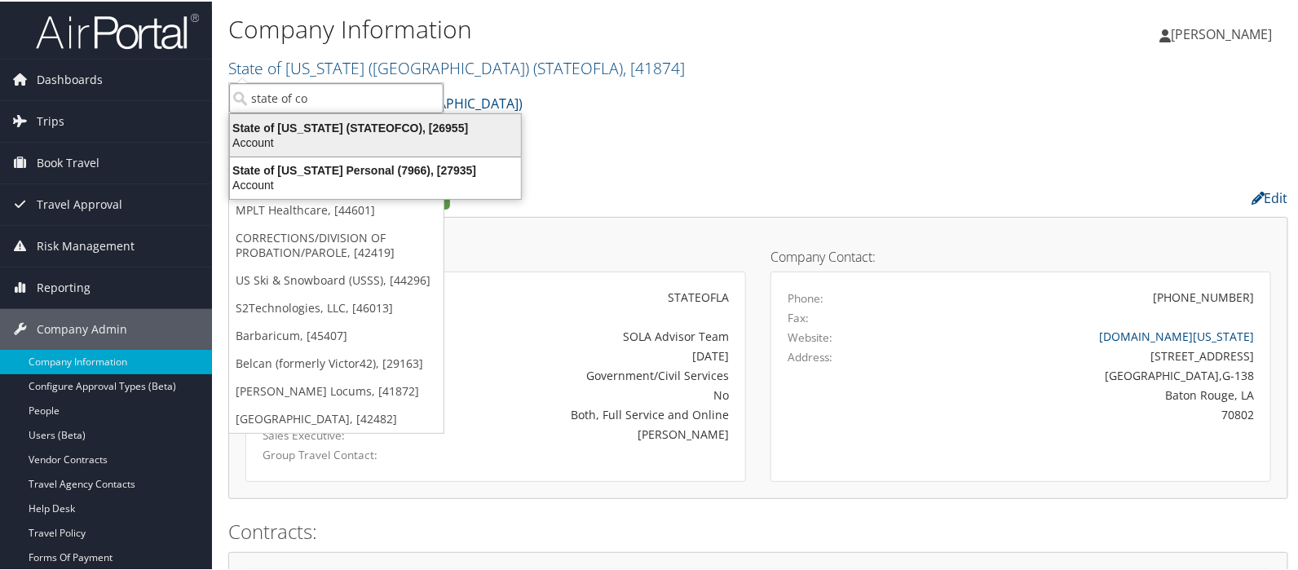
click at [292, 125] on div "State of Colorado (STATEOFCO), [26955]" at bounding box center [375, 126] width 311 height 15
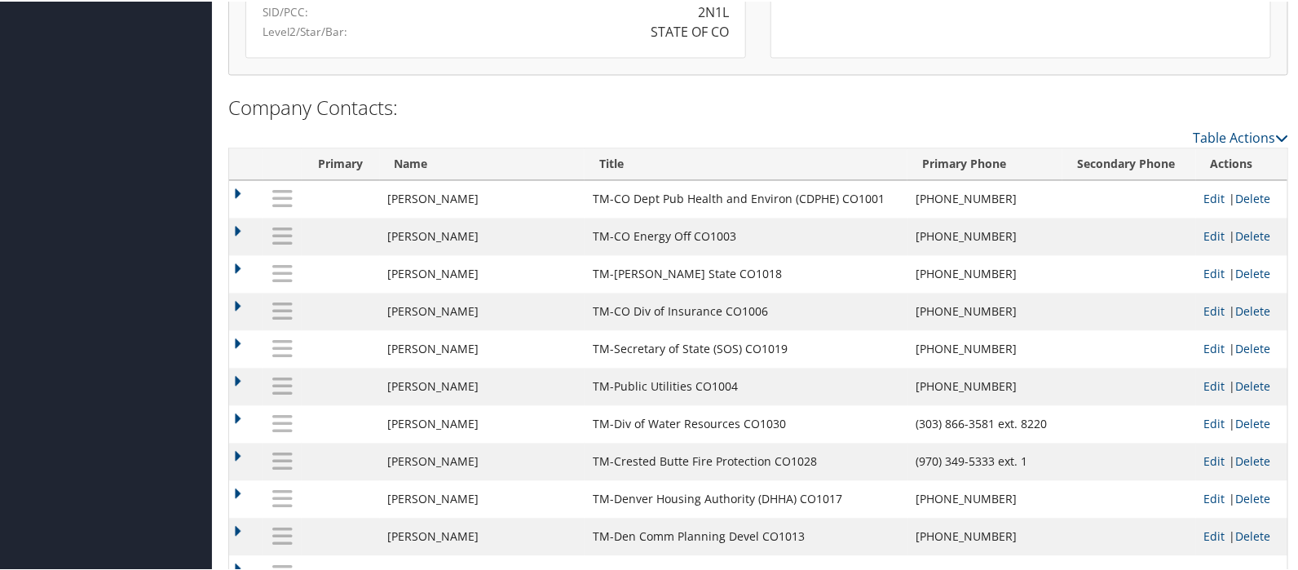
scroll to position [1480, 0]
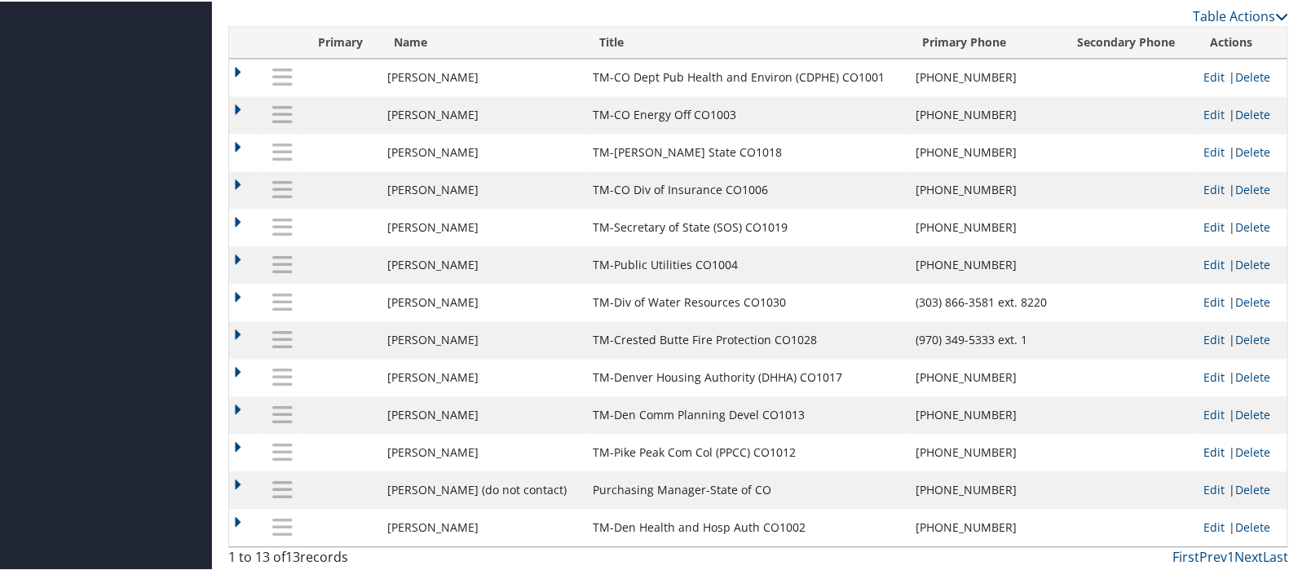
click at [1205, 449] on link "Edit" at bounding box center [1215, 450] width 21 height 15
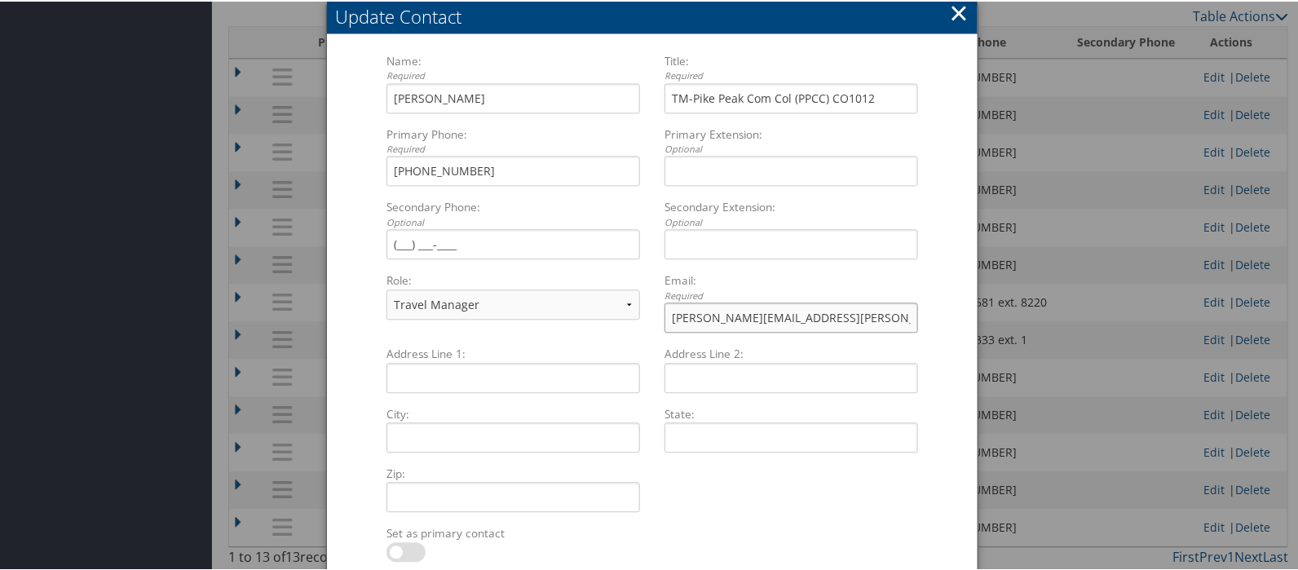
drag, startPoint x: 836, startPoint y: 311, endPoint x: 661, endPoint y: 311, distance: 175.4
click at [661, 311] on div "kim.beesley@pikespeak.edu Multiple values The selected items contain different …" at bounding box center [791, 322] width 267 height 43
click at [955, 11] on button "×" at bounding box center [959, 11] width 19 height 33
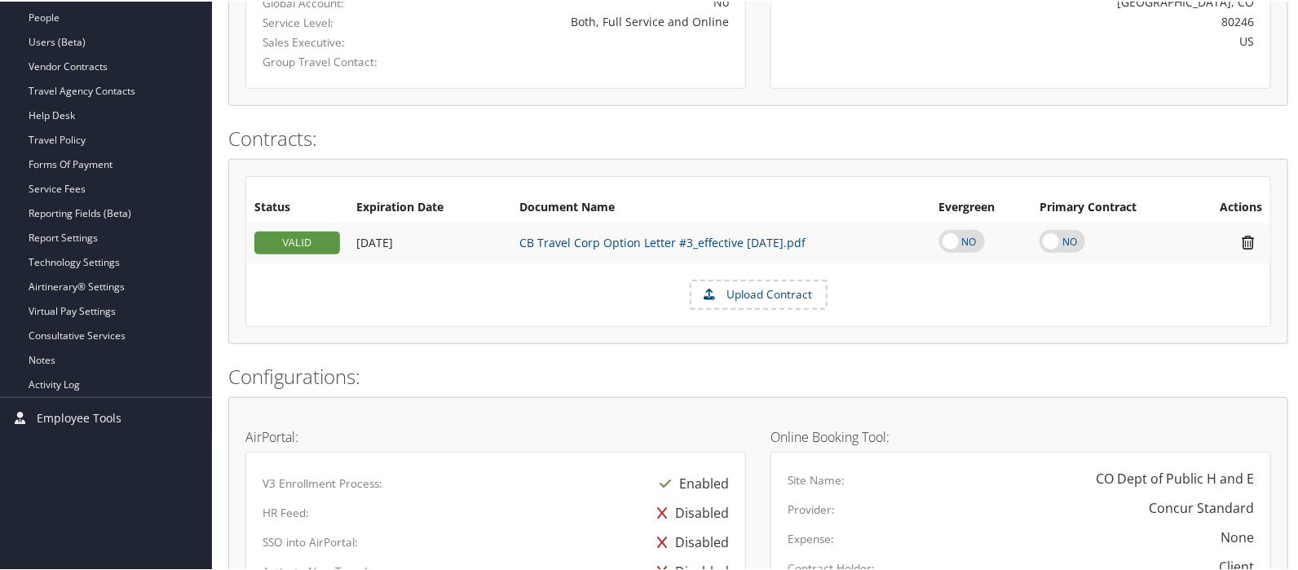
scroll to position [665, 0]
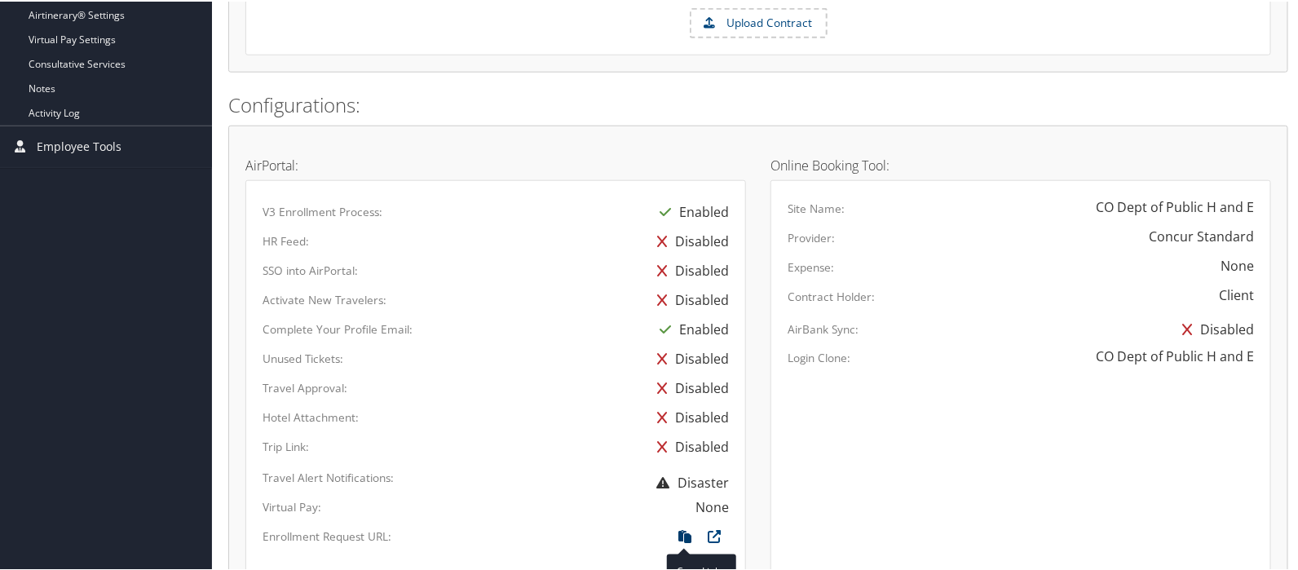
click at [684, 531] on icon at bounding box center [684, 539] width 29 height 21
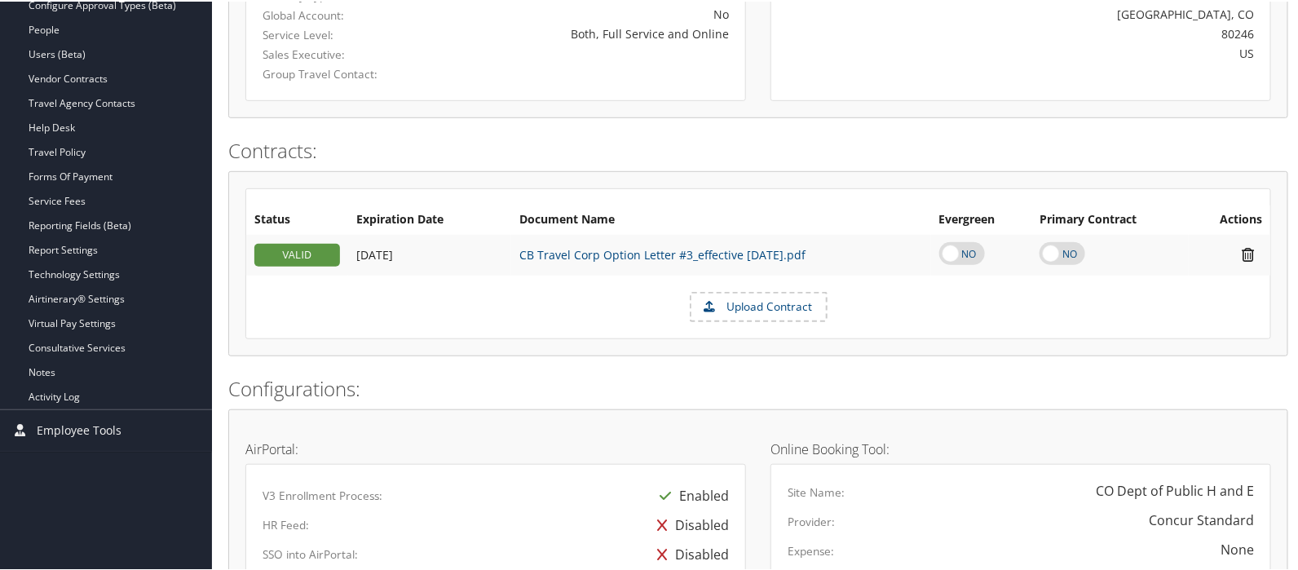
scroll to position [122, 0]
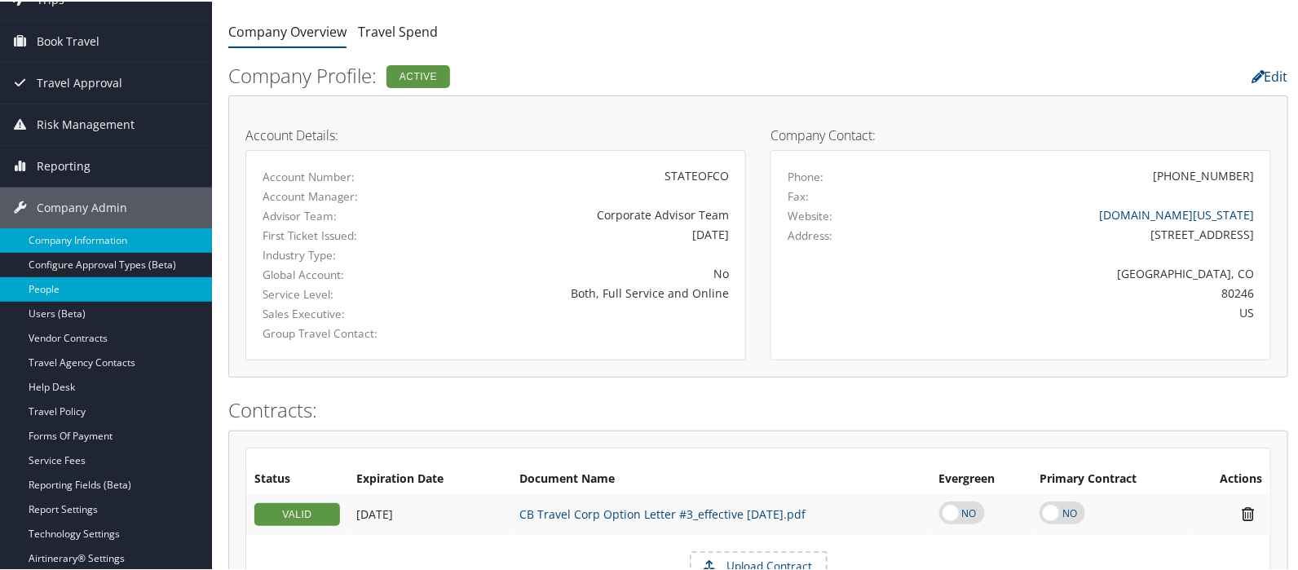
drag, startPoint x: 48, startPoint y: 285, endPoint x: 72, endPoint y: 287, distance: 23.8
click at [48, 285] on link "People" at bounding box center [106, 288] width 212 height 24
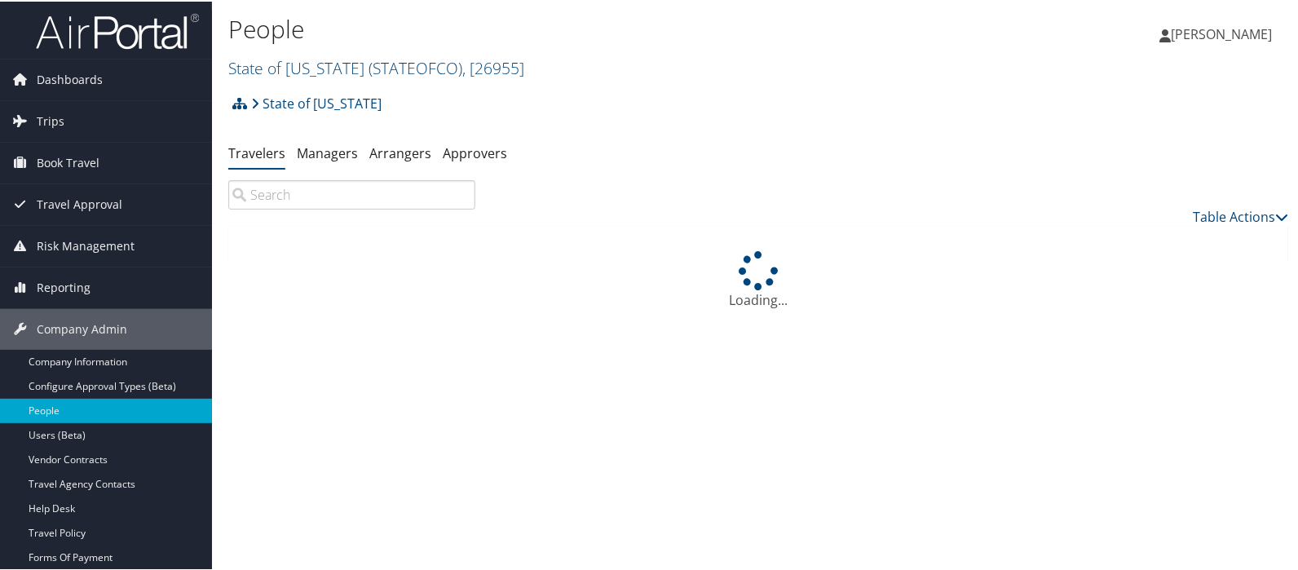
click at [287, 201] on input "search" at bounding box center [351, 193] width 247 height 29
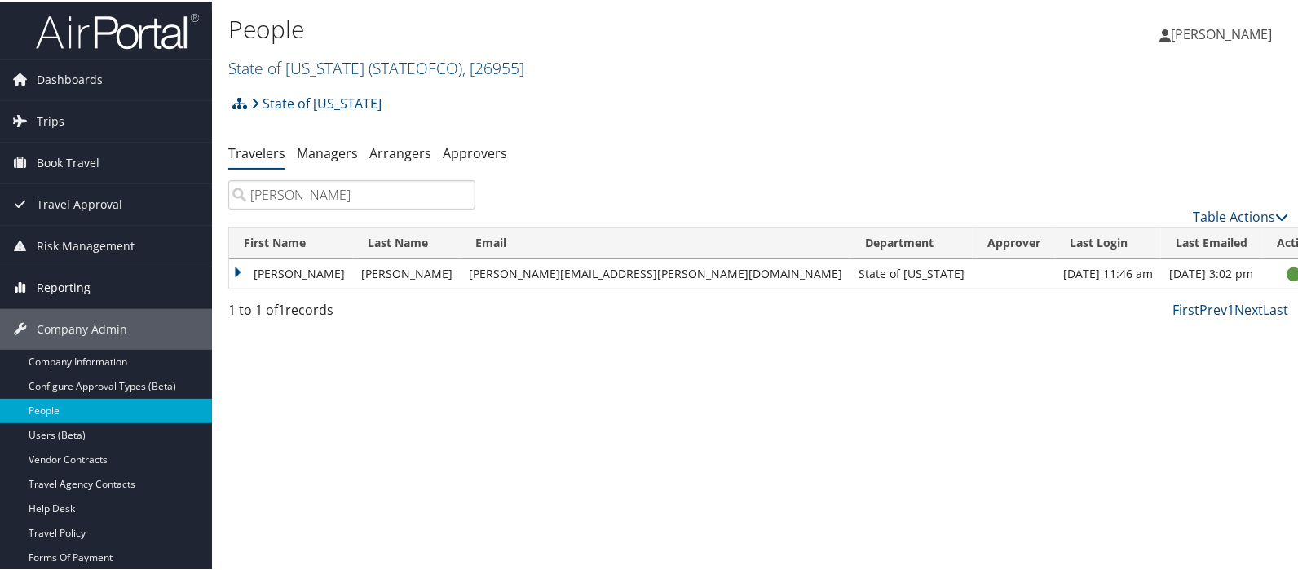
type input "[PERSON_NAME]"
click at [61, 432] on link "Users (Beta)" at bounding box center [106, 434] width 212 height 24
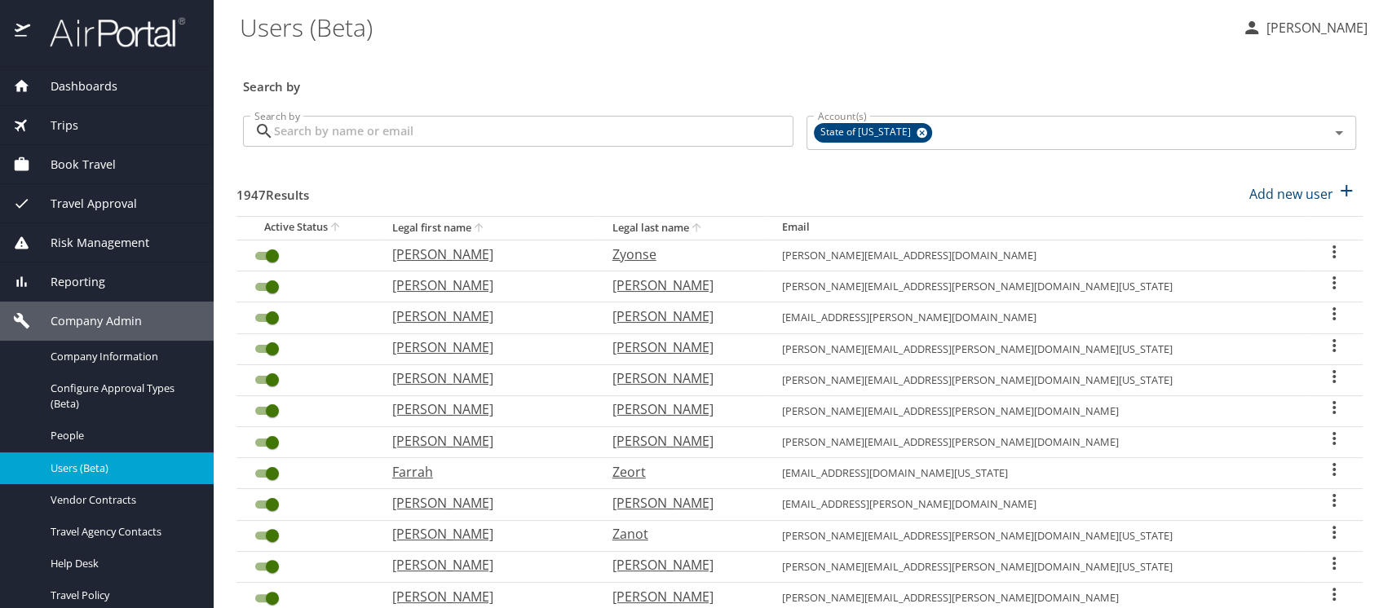
click at [316, 137] on input "Search by" at bounding box center [534, 131] width 520 height 31
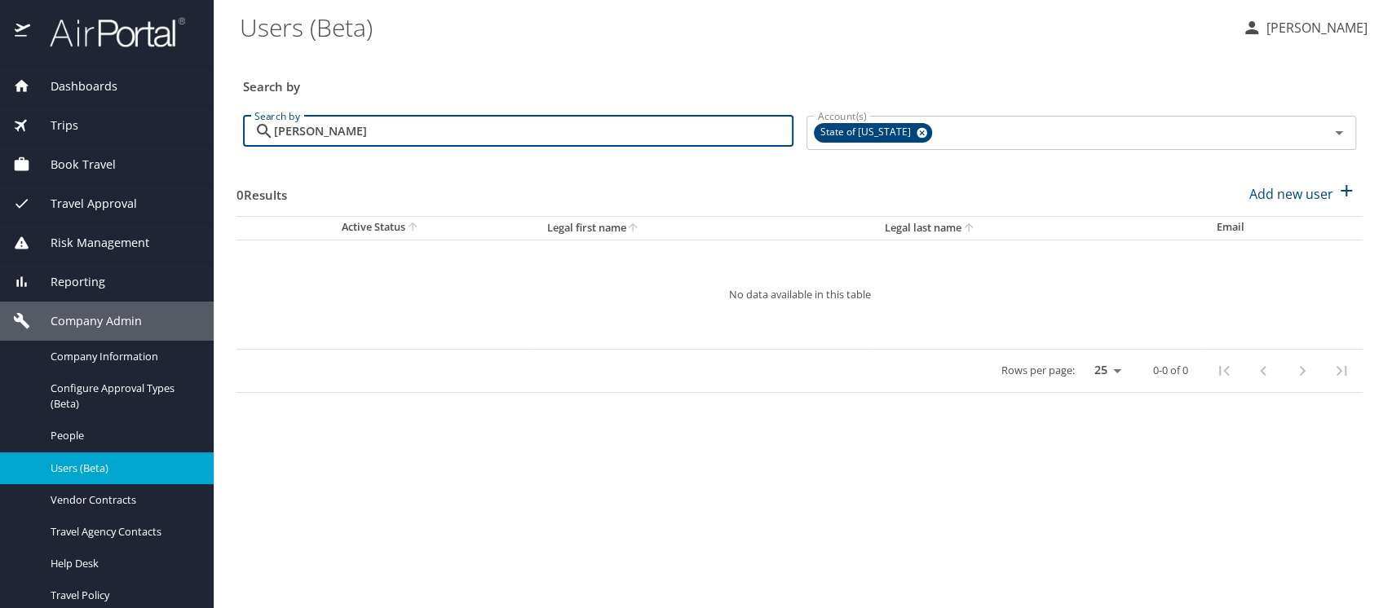
click at [313, 134] on input "beasley" at bounding box center [534, 131] width 520 height 31
click at [369, 137] on input "beasly" at bounding box center [534, 131] width 520 height 31
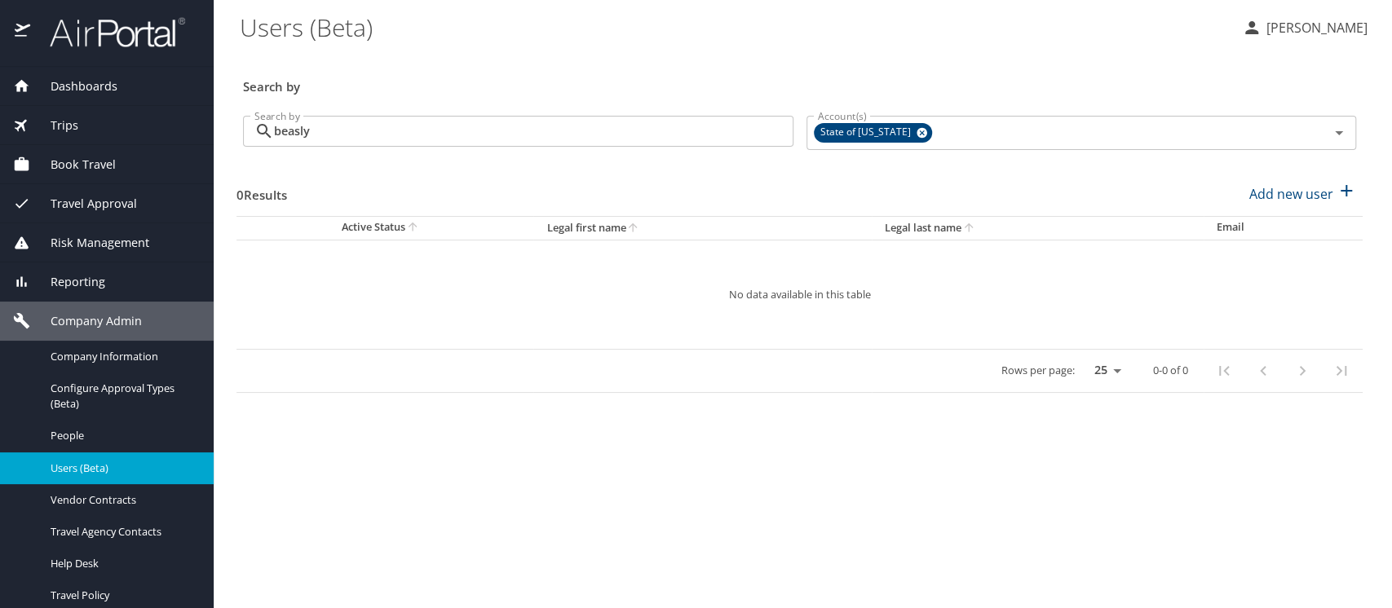
drag, startPoint x: 269, startPoint y: 126, endPoint x: 316, endPoint y: 131, distance: 46.8
click at [316, 131] on div "beasly Search by" at bounding box center [518, 131] width 551 height 31
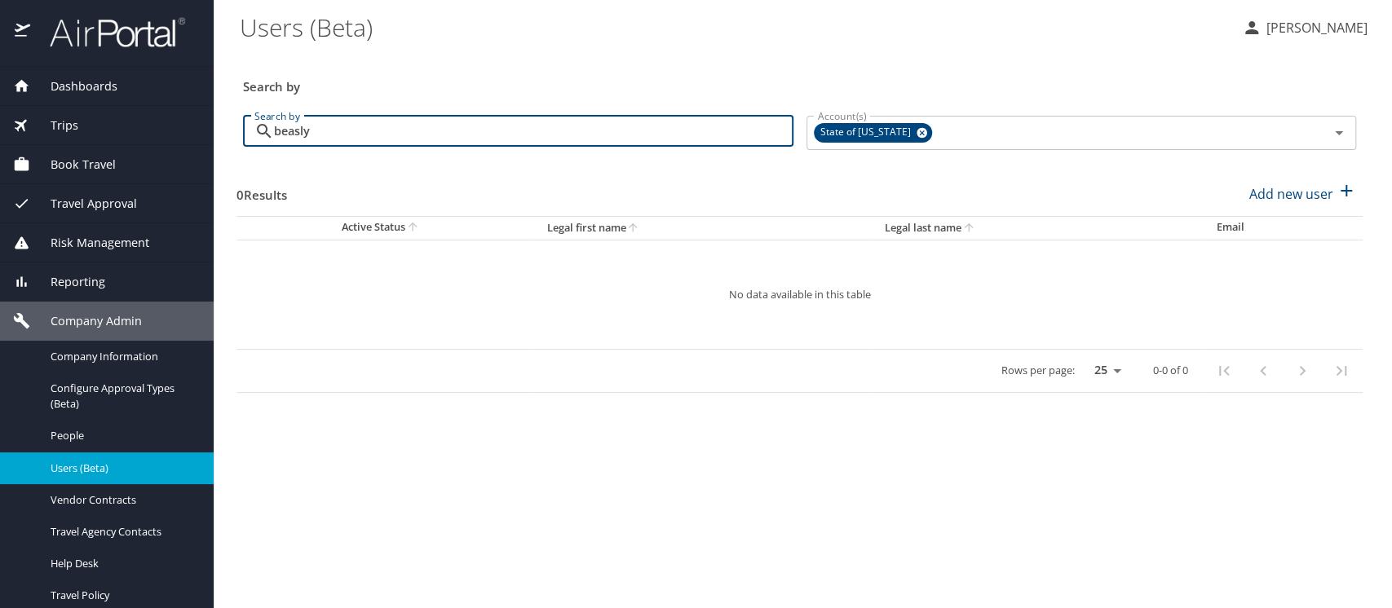
drag, startPoint x: 316, startPoint y: 131, endPoint x: 271, endPoint y: 131, distance: 44.9
click at [271, 131] on div "beasly Search by" at bounding box center [518, 131] width 551 height 31
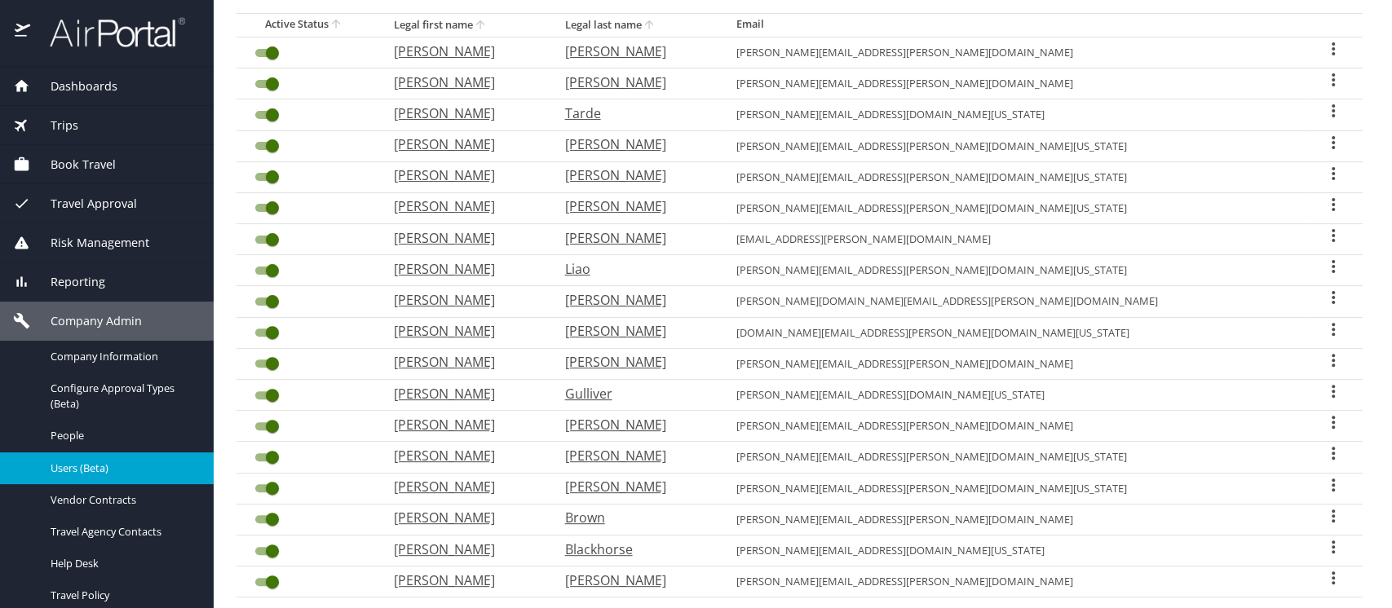
scroll to position [222, 0]
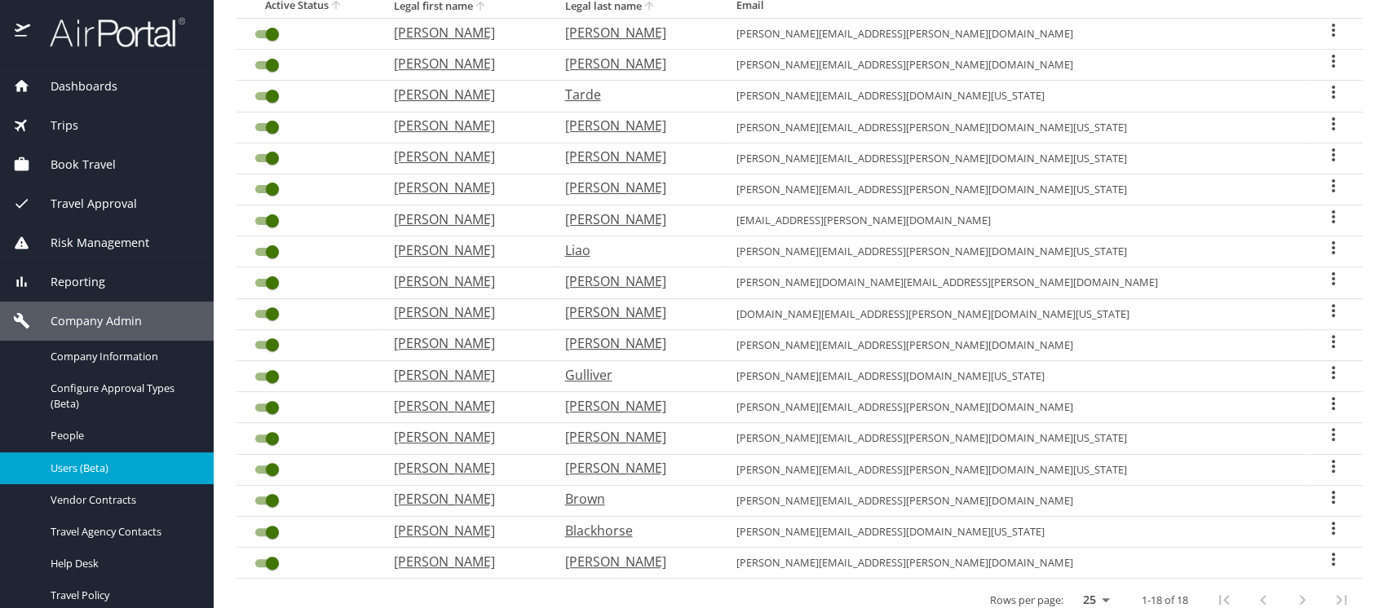
type input "kim"
click at [1332, 561] on icon "User Search Table" at bounding box center [1333, 559] width 3 height 13
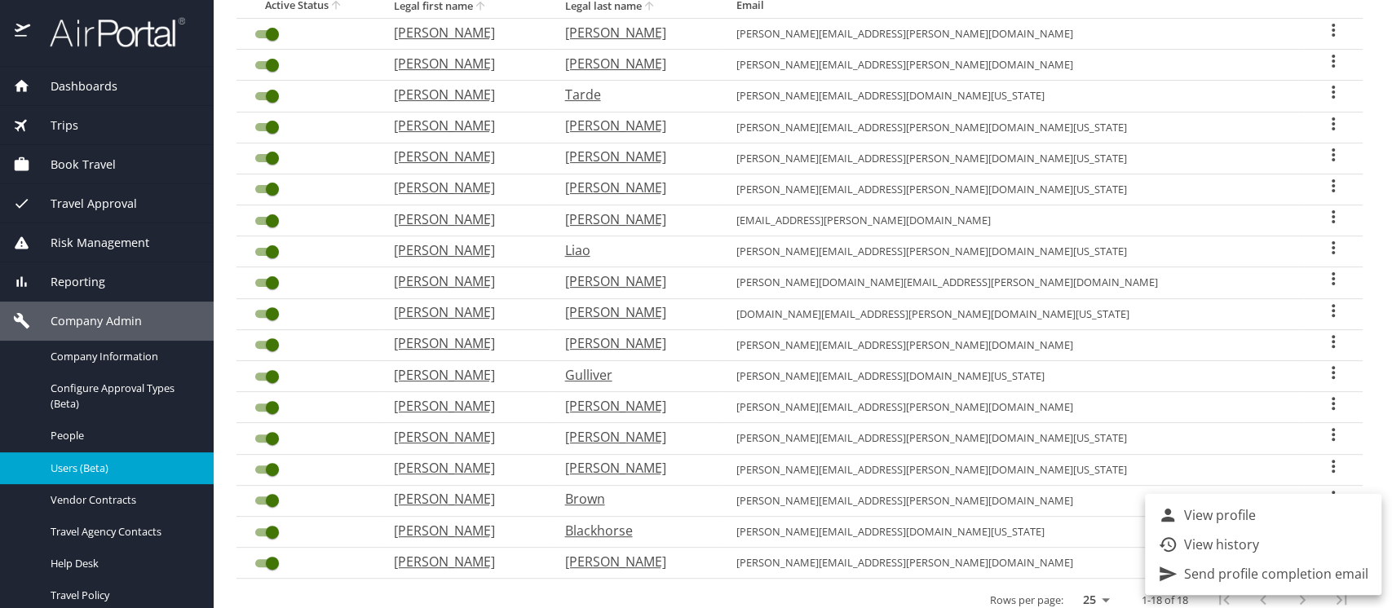
click at [1223, 515] on p "View profile" at bounding box center [1220, 516] width 72 height 20
select select "US"
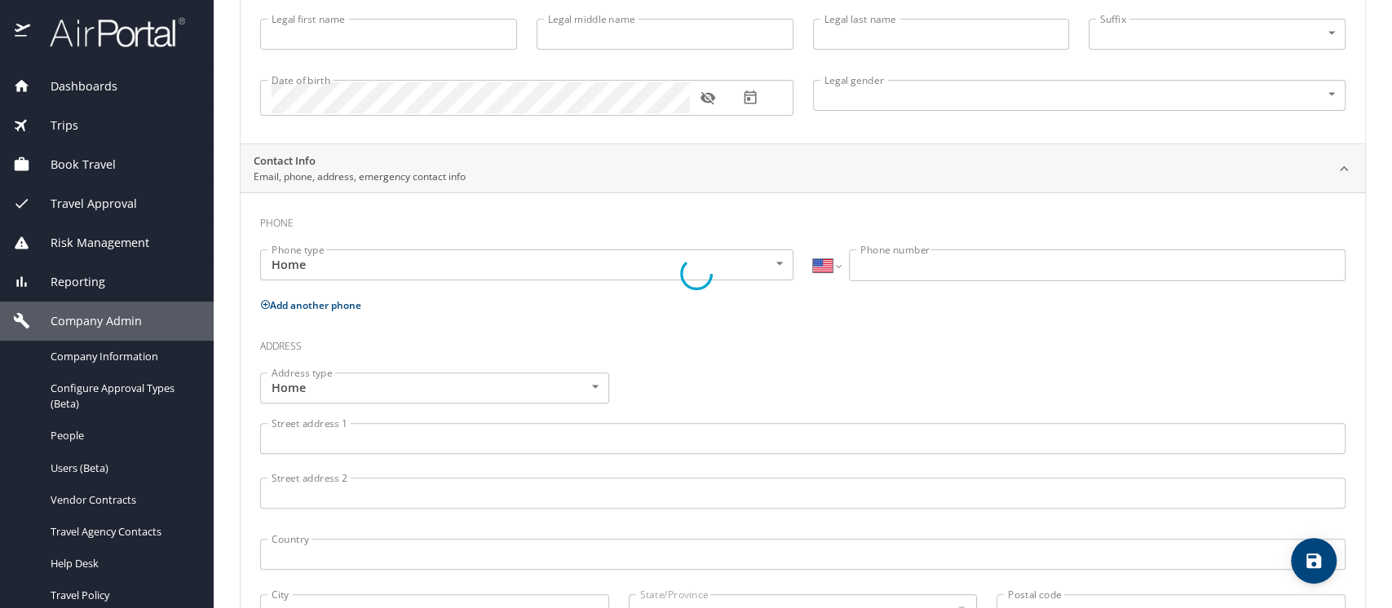
type input "Kimberley"
type input "Beesley"
type input "Female"
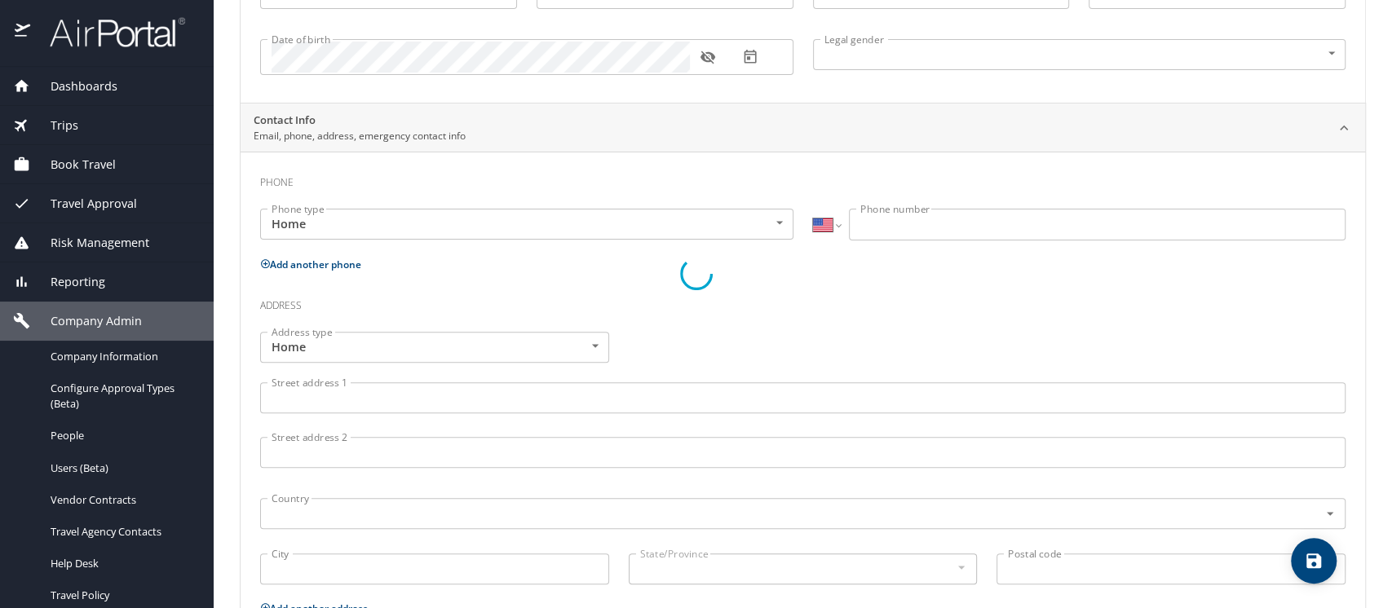
select select "US"
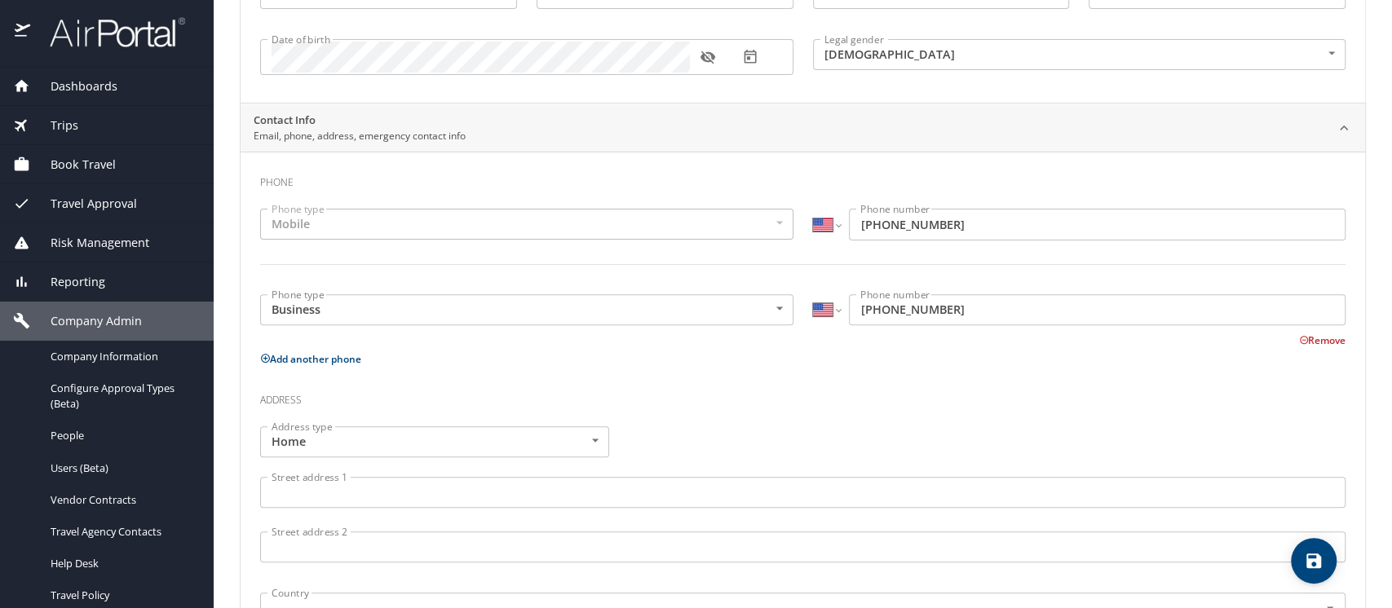
scroll to position [0, 0]
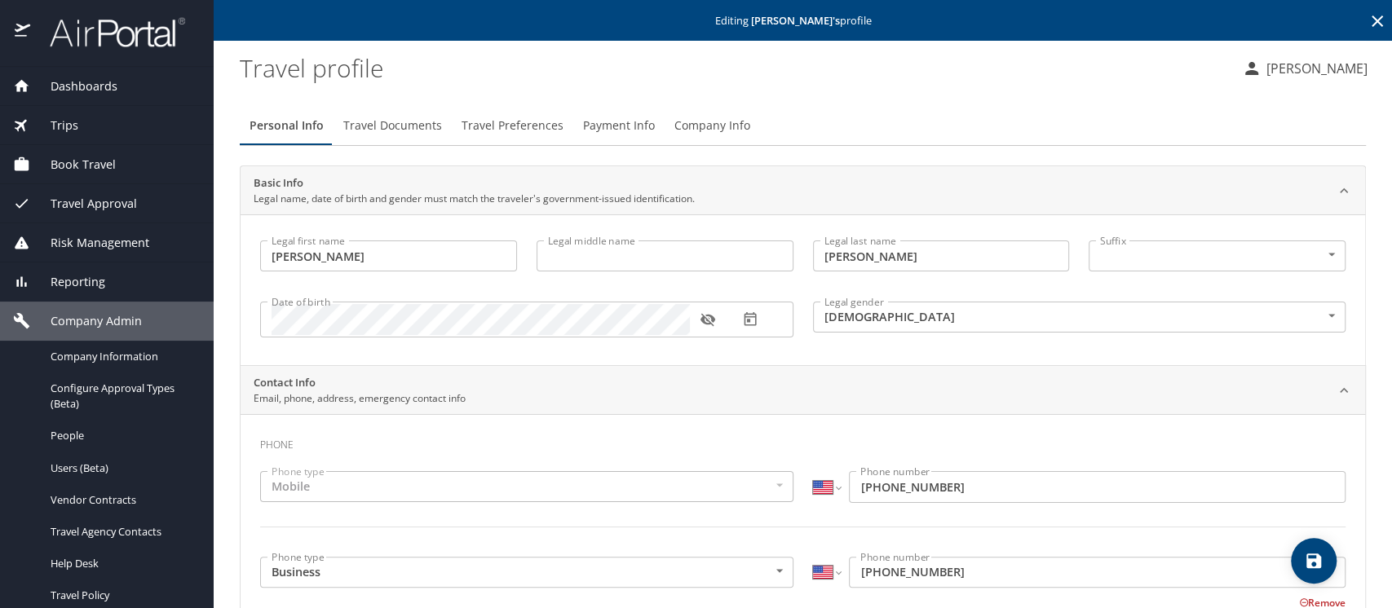
click at [714, 122] on span "Company Info" at bounding box center [713, 126] width 76 height 20
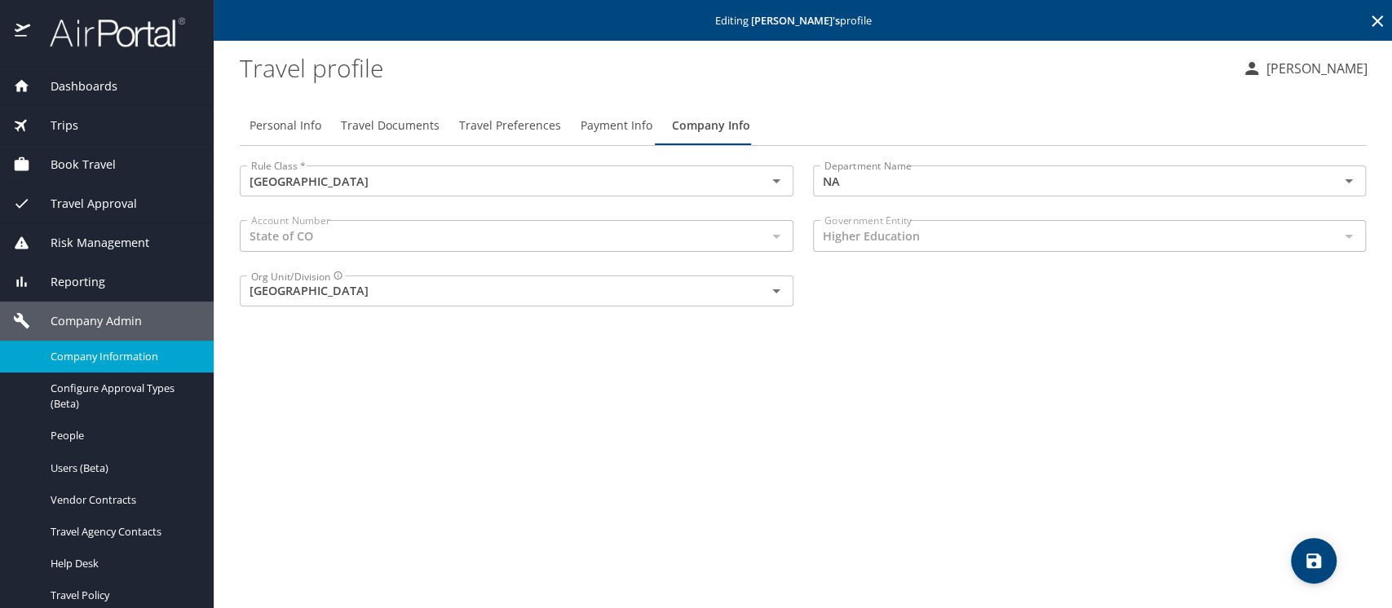
click at [93, 359] on span "Company Information" at bounding box center [123, 356] width 144 height 15
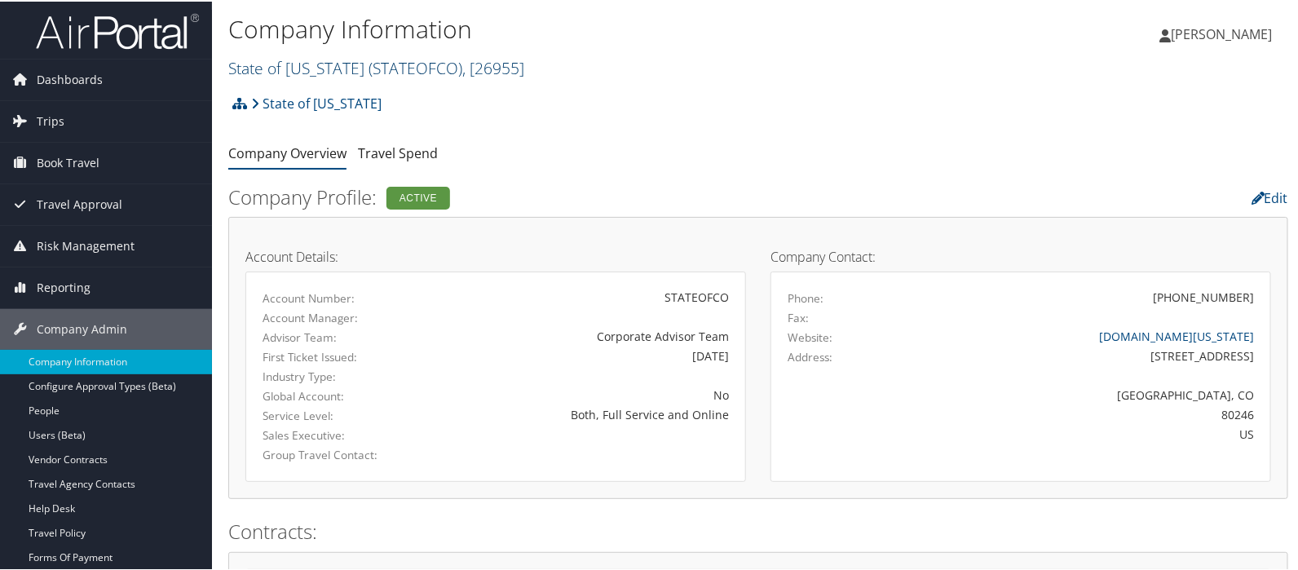
click at [330, 75] on link "State of Colorado ( STATEOFCO ) , [ 26955 ]" at bounding box center [376, 66] width 296 height 22
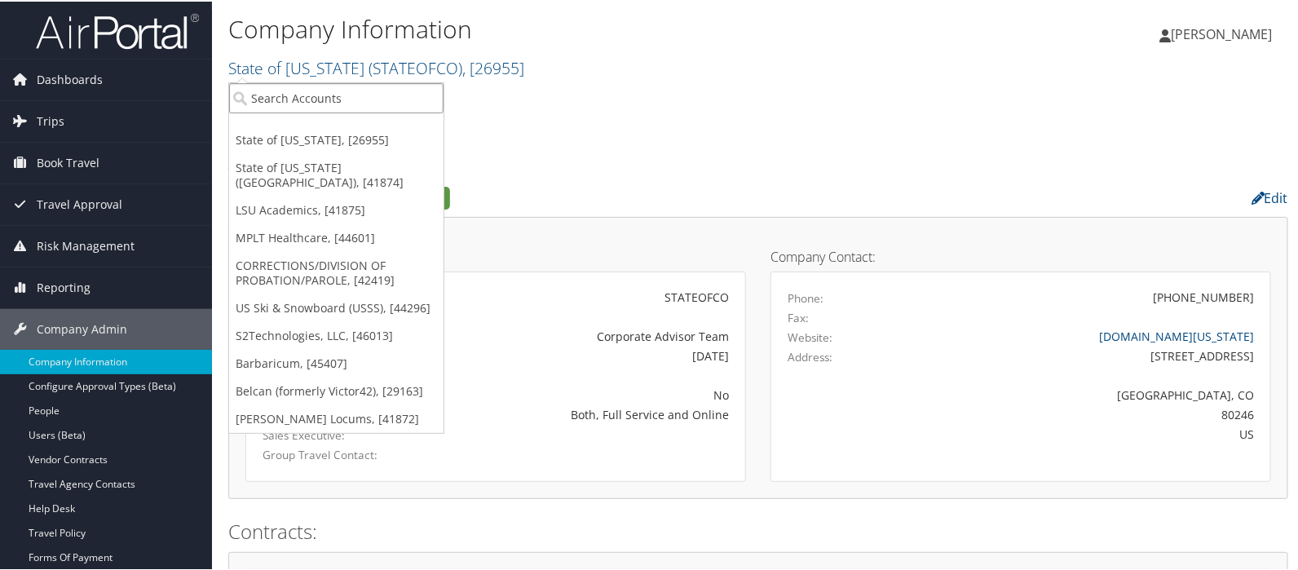
click at [299, 106] on input "search" at bounding box center [336, 97] width 215 height 30
type input "state of l"
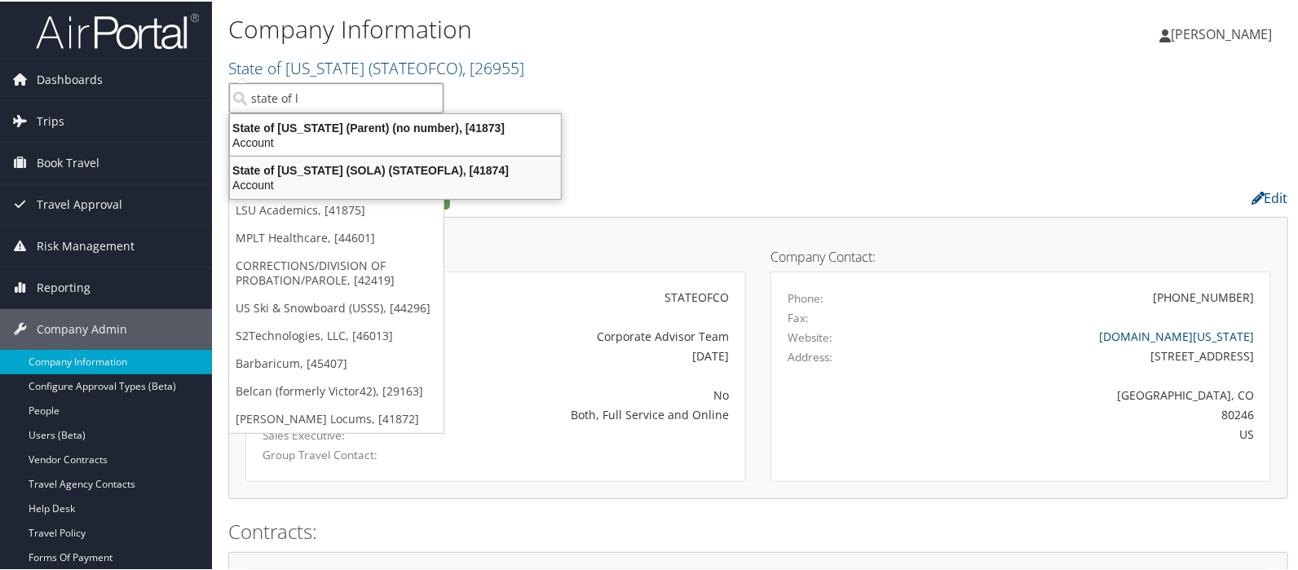
drag, startPoint x: 306, startPoint y: 156, endPoint x: 316, endPoint y: 161, distance: 11.7
click at [306, 157] on div "State of Louisiana (SOLA) (STATEOFLA), [41874] Account" at bounding box center [395, 176] width 326 height 38
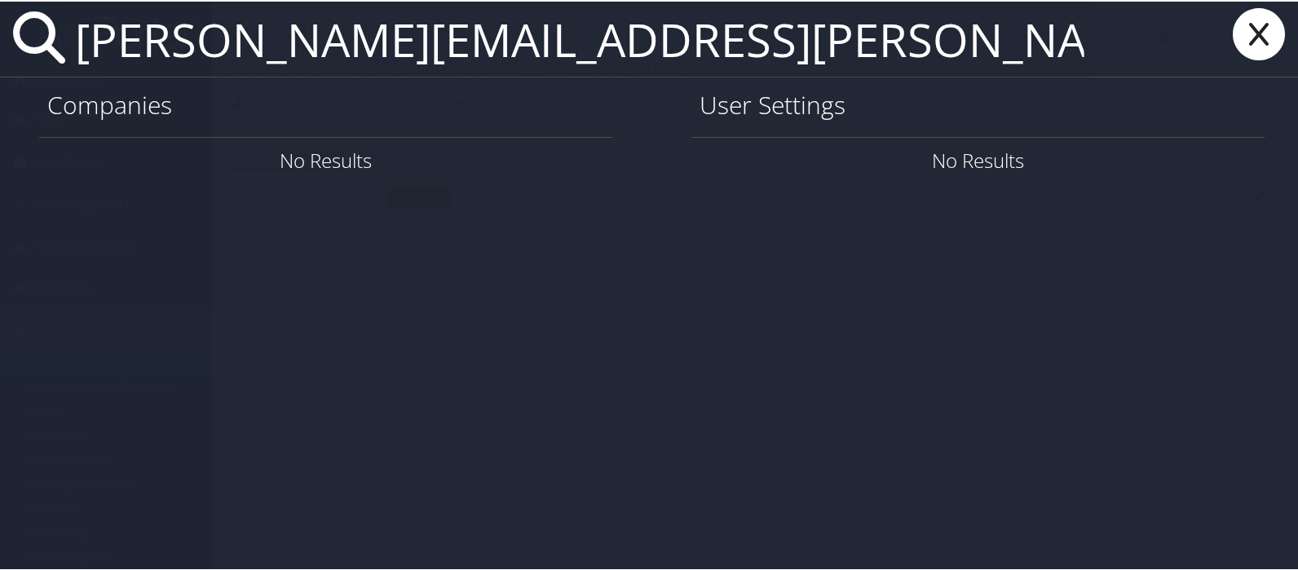
type input "[PERSON_NAME][EMAIL_ADDRESS][PERSON_NAME][DOMAIN_NAME]"
click at [1250, 25] on icon at bounding box center [1259, 33] width 65 height 52
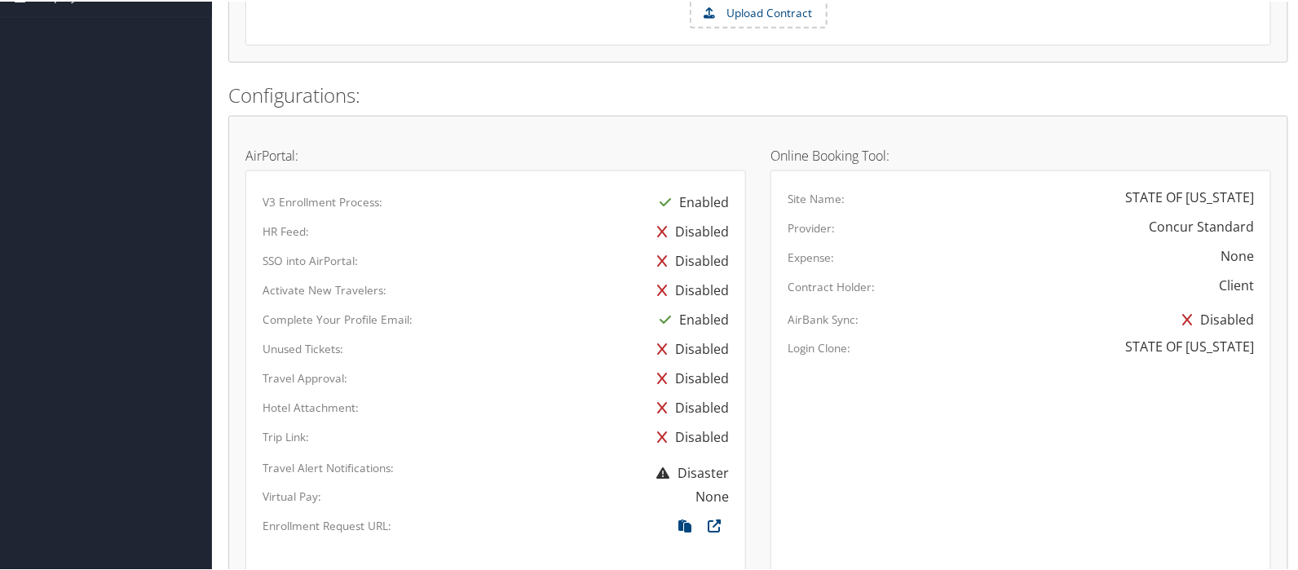
scroll to position [815, 0]
drag, startPoint x: 679, startPoint y: 520, endPoint x: 655, endPoint y: 502, distance: 29.2
click at [678, 519] on icon at bounding box center [684, 529] width 29 height 21
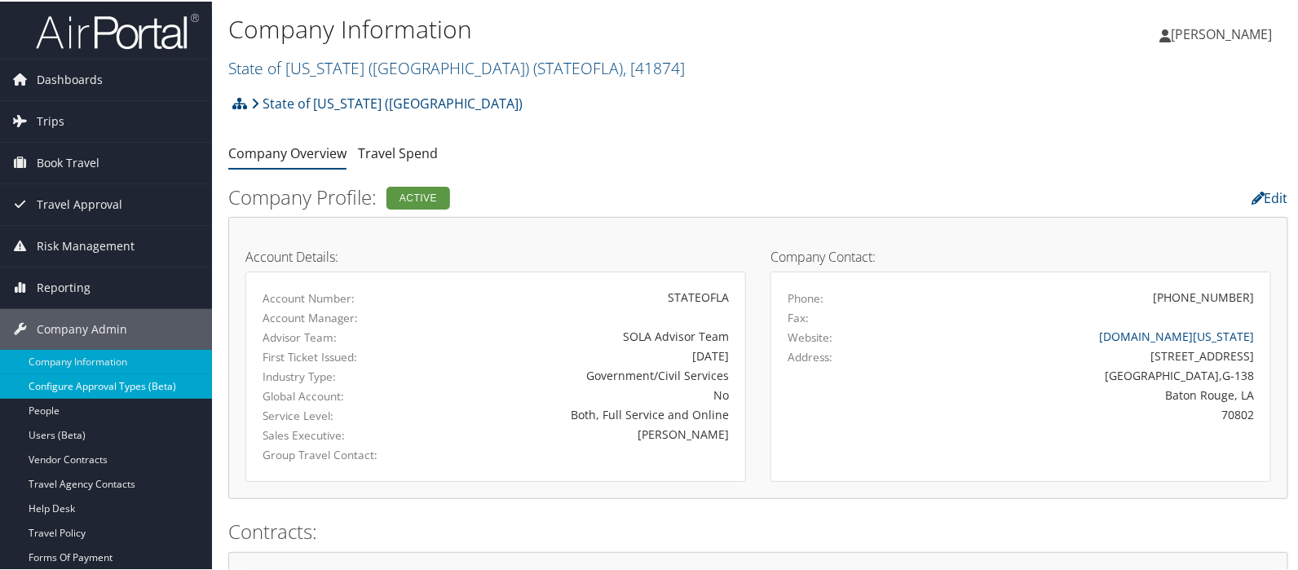
click at [64, 385] on link "Configure Approval Types (Beta)" at bounding box center [106, 385] width 212 height 24
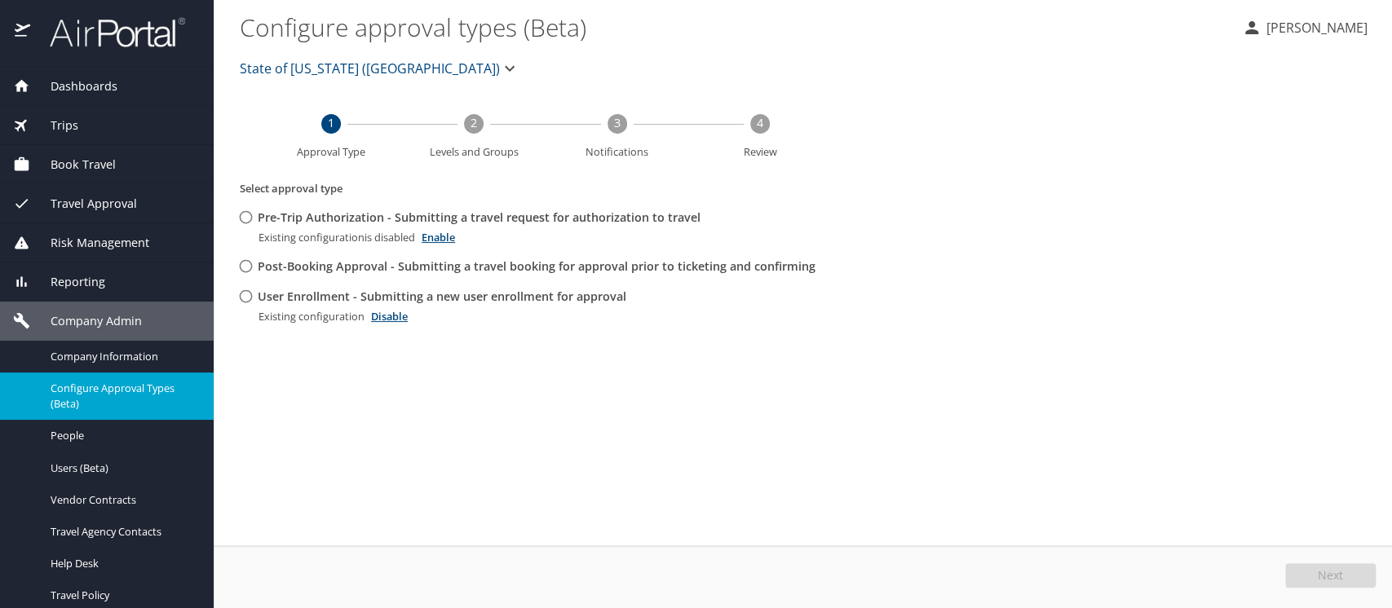
click at [245, 297] on input "User Enrollment - Submitting a new user enrollment for approval" at bounding box center [246, 296] width 30 height 30
radio input "true"
click at [1321, 568] on button "Edit" at bounding box center [1333, 576] width 86 height 24
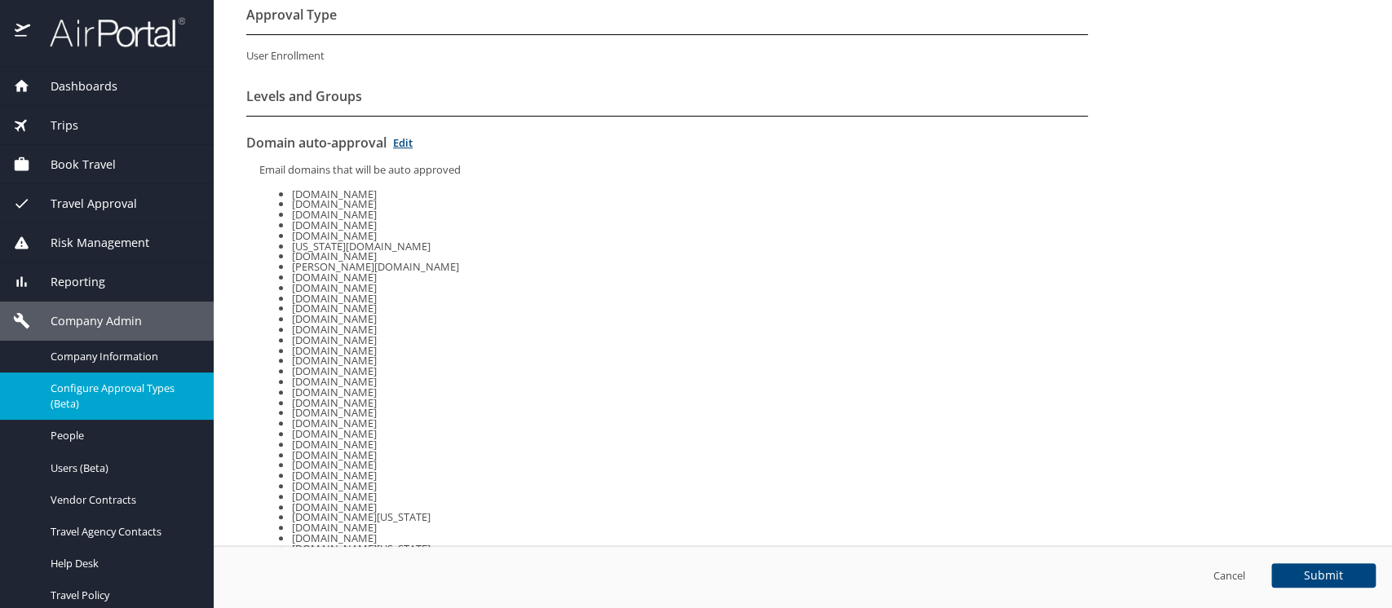
scroll to position [184, 0]
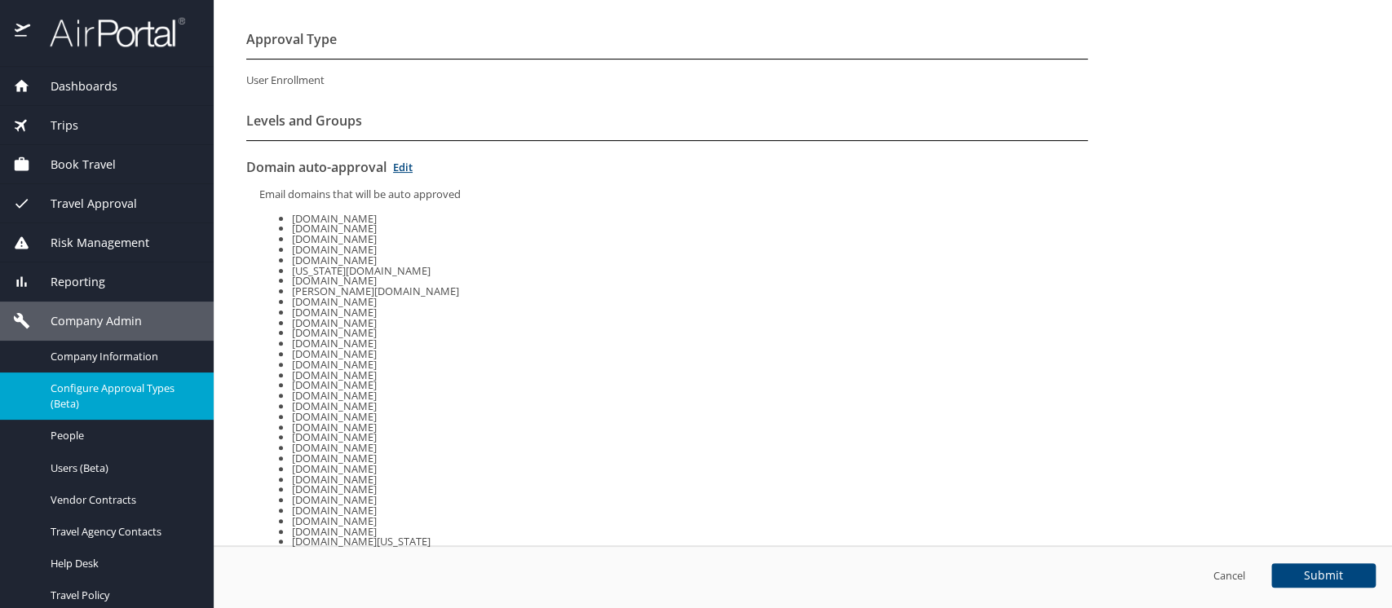
click at [400, 168] on link "Edit" at bounding box center [403, 167] width 20 height 15
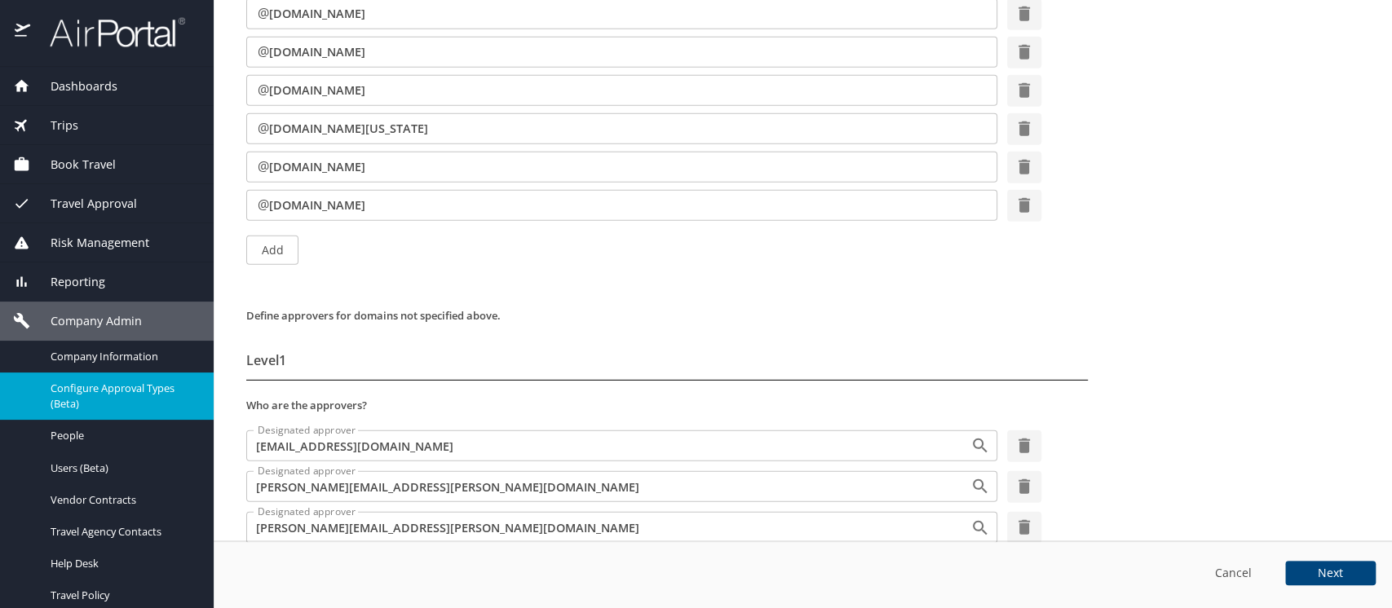
scroll to position [3099, 0]
click at [274, 254] on span "Add" at bounding box center [272, 250] width 26 height 20
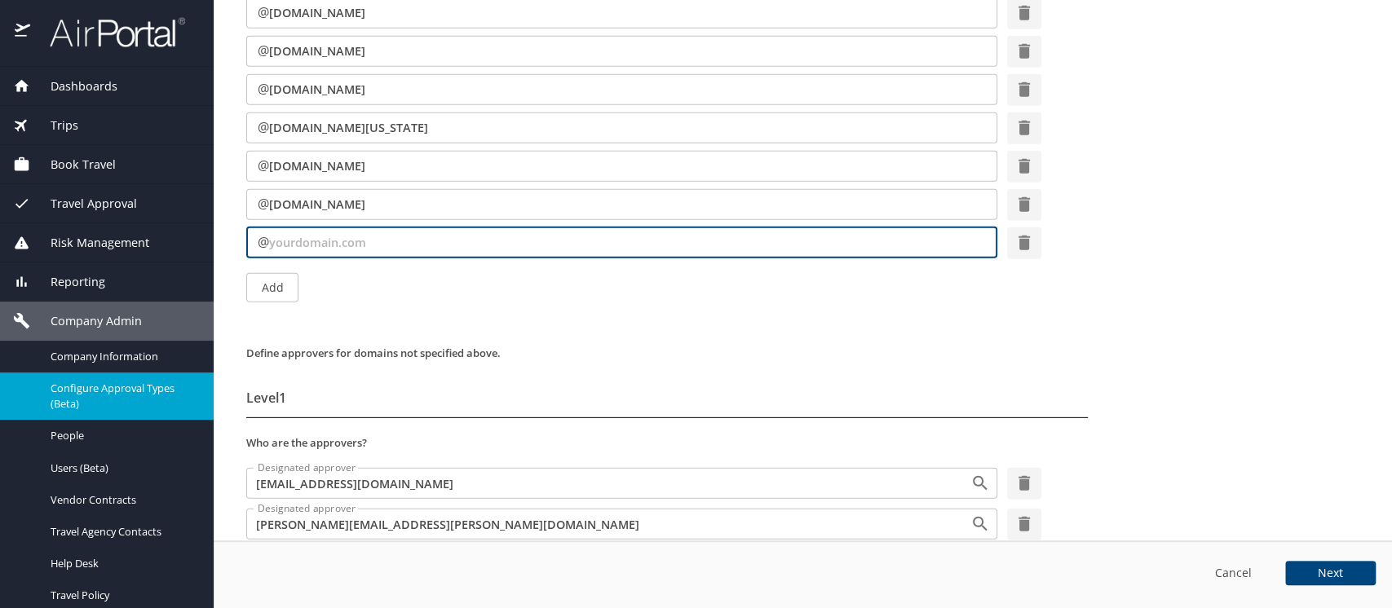
click at [275, 244] on input "text" at bounding box center [633, 243] width 728 height 31
type input "[DOMAIN_NAME]"
click at [274, 281] on div "Add" at bounding box center [809, 298] width 1126 height 64
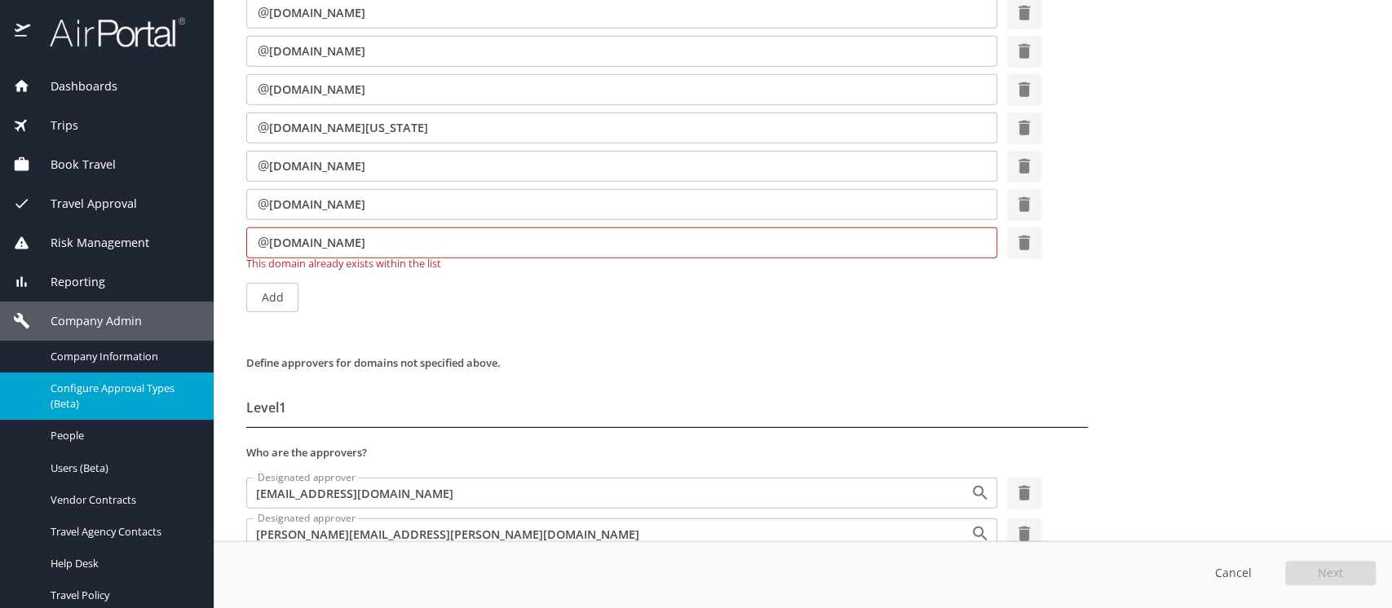
click at [1226, 569] on span "Cancel" at bounding box center [1233, 574] width 39 height 20
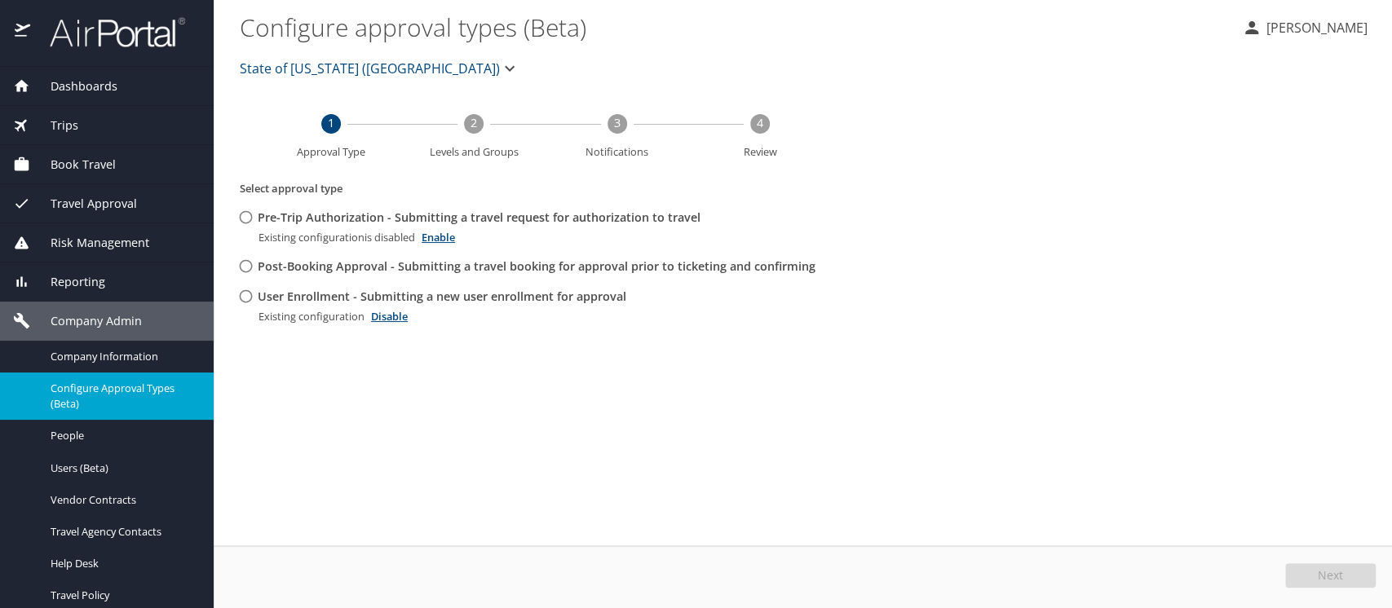
scroll to position [0, 0]
